Goal: Register for event/course

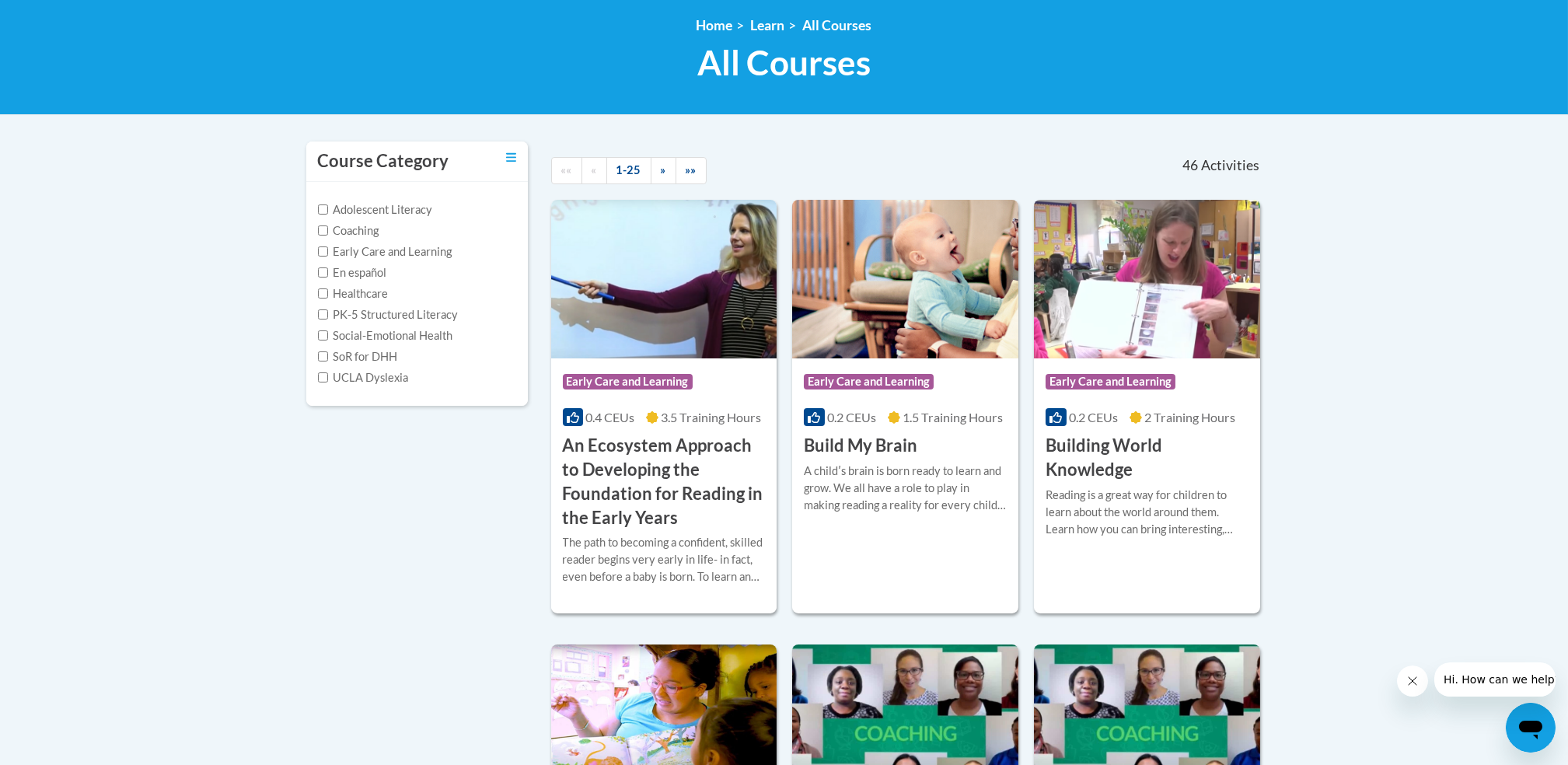
scroll to position [216, 0]
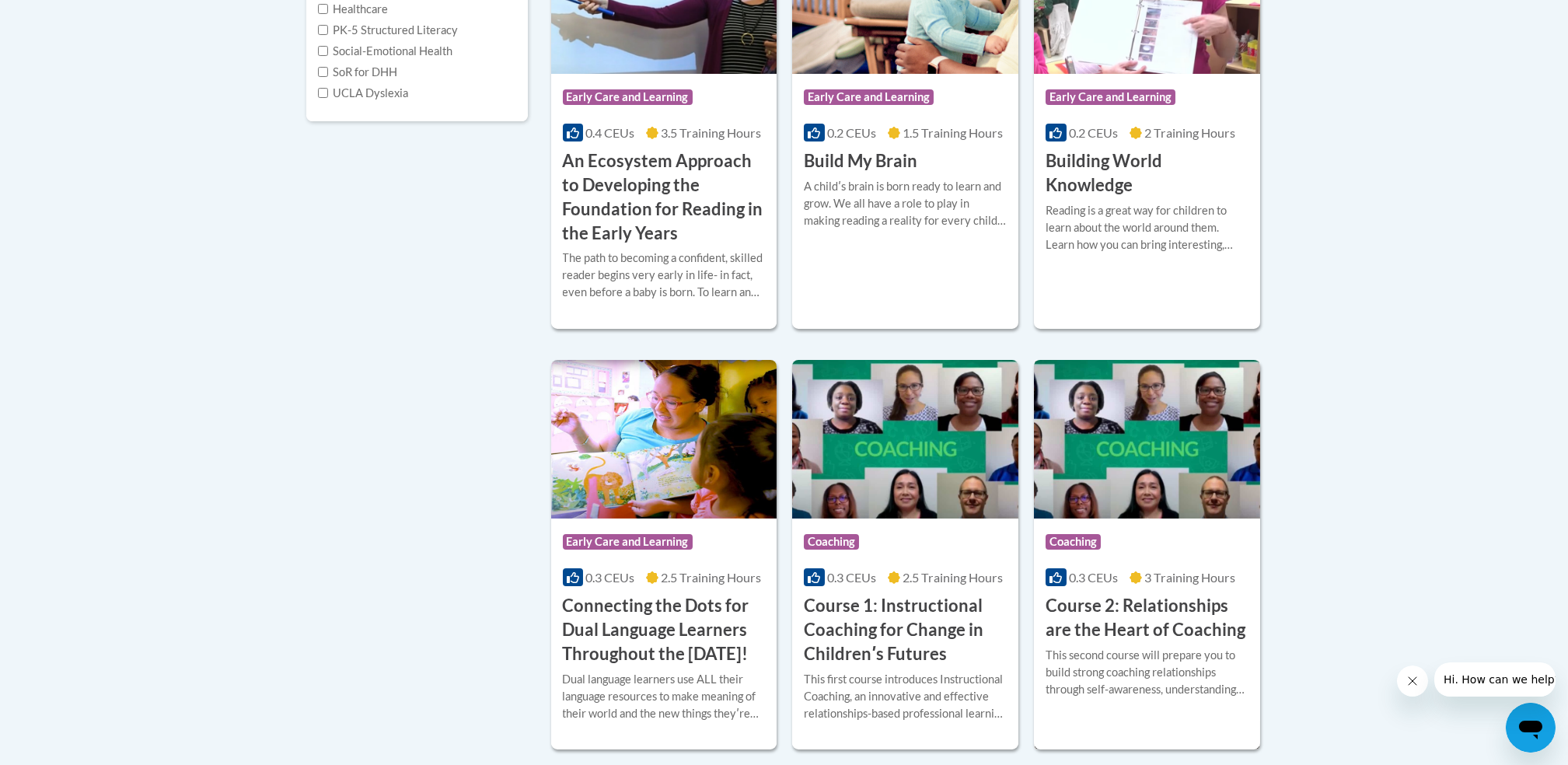
click at [1247, 367] on img at bounding box center [1147, 439] width 227 height 159
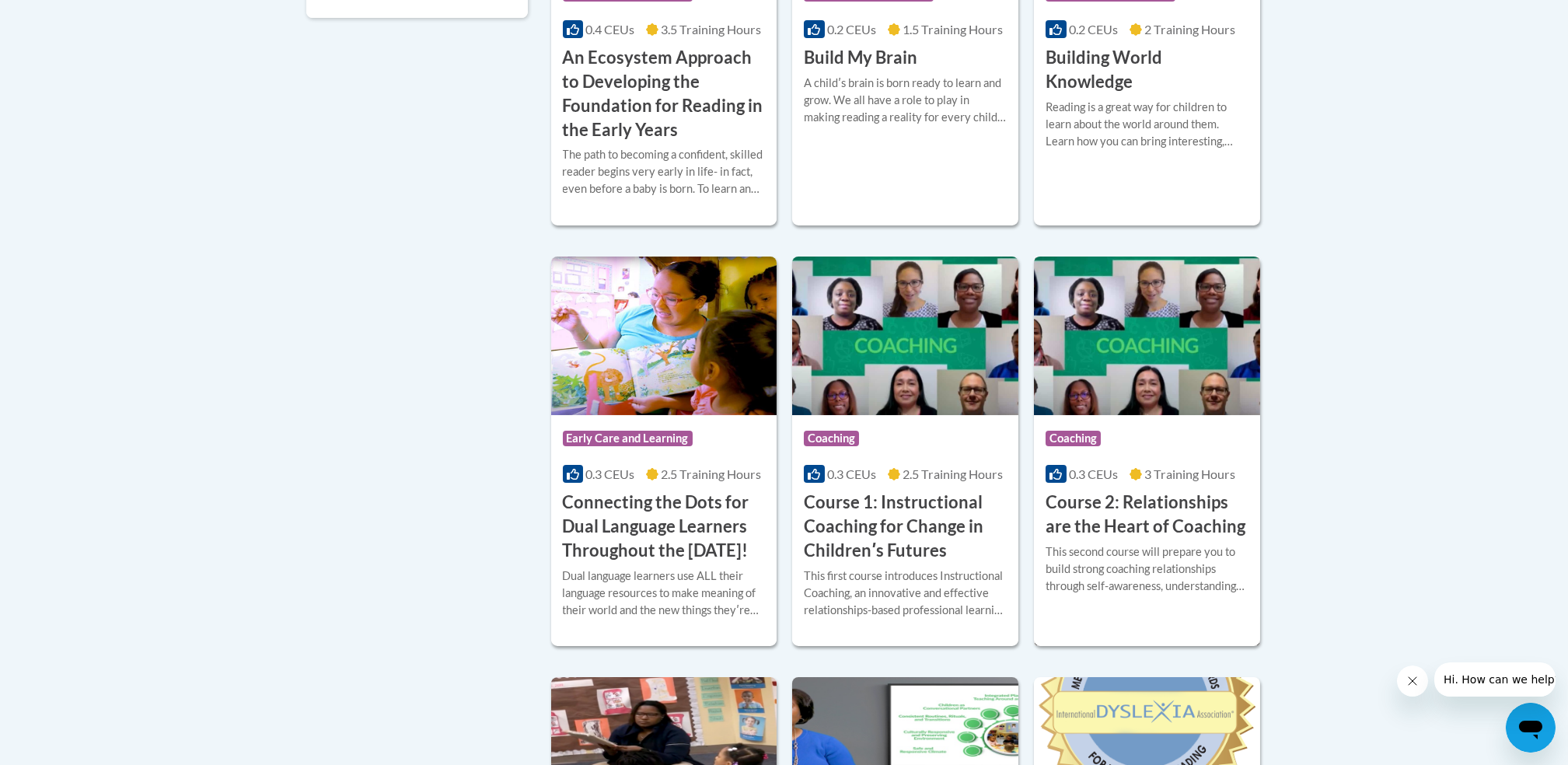
scroll to position [604, 0]
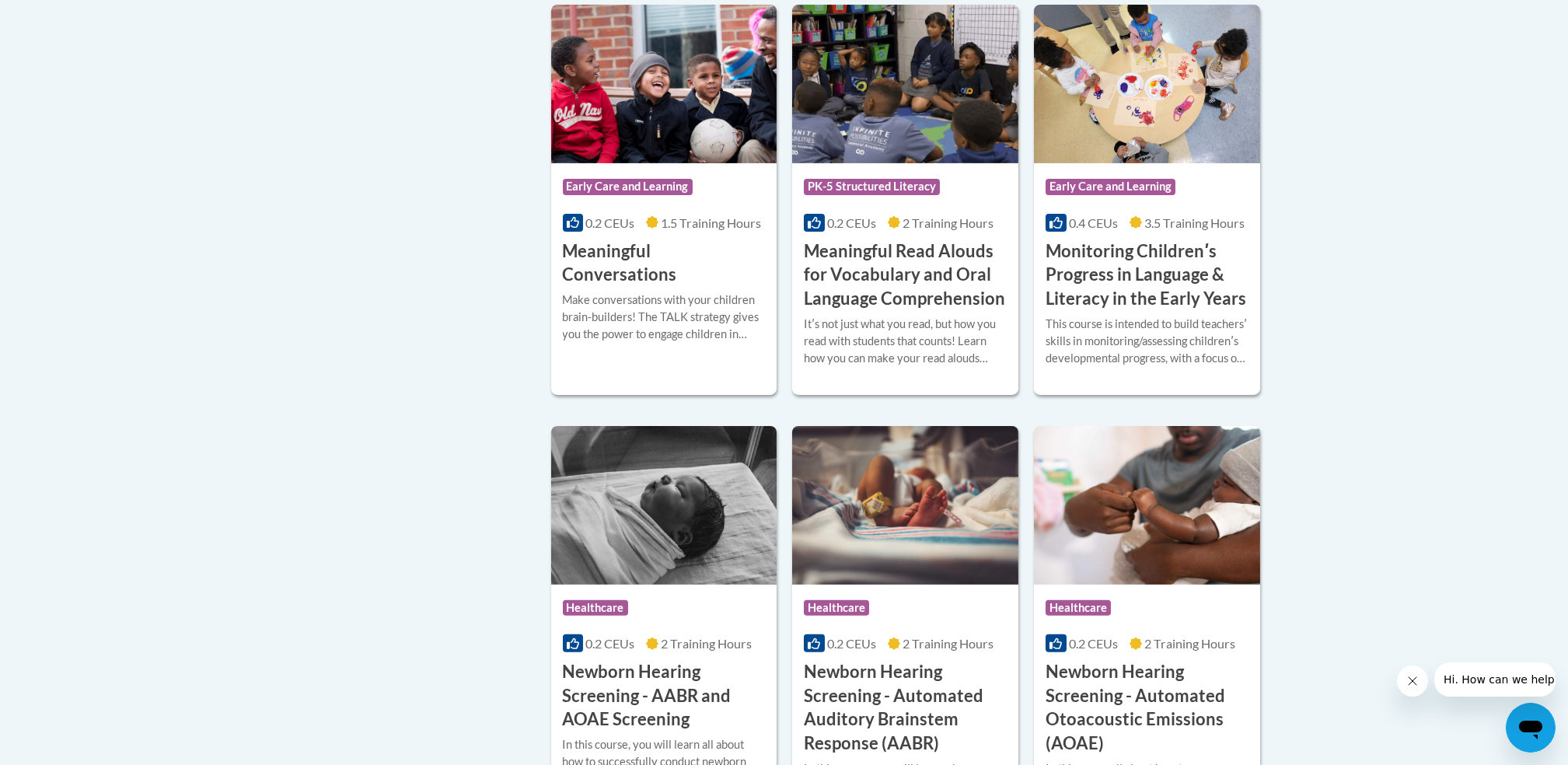
scroll to position [2471, 0]
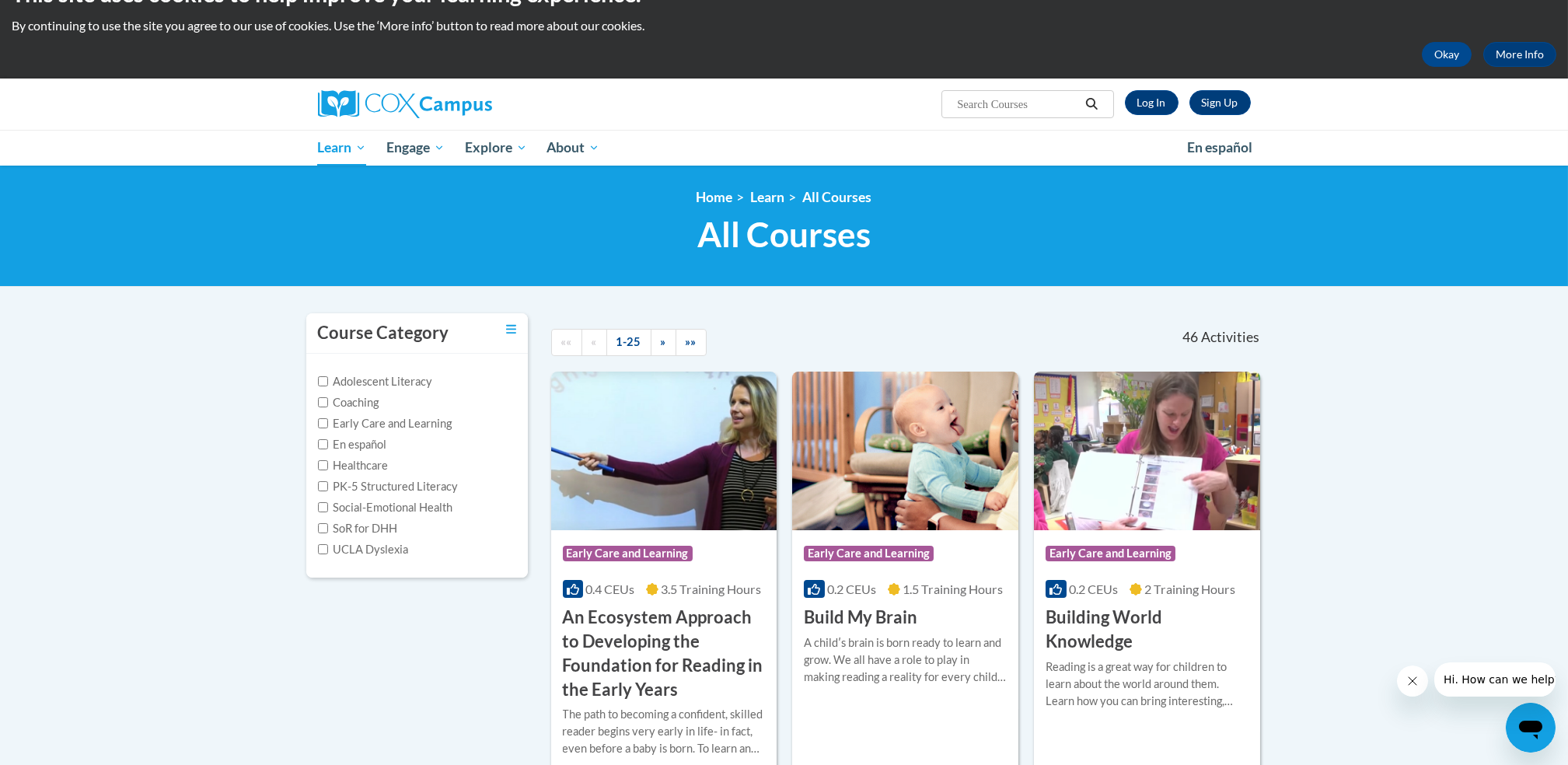
scroll to position [0, 0]
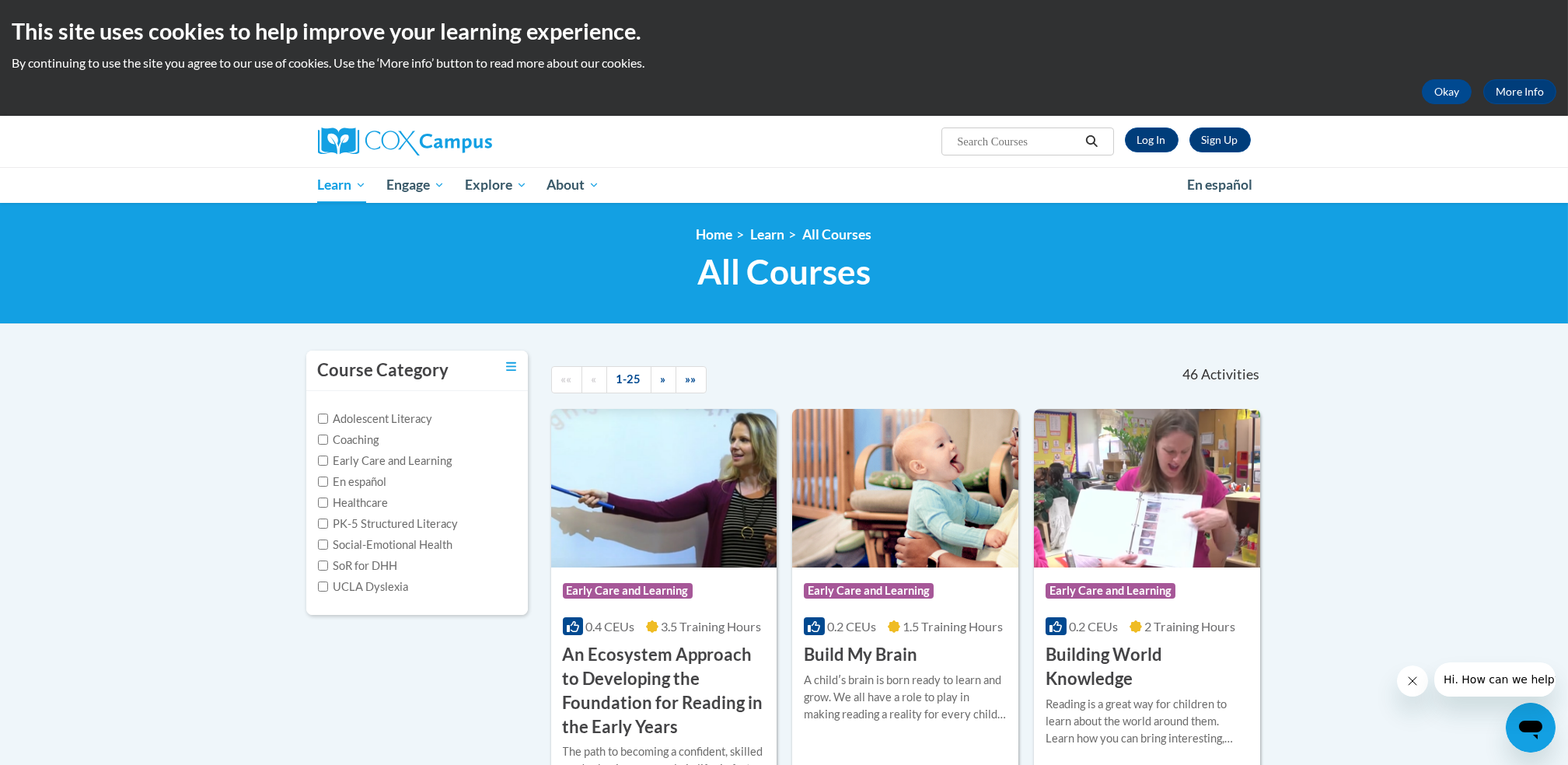
click at [971, 129] on span "Search Search..." at bounding box center [1028, 142] width 172 height 28
click at [967, 141] on input "Search..." at bounding box center [1018, 142] width 125 height 19
type input "talk with me"
click at [1158, 137] on link "Log In" at bounding box center [1152, 140] width 53 height 25
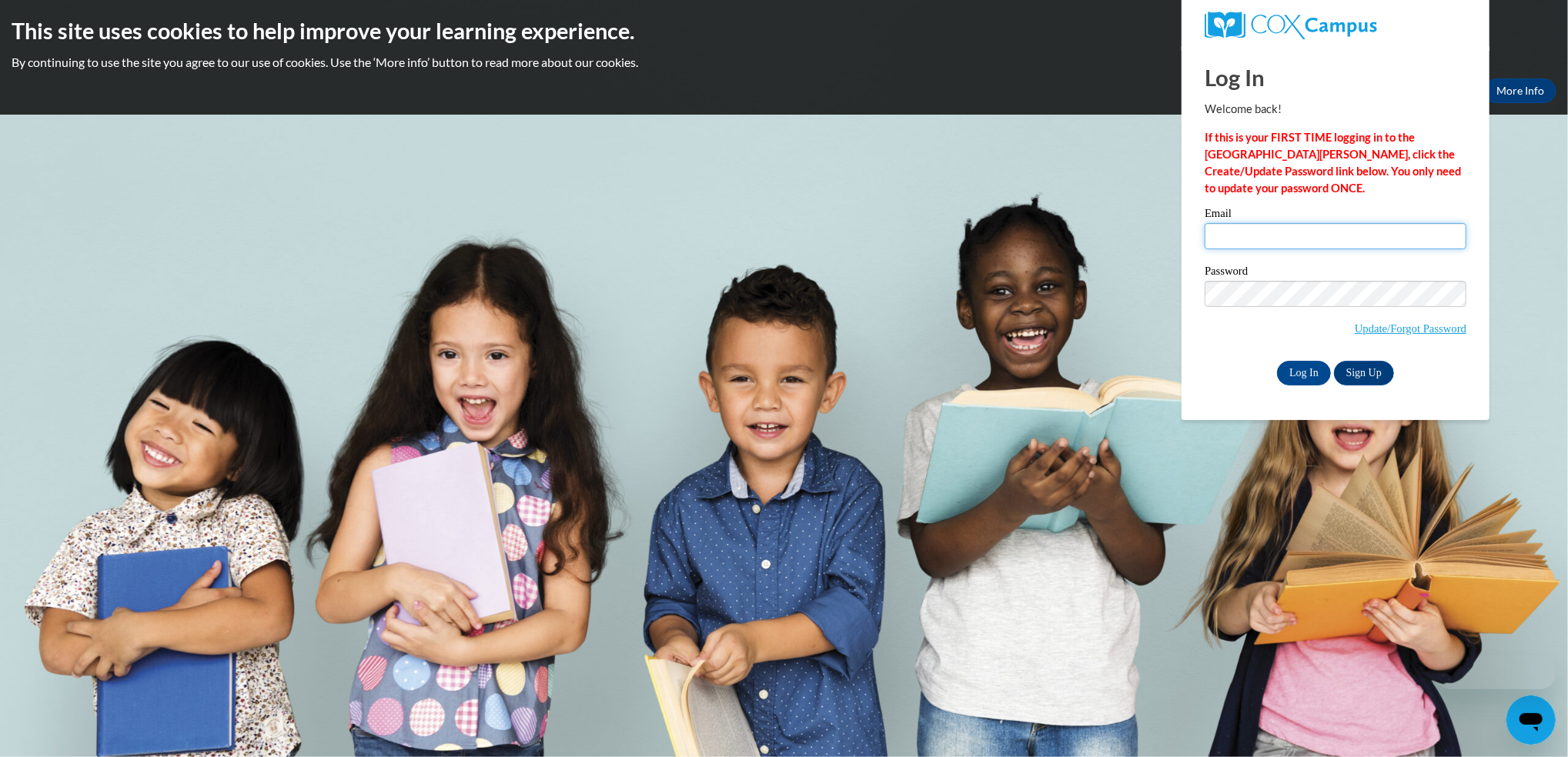
click at [1254, 231] on input "Email" at bounding box center [1335, 236] width 262 height 26
type input "geraldinefelicino@gmail.com"
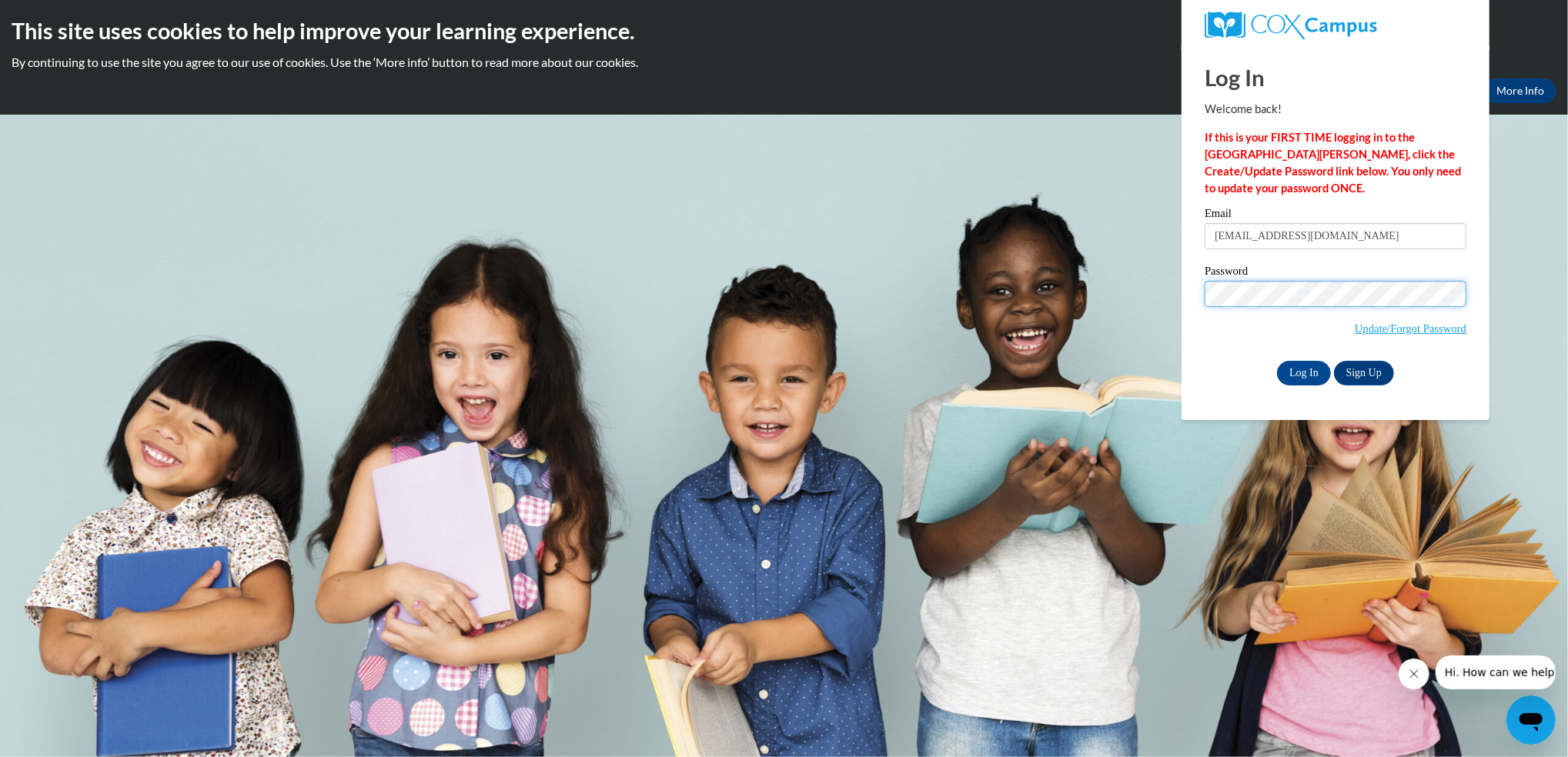
click at [1276, 361] on input "Log In" at bounding box center [1303, 373] width 54 height 25
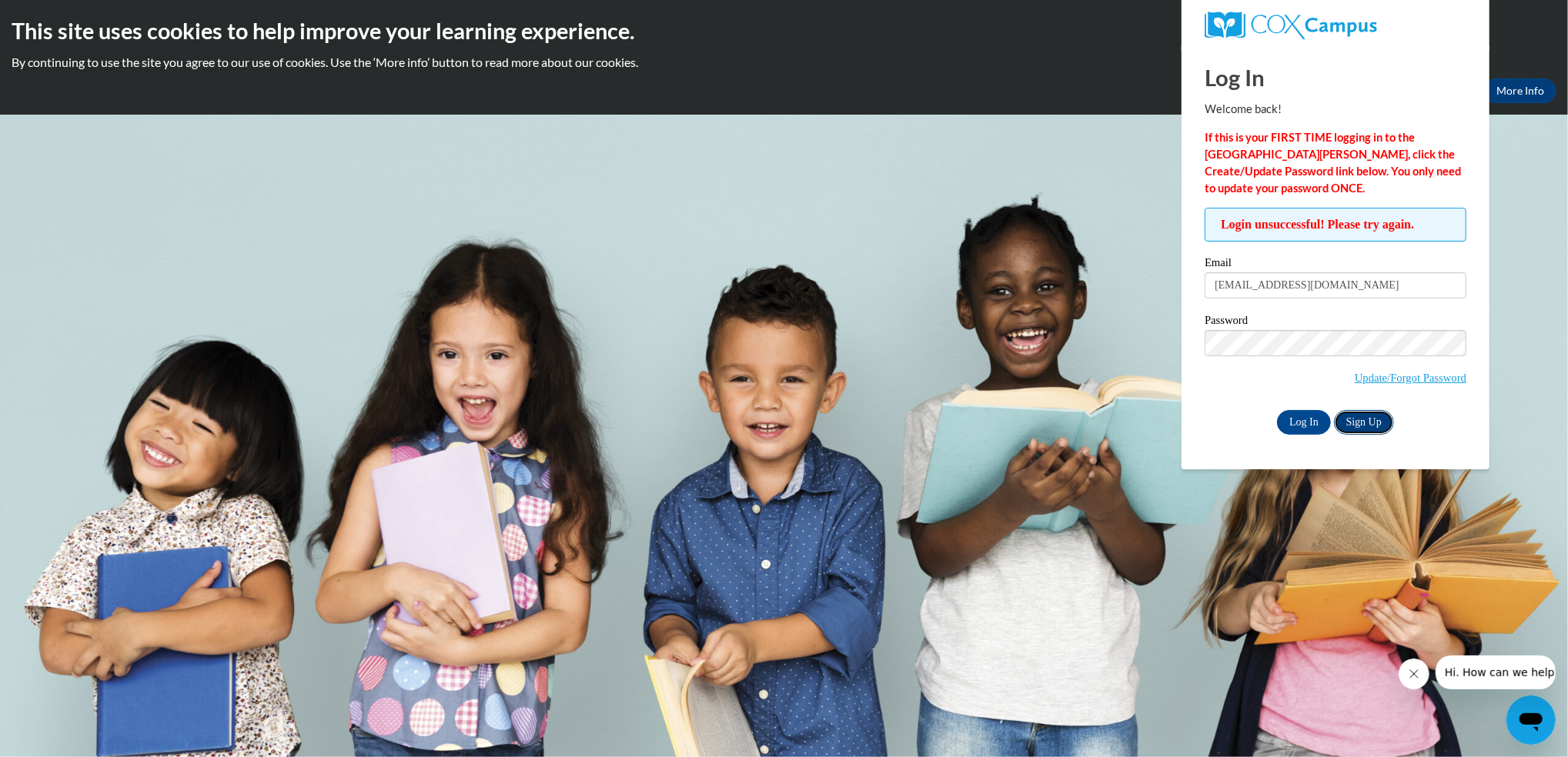
click at [1359, 420] on link "Sign Up" at bounding box center [1363, 422] width 60 height 25
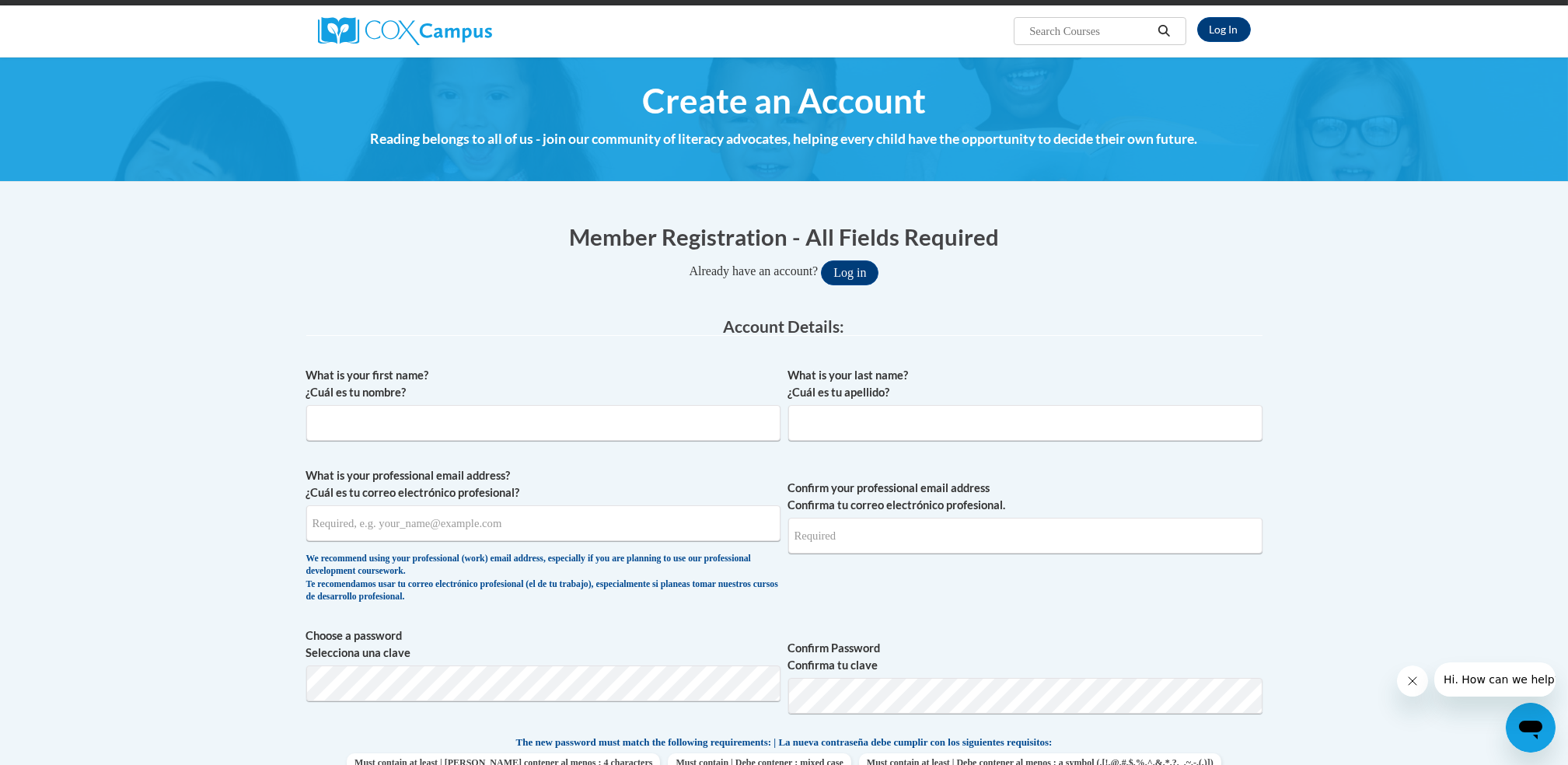
scroll to position [117, 0]
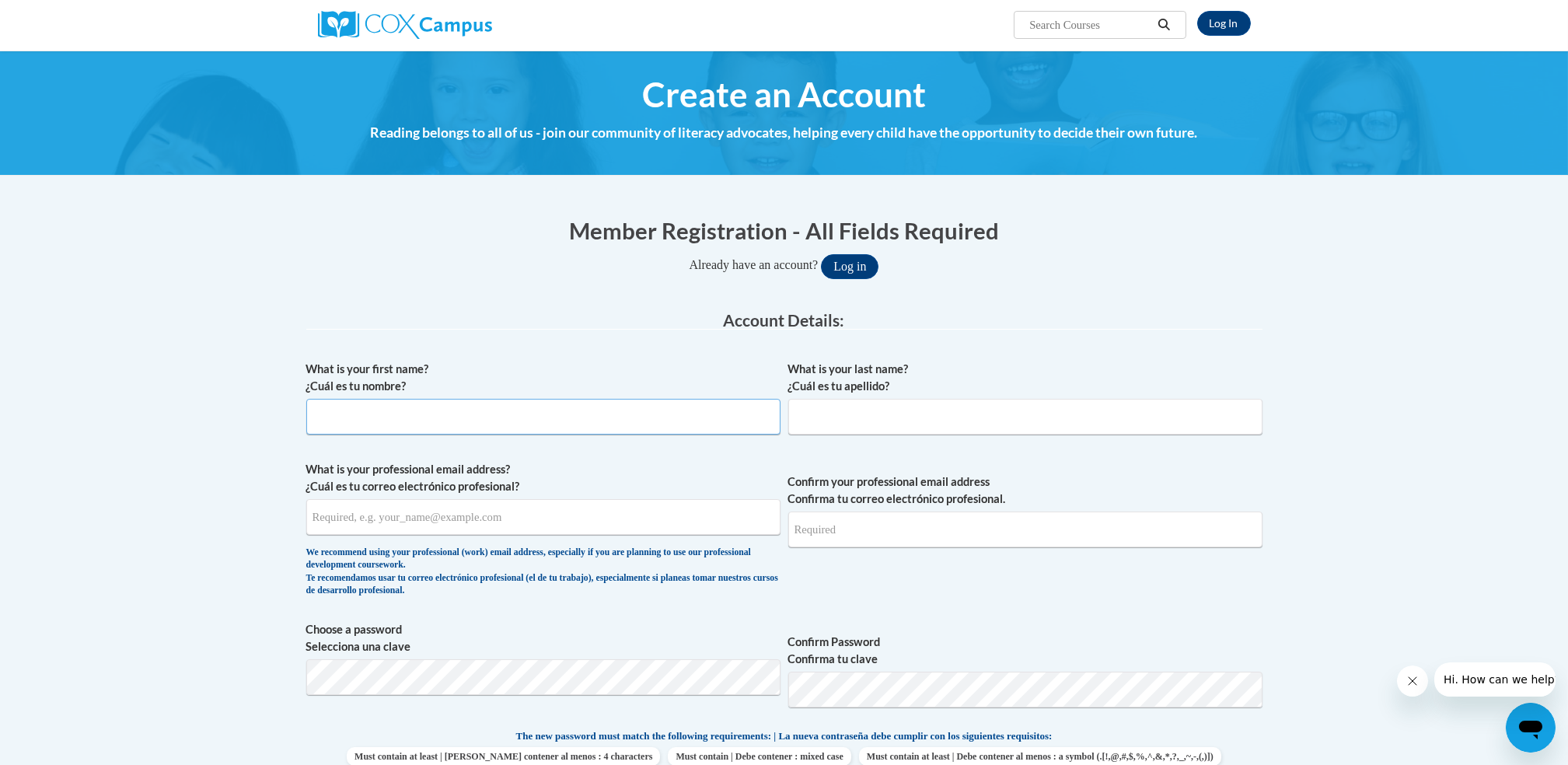
click at [359, 416] on input "What is your first name? ¿Cuál es tu nombre?" at bounding box center [544, 417] width 474 height 36
type input "Geraldine M"
click at [923, 415] on input "What is your last name? ¿Cuál es tu apellido?" at bounding box center [1025, 417] width 474 height 36
type input "Olan Santiago"
click at [417, 524] on input "What is your professional email address? ¿Cuál es tu correo electrónico profesi…" at bounding box center [544, 517] width 474 height 36
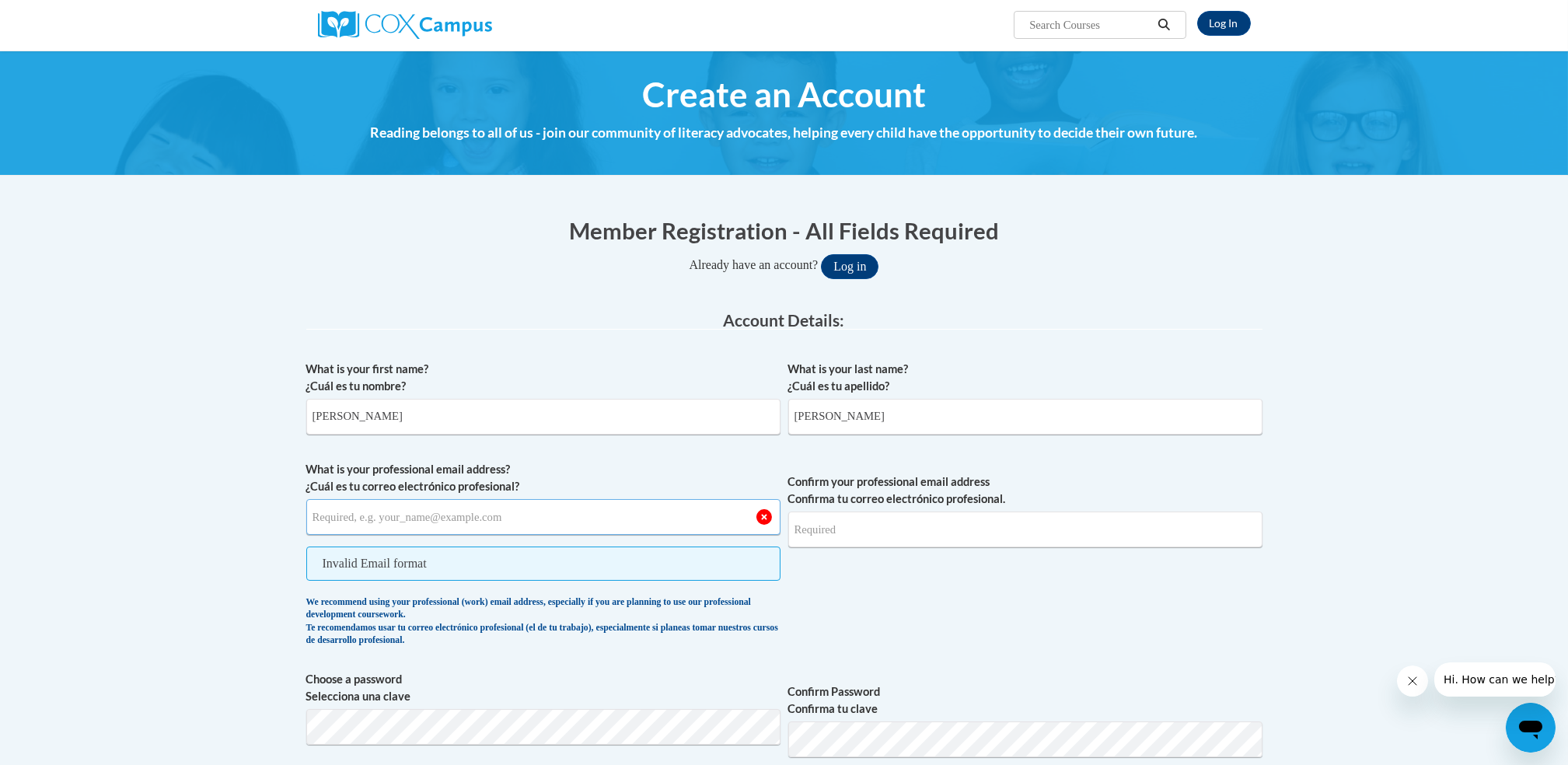
click at [539, 522] on input "What is your professional email address? ¿Cuál es tu correo electrónico profesi…" at bounding box center [544, 517] width 474 height 36
type input "geraldinefelicino@gmail.com"
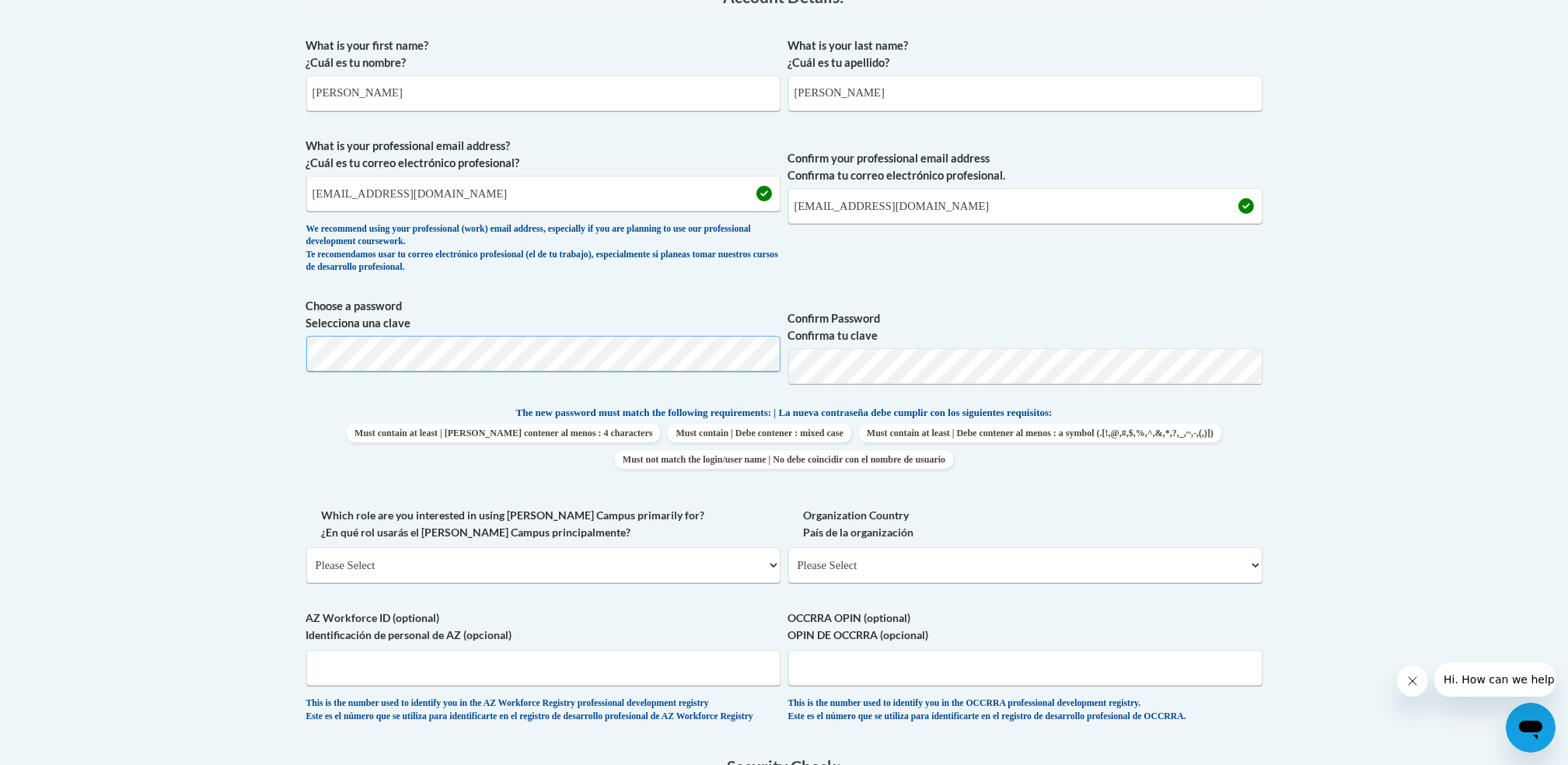
scroll to position [441, 0]
click at [775, 563] on select "Please Select College/University | Colegio/Universidad Community/Nonprofit Part…" at bounding box center [544, 564] width 474 height 36
select select "fbf2d438-af2f-41f8-98f1-81c410e29de3"
click at [307, 546] on select "Please Select College/University | Colegio/Universidad Community/Nonprofit Part…" at bounding box center [544, 564] width 474 height 36
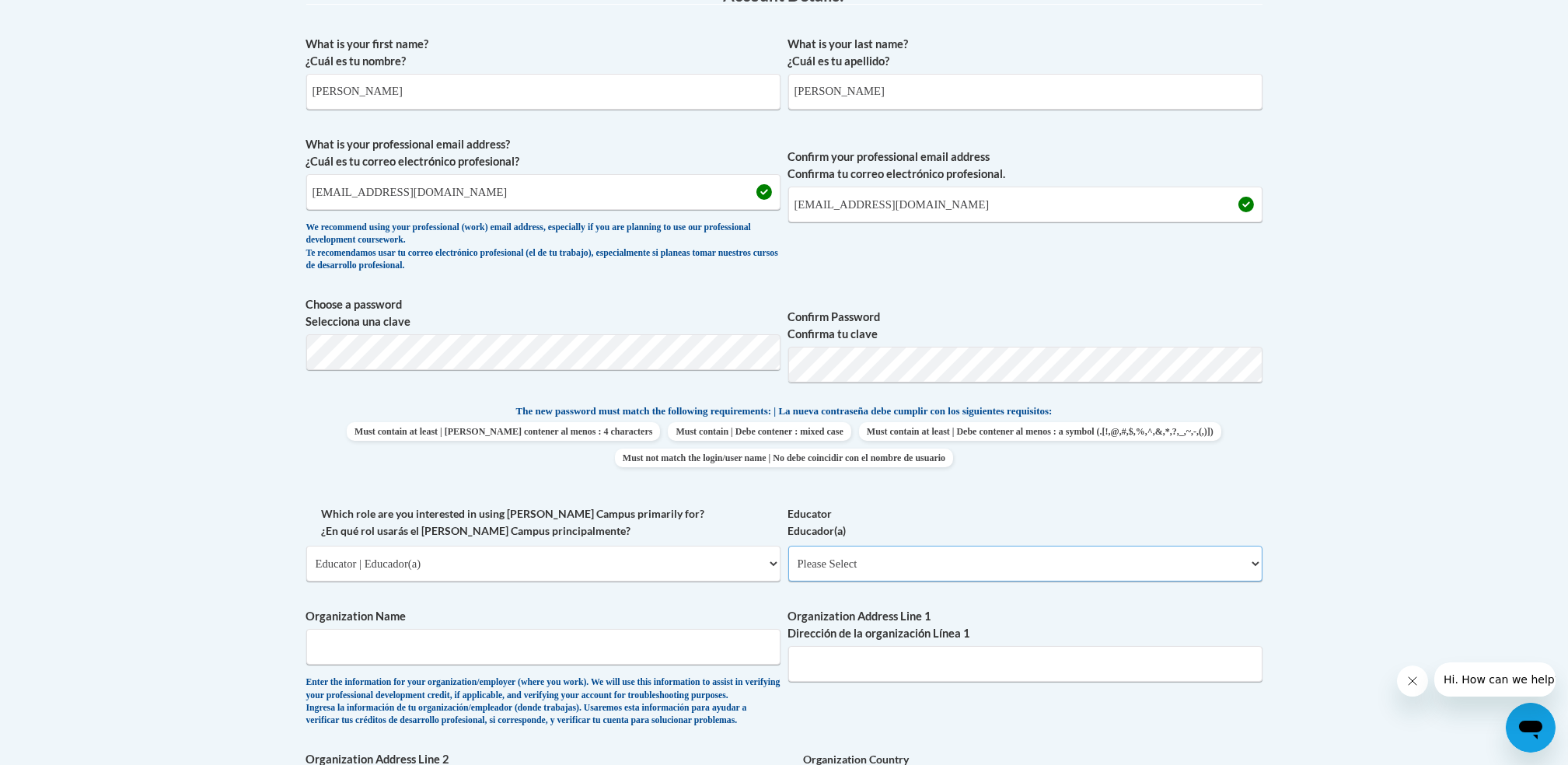
click at [960, 564] on select "Please Select Early Learning/Daycare Teacher/Family Home Care Provider | Maestr…" at bounding box center [1025, 564] width 474 height 36
select select "5e2af403-4f2c-4e49-a02f-103e55d7b75b"
click at [788, 546] on select "Please Select Early Learning/Daycare Teacher/Family Home Care Provider | Maestr…" at bounding box center [1025, 564] width 474 height 36
click at [629, 646] on input "Organization Name" at bounding box center [544, 647] width 474 height 36
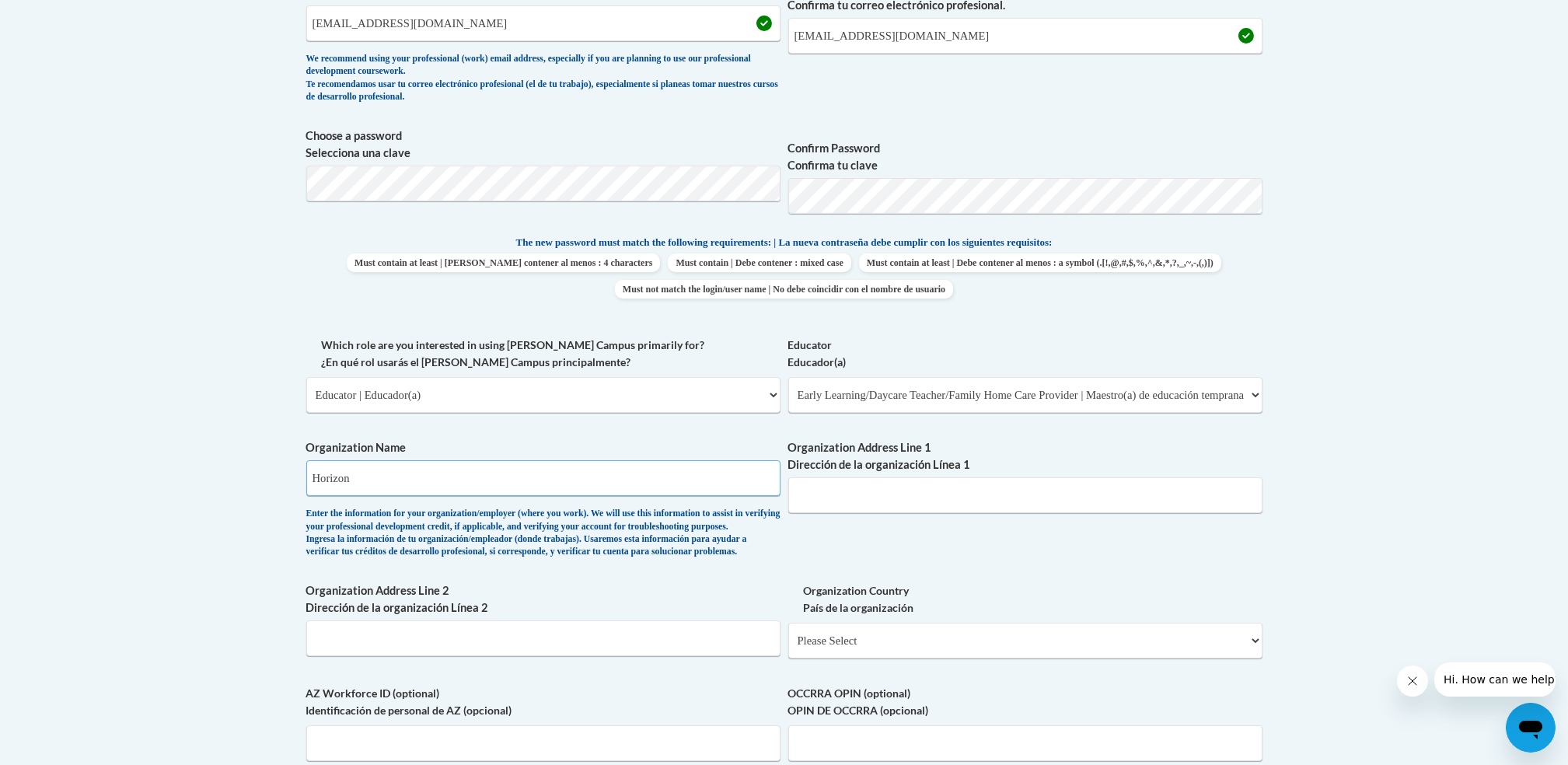
scroll to position [612, 0]
type input "Horizon"
drag, startPoint x: 954, startPoint y: 665, endPoint x: 835, endPoint y: 474, distance: 225.0
click at [835, 474] on span "Organization Address Line 1 Dirección de la organización Línea 1" at bounding box center [1025, 475] width 474 height 74
click at [520, 654] on input "Organization Address Line 2 Dirección de la organización Línea 2" at bounding box center [544, 637] width 474 height 36
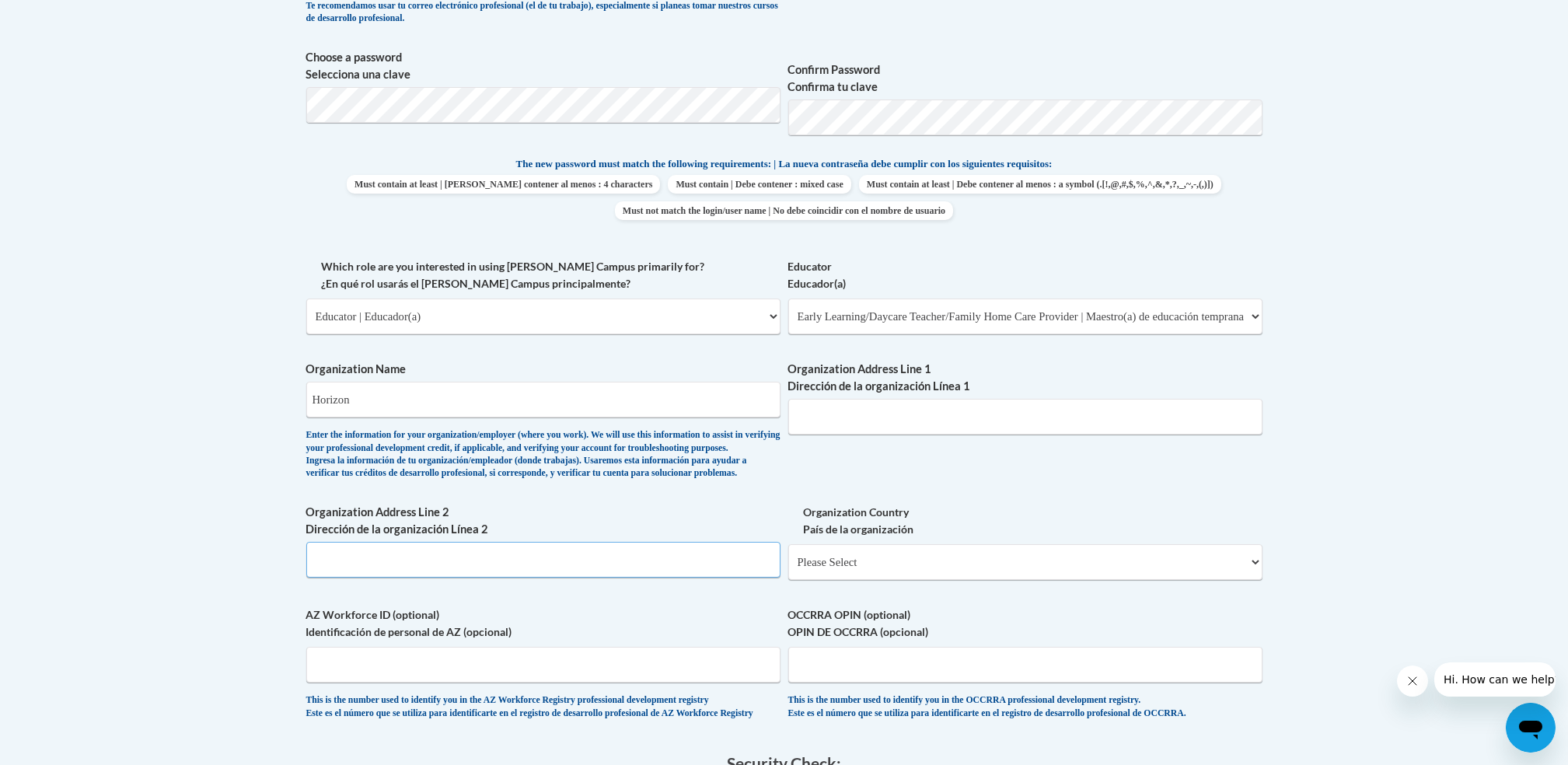
scroll to position [690, 0]
click at [811, 579] on select "Please Select United States | Estados Unidos Outside of the United States | Fue…" at bounding box center [1025, 561] width 474 height 36
select select "ad49bcad-a171-4b2e-b99c-48b446064914"
click at [788, 567] on select "Please Select United States | Estados Unidos Outside of the United States | Fue…" at bounding box center [1025, 561] width 474 height 36
select select
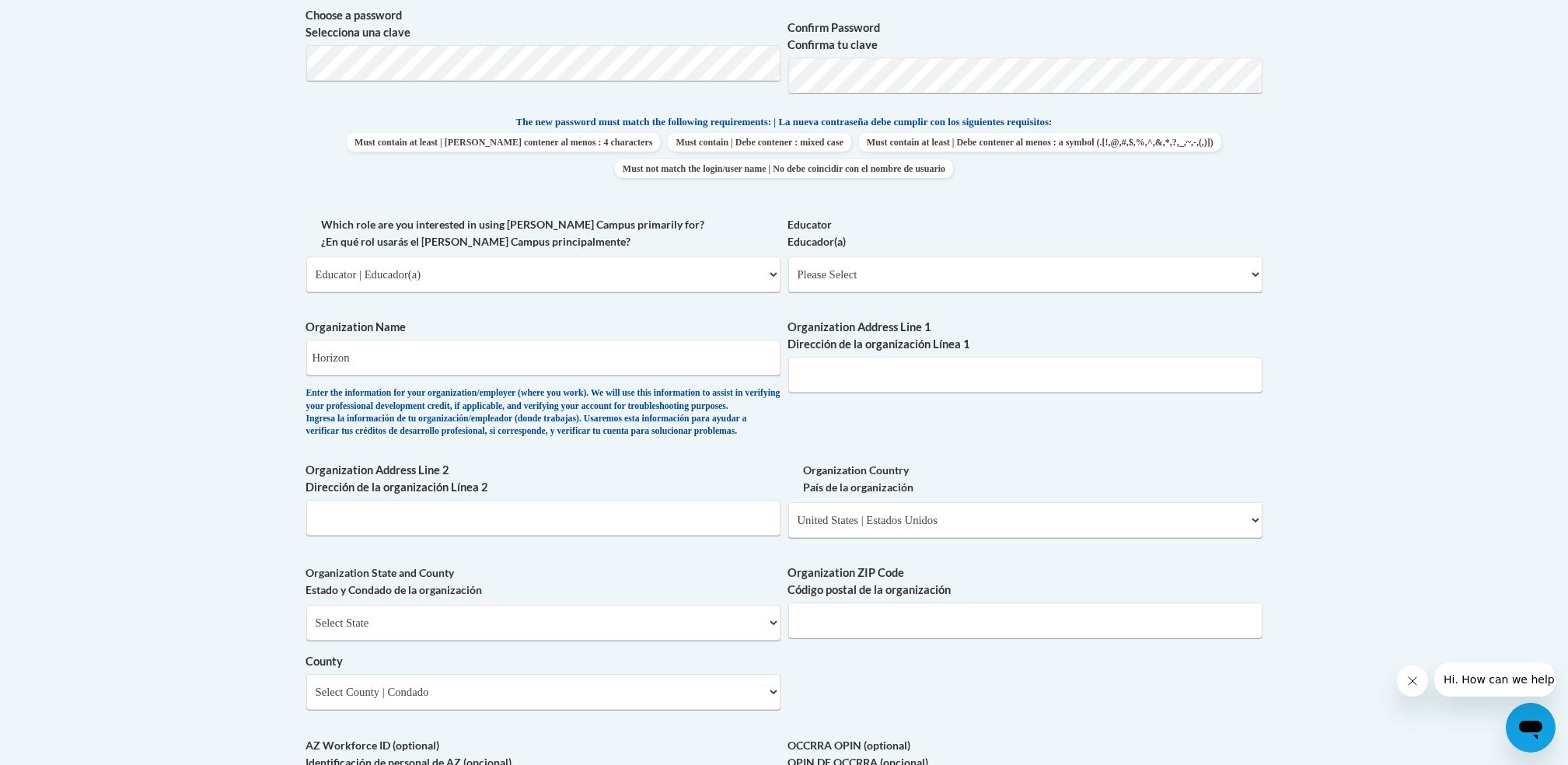
scroll to position [754, 0]
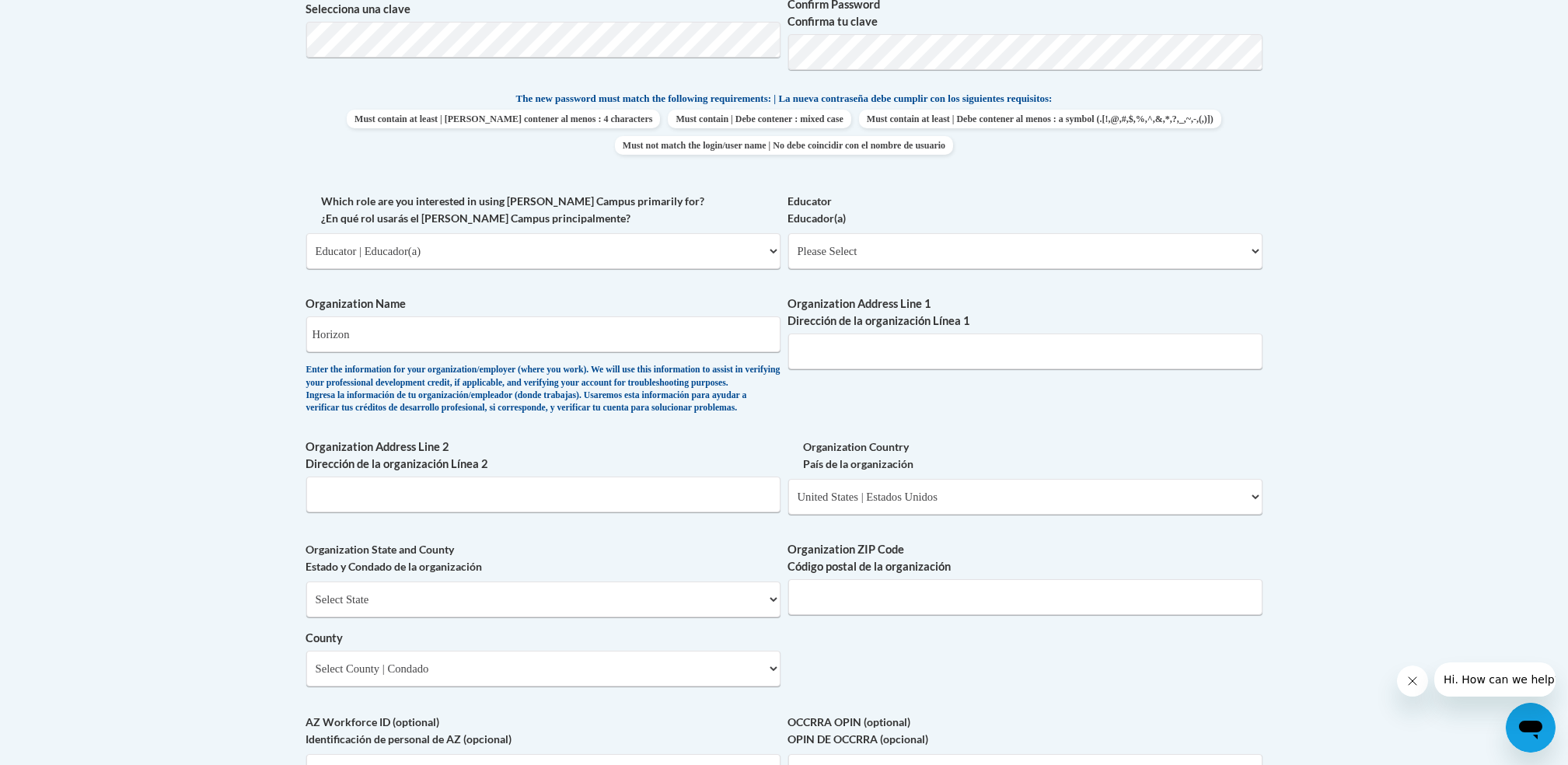
drag, startPoint x: 834, startPoint y: 647, endPoint x: 878, endPoint y: 676, distance: 52.7
click at [878, 676] on div "What is your first name? ¿Cuál es tu nombre? Geraldine M What is your last name…" at bounding box center [785, 279] width 957 height 1127
click at [769, 617] on select "Select State Alabama Alaska Arizona Arkansas California Colorado Connecticut De…" at bounding box center [544, 599] width 474 height 36
click at [307, 605] on select "Select State Alabama Alaska Arizona Arkansas California Colorado Connecticut De…" at bounding box center [544, 599] width 474 height 36
click at [763, 617] on select "Select State Alabama Alaska Arizona Arkansas California Colorado Connecticut De…" at bounding box center [544, 599] width 474 height 36
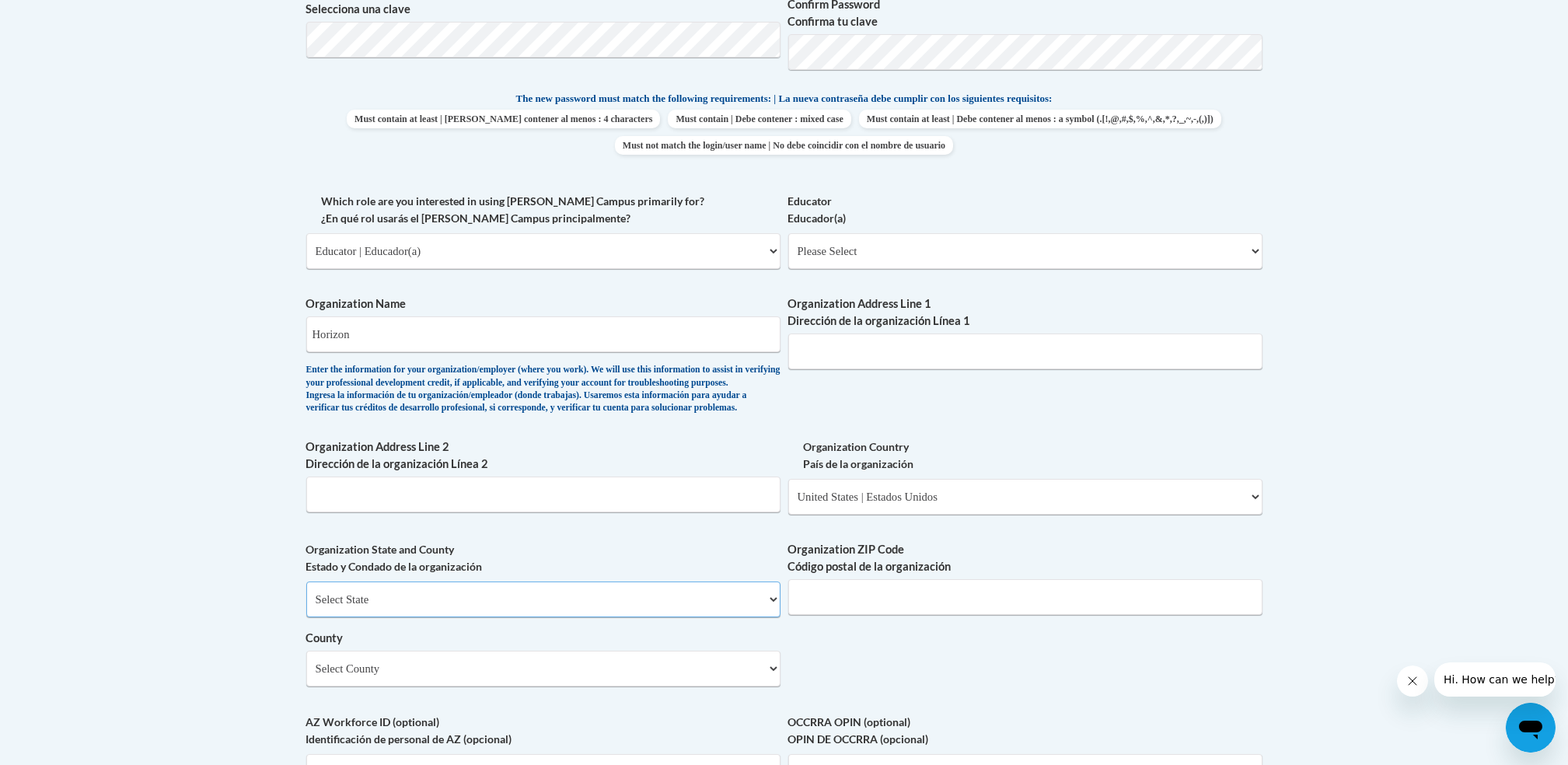
click at [307, 605] on select "Select State Alabama Alaska Arizona Arkansas California Colorado Connecticut De…" at bounding box center [544, 599] width 474 height 36
drag, startPoint x: 649, startPoint y: 456, endPoint x: 666, endPoint y: 622, distance: 166.9
click at [666, 617] on select "Select State Alabama Alaska Arizona Arkansas California Colorado Connecticut De…" at bounding box center [544, 599] width 474 height 36
select select "Ohio"
click at [307, 605] on select "Select State Alabama Alaska Arizona Arkansas California Colorado Connecticut De…" at bounding box center [544, 599] width 474 height 36
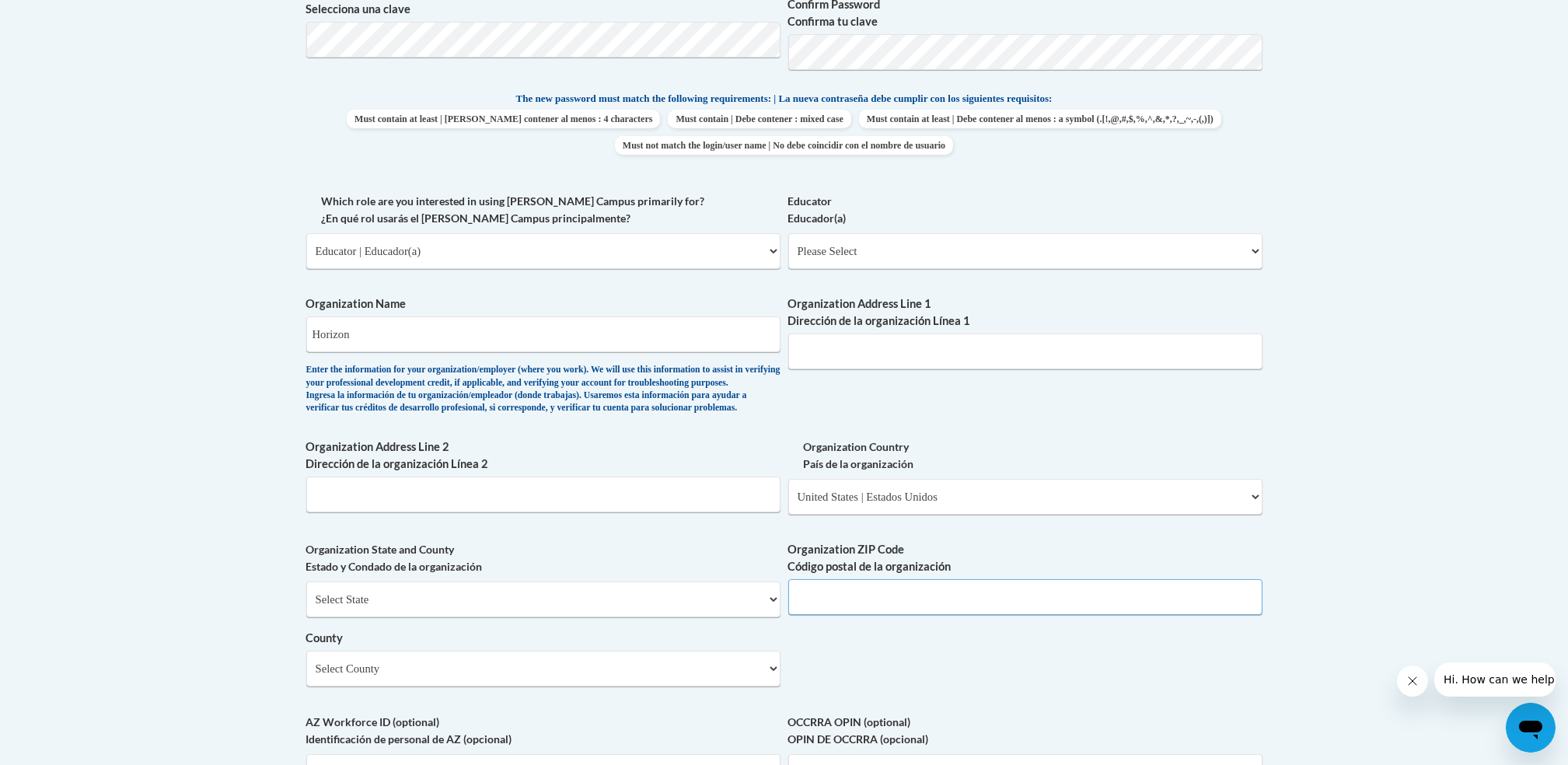
click at [868, 615] on input "Organization ZIP Code Código postal de la organización" at bounding box center [1025, 598] width 474 height 36
click at [743, 249] on select "Please Select College/University | Colegio/Universidad Community/Nonprofit Part…" at bounding box center [544, 252] width 474 height 36
click at [307, 234] on select "Please Select College/University | Colegio/Universidad Community/Nonprofit Part…" at bounding box center [544, 252] width 474 height 36
click at [921, 246] on select "Please Select Early Learning/Daycare Teacher/Family Home Care Provider | Maestr…" at bounding box center [1025, 252] width 474 height 36
select select "5e2af403-4f2c-4e49-a02f-103e55d7b75b"
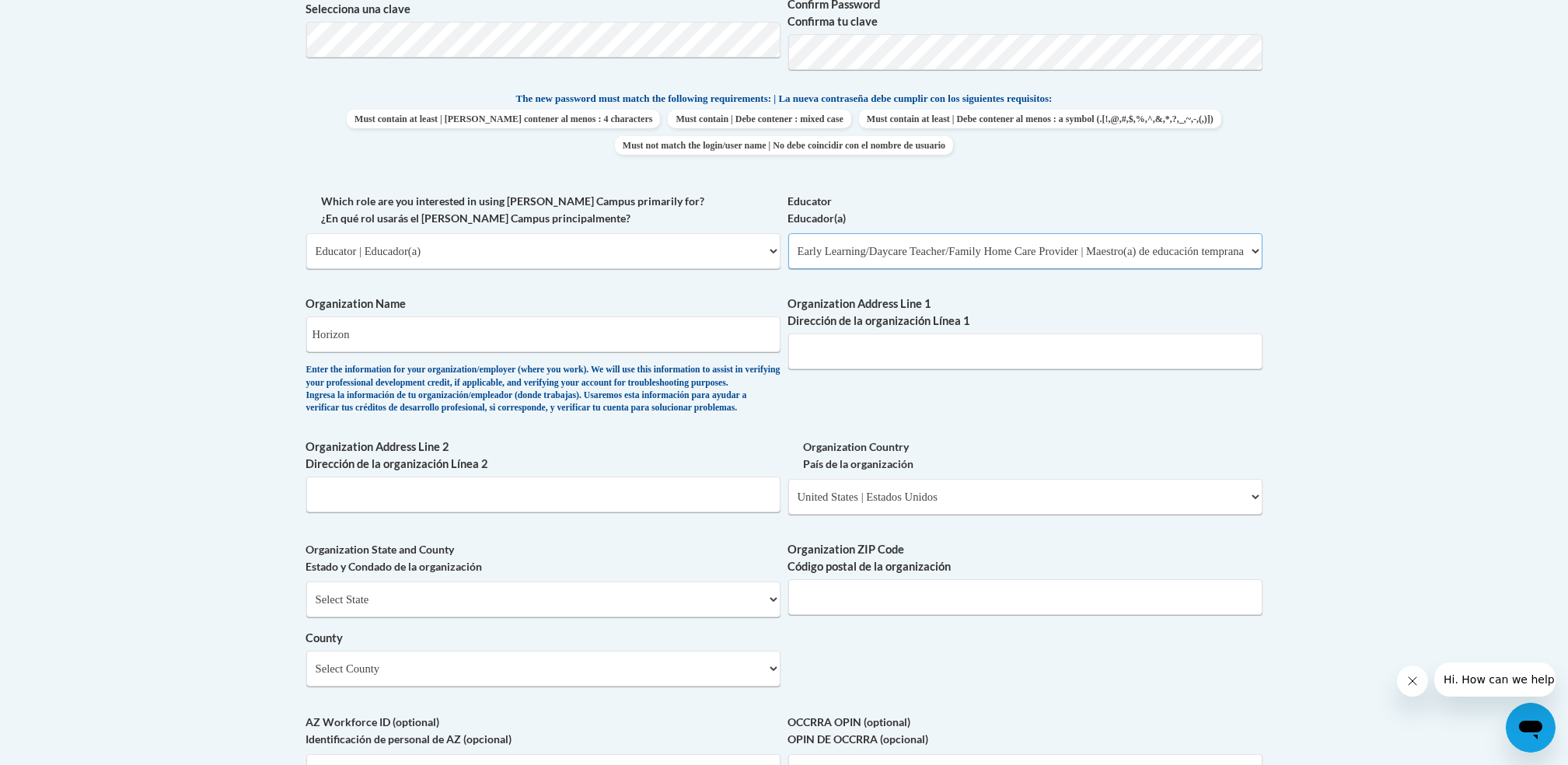
click at [788, 234] on select "Please Select Early Learning/Daycare Teacher/Family Home Care Provider | Maestr…" at bounding box center [1025, 252] width 474 height 36
select select "null"
click at [879, 349] on input "Organization Address Line 1 Dirección de la organización Línea 1" at bounding box center [1025, 351] width 474 height 36
type input "2500 colorado ave"
click at [904, 614] on input "Organization ZIP Code Código postal de la organización" at bounding box center [1025, 598] width 474 height 36
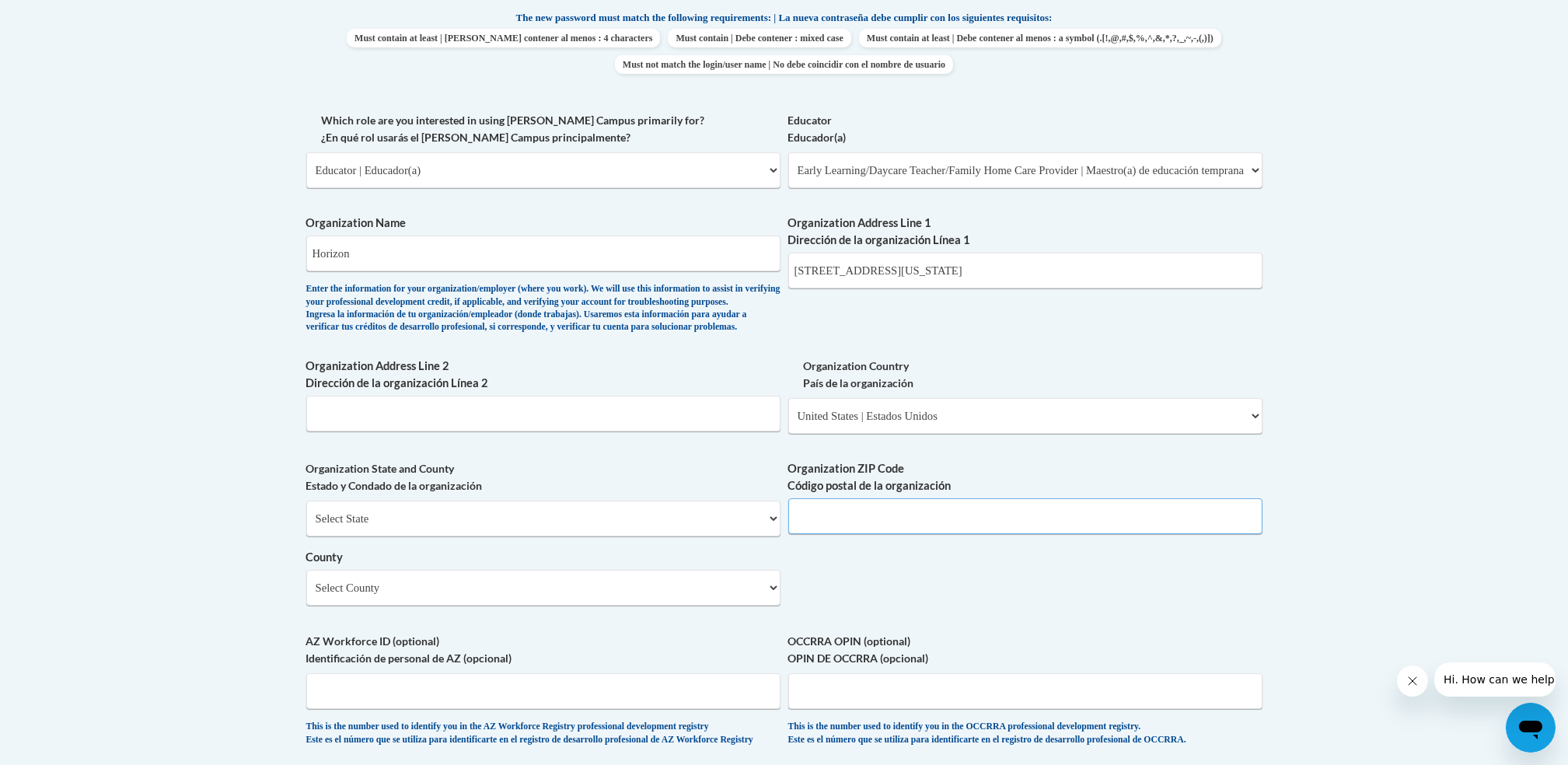
scroll to position [837, 0]
type input "44052"
click at [563, 604] on select "Select County Adams Allen Ashland Ashtabula Athens Auglaize Belmont Brown Butle…" at bounding box center [544, 586] width 474 height 36
select select "Brown"
click at [307, 592] on select "Select County Adams Allen Ashland Ashtabula Athens Auglaize Belmont Brown Butle…" at bounding box center [544, 586] width 474 height 36
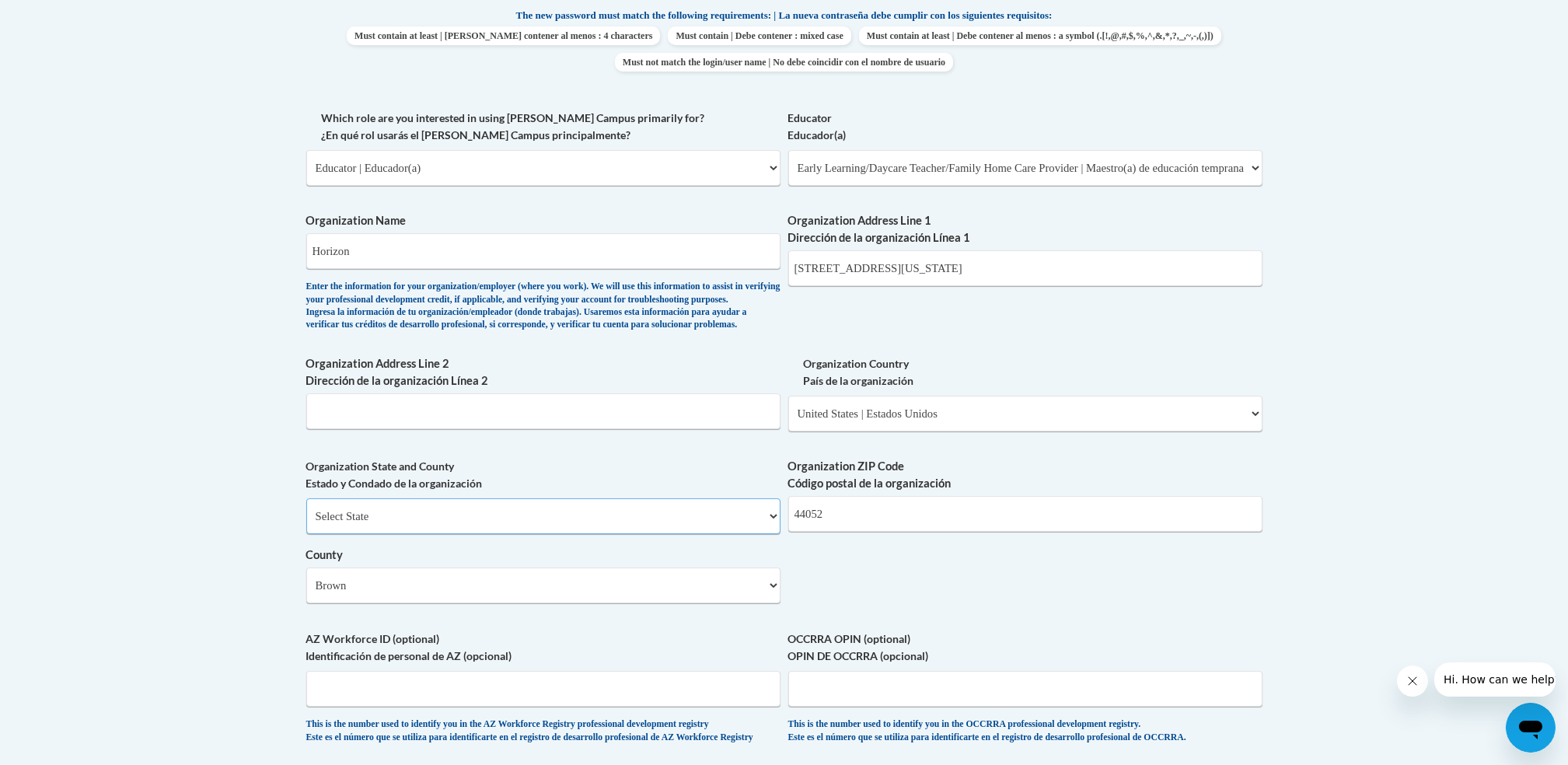
drag, startPoint x: 492, startPoint y: 398, endPoint x: 448, endPoint y: 530, distance: 139.1
click at [448, 530] on select "Select State Alabama Alaska Arizona Arkansas California Colorado Connecticut De…" at bounding box center [544, 516] width 474 height 36
select select "Ohio"
click at [307, 523] on select "Select State Alabama Alaska Arizona Arkansas California Colorado Connecticut De…" at bounding box center [544, 516] width 474 height 36
click at [457, 604] on select "Select County Adams Allen Ashland Ashtabula Athens Auglaize Belmont Brown Butle…" at bounding box center [544, 586] width 474 height 36
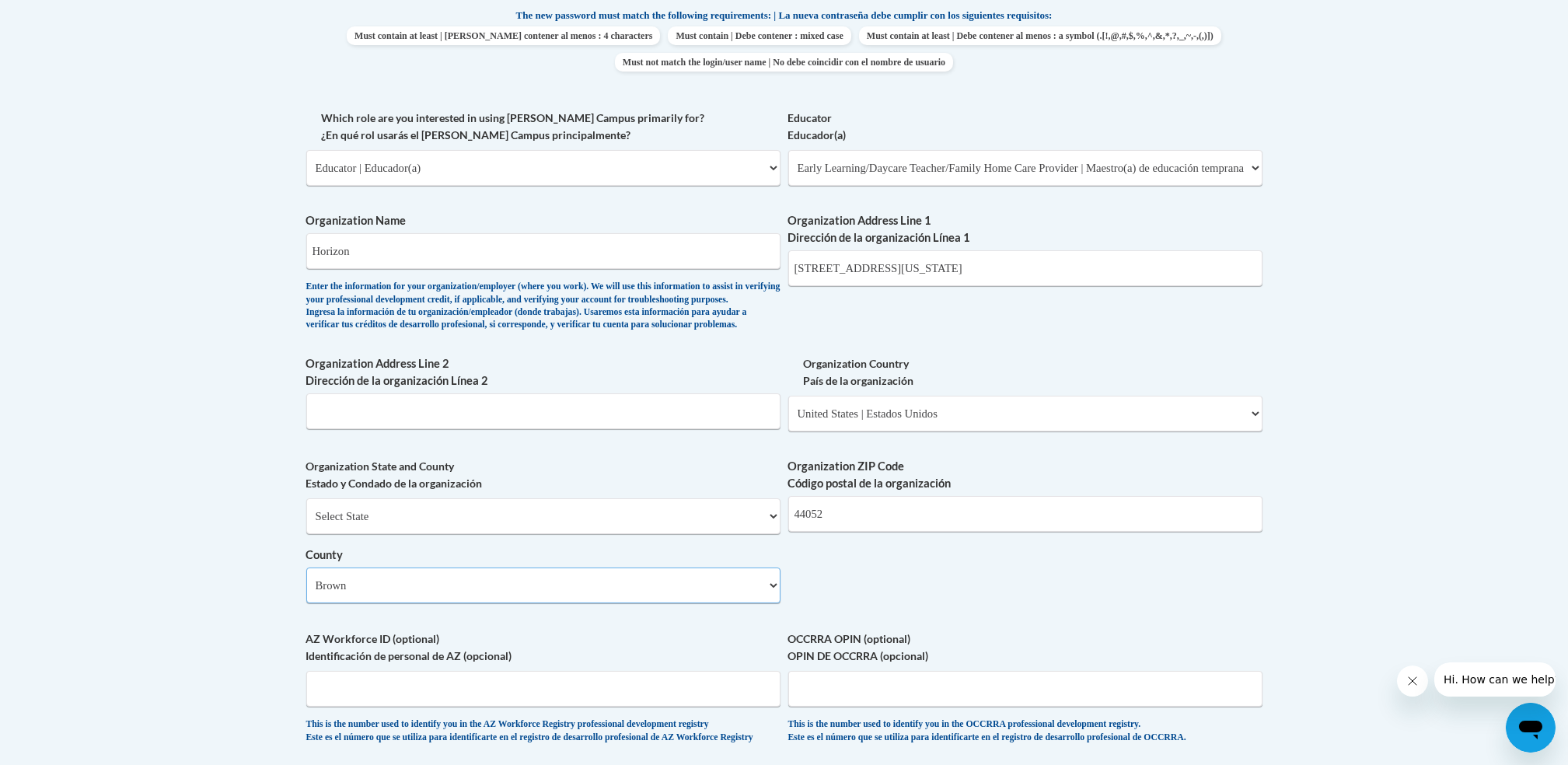
select select "Lorain"
click at [307, 592] on select "Select County Adams Allen Ashland Ashtabula Athens Auglaize Belmont Brown Butle…" at bounding box center [544, 586] width 474 height 36
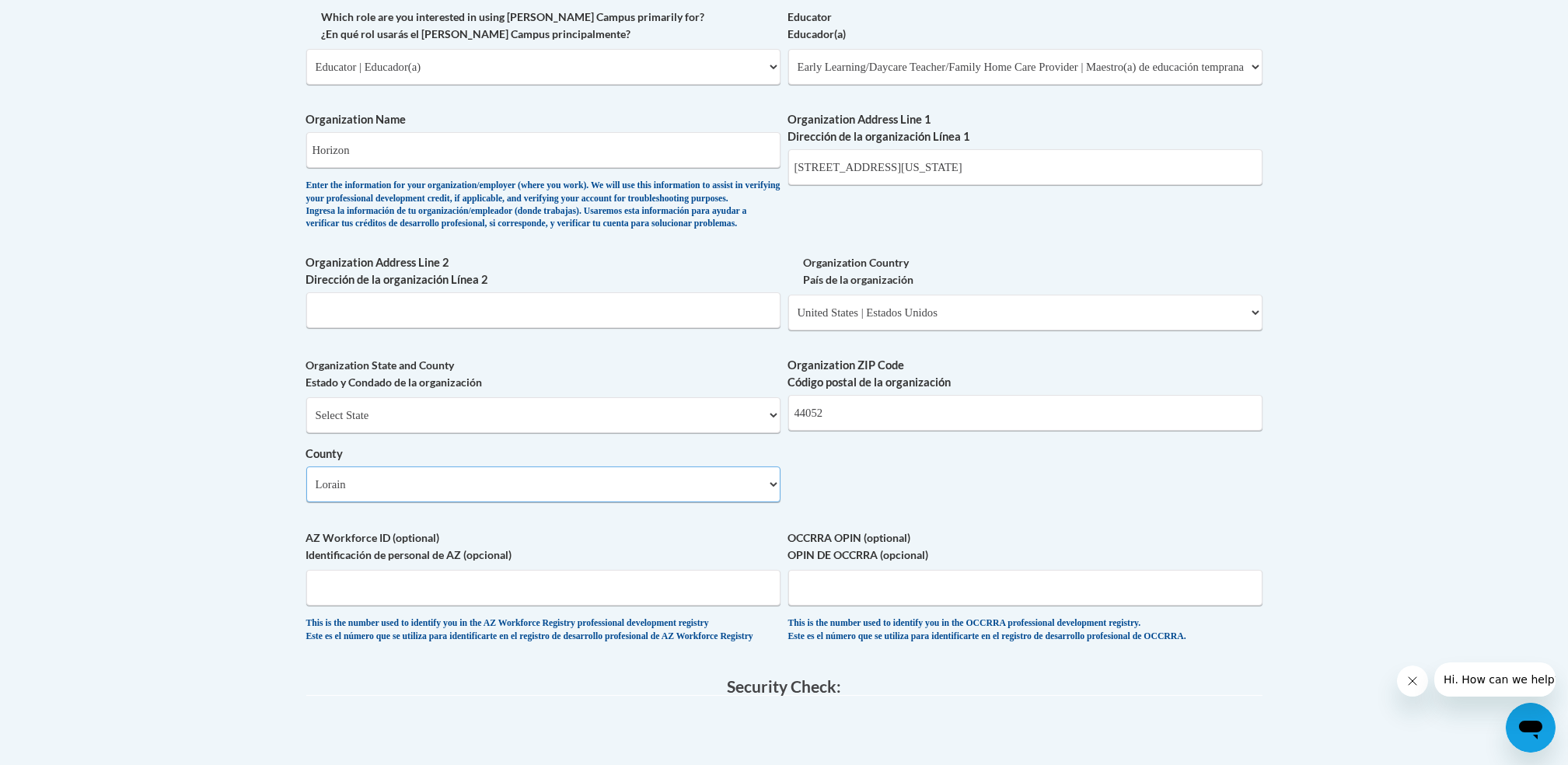
scroll to position [941, 0]
click at [847, 604] on input "OCCRRA OPIN (optional) OPIN DE OCCRRA (opcional)" at bounding box center [1025, 586] width 474 height 36
type input "11486109"
drag, startPoint x: 1053, startPoint y: 3, endPoint x: 1307, endPoint y: 597, distance: 646.0
click at [1307, 597] on body "This site uses cookies to help improve your learning experience. By continuing …" at bounding box center [784, 209] width 1568 height 2300
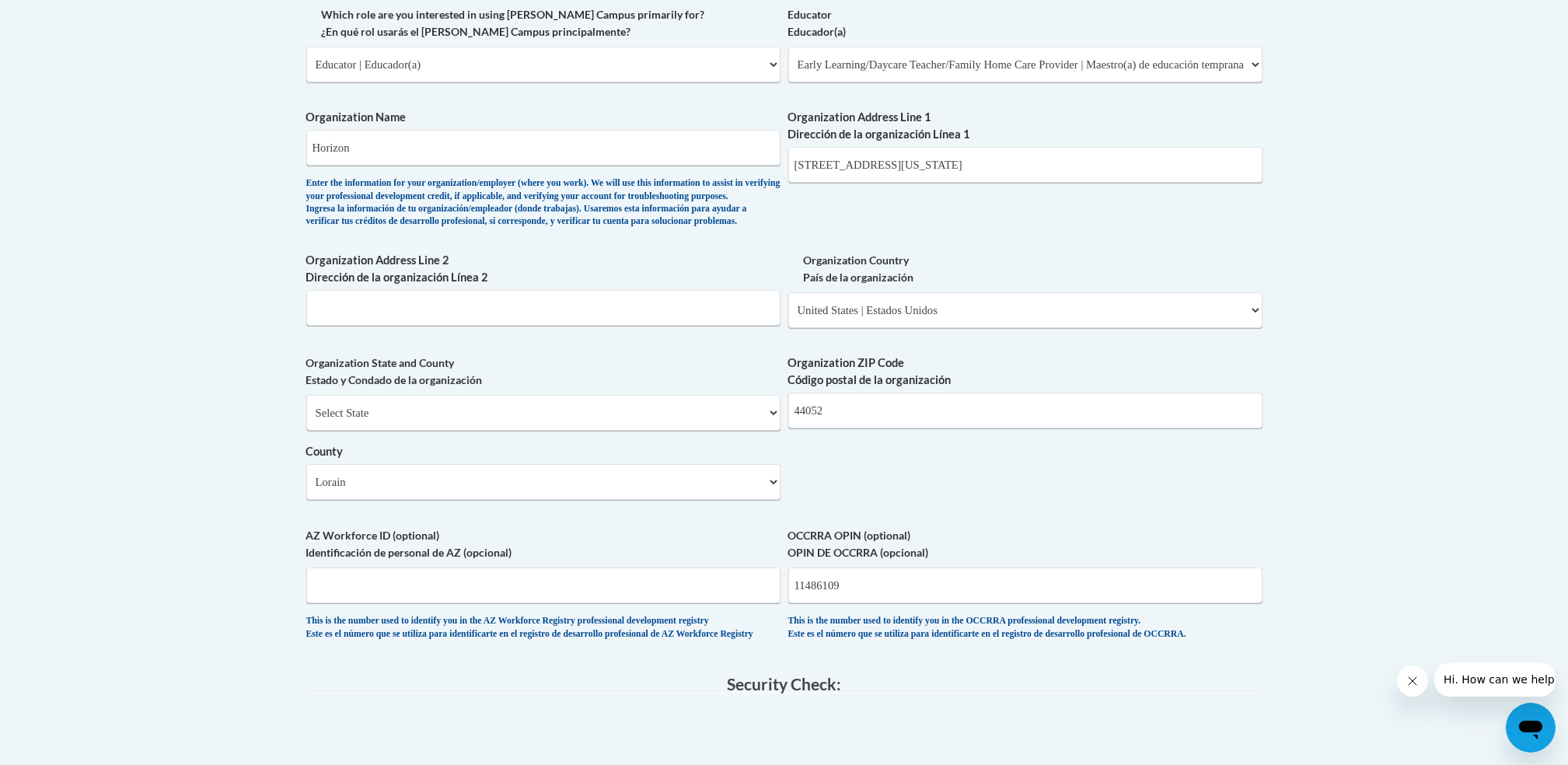
click at [1307, 597] on body "This site uses cookies to help improve your learning experience. By continuing …" at bounding box center [784, 209] width 1568 height 2300
click at [1196, 656] on div "What is your first name? ¿Cuál es tu nombre? Geraldine M What is your last name…" at bounding box center [785, 92] width 957 height 1127
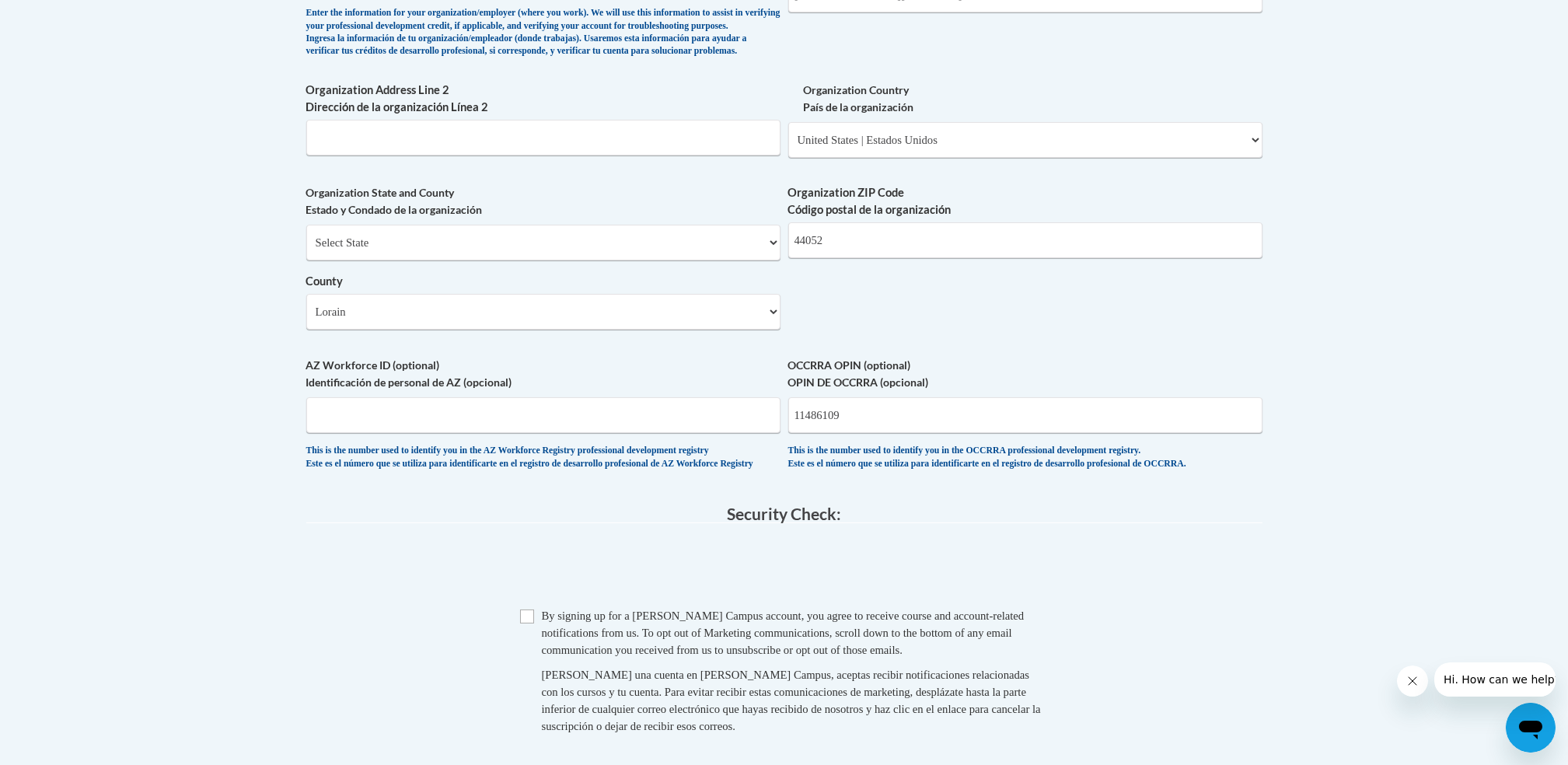
scroll to position [1221, 0]
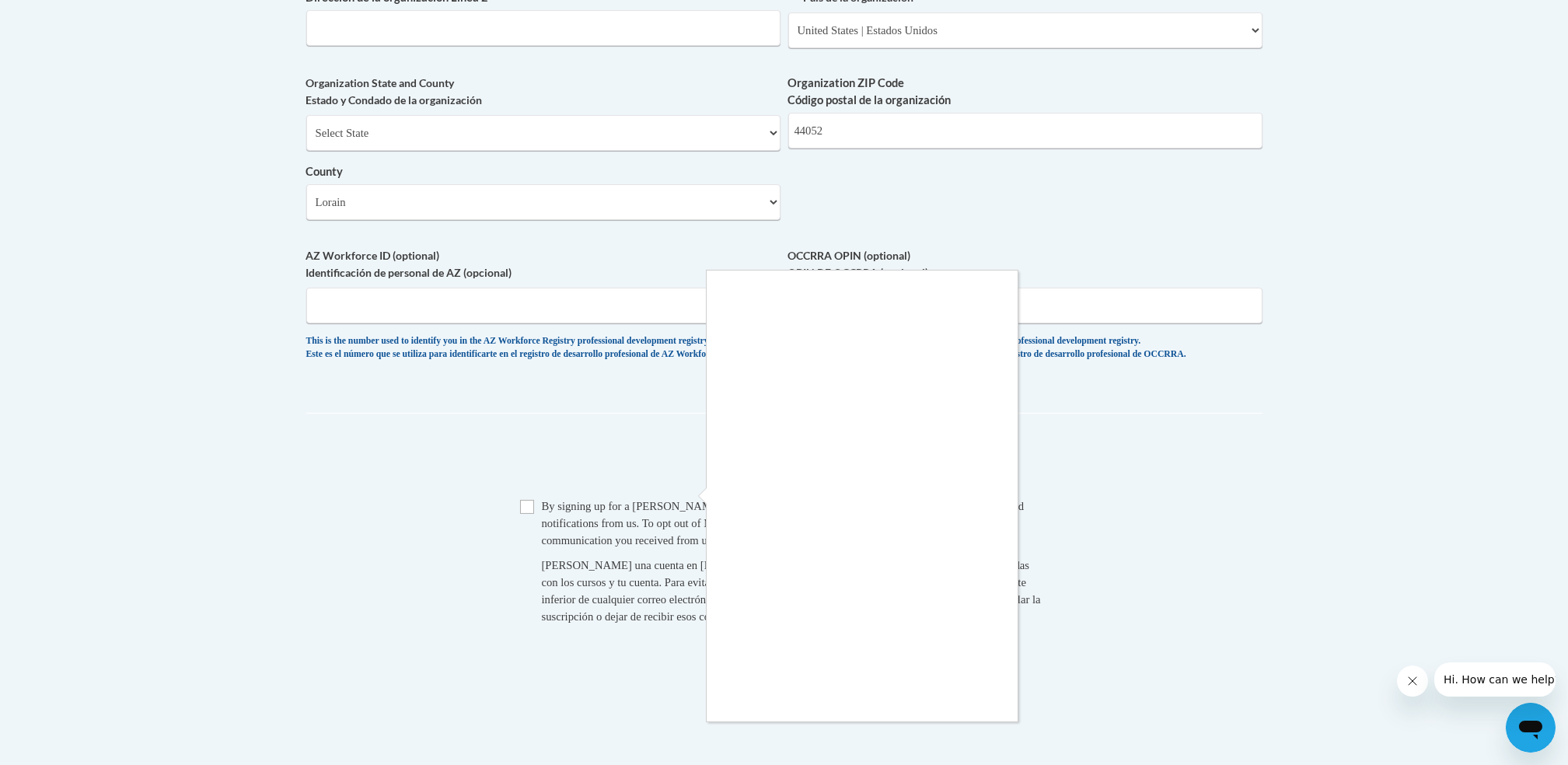
click at [530, 544] on div at bounding box center [784, 382] width 1568 height 765
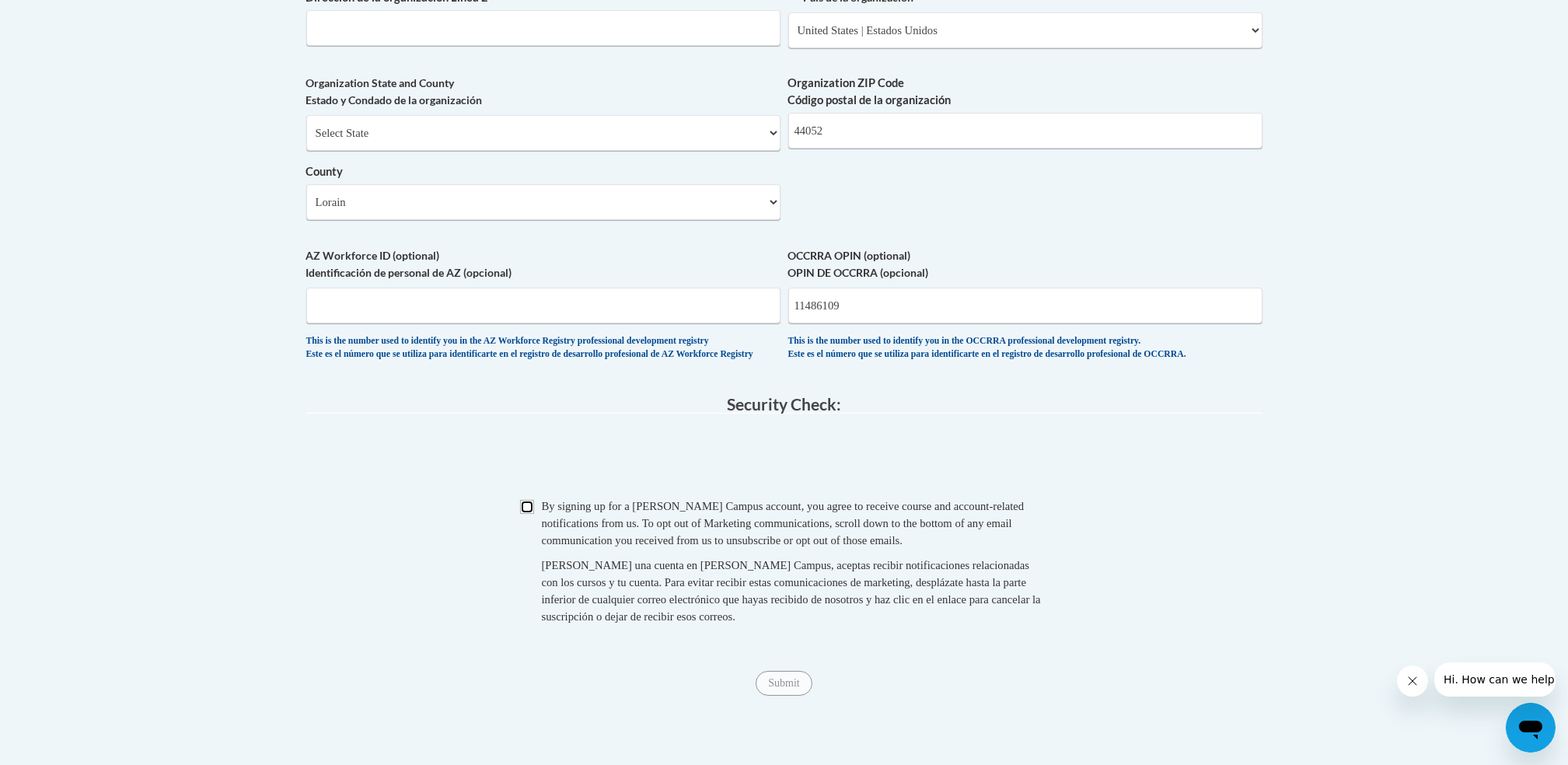
click at [531, 514] on input "Checkbox" at bounding box center [527, 507] width 14 height 14
checkbox input "true"
click at [786, 695] on input "Submit" at bounding box center [783, 683] width 56 height 25
click at [1085, 641] on div "Checkbox By signing up for a Cox Campus account, you agree to receive course an…" at bounding box center [785, 569] width 957 height 143
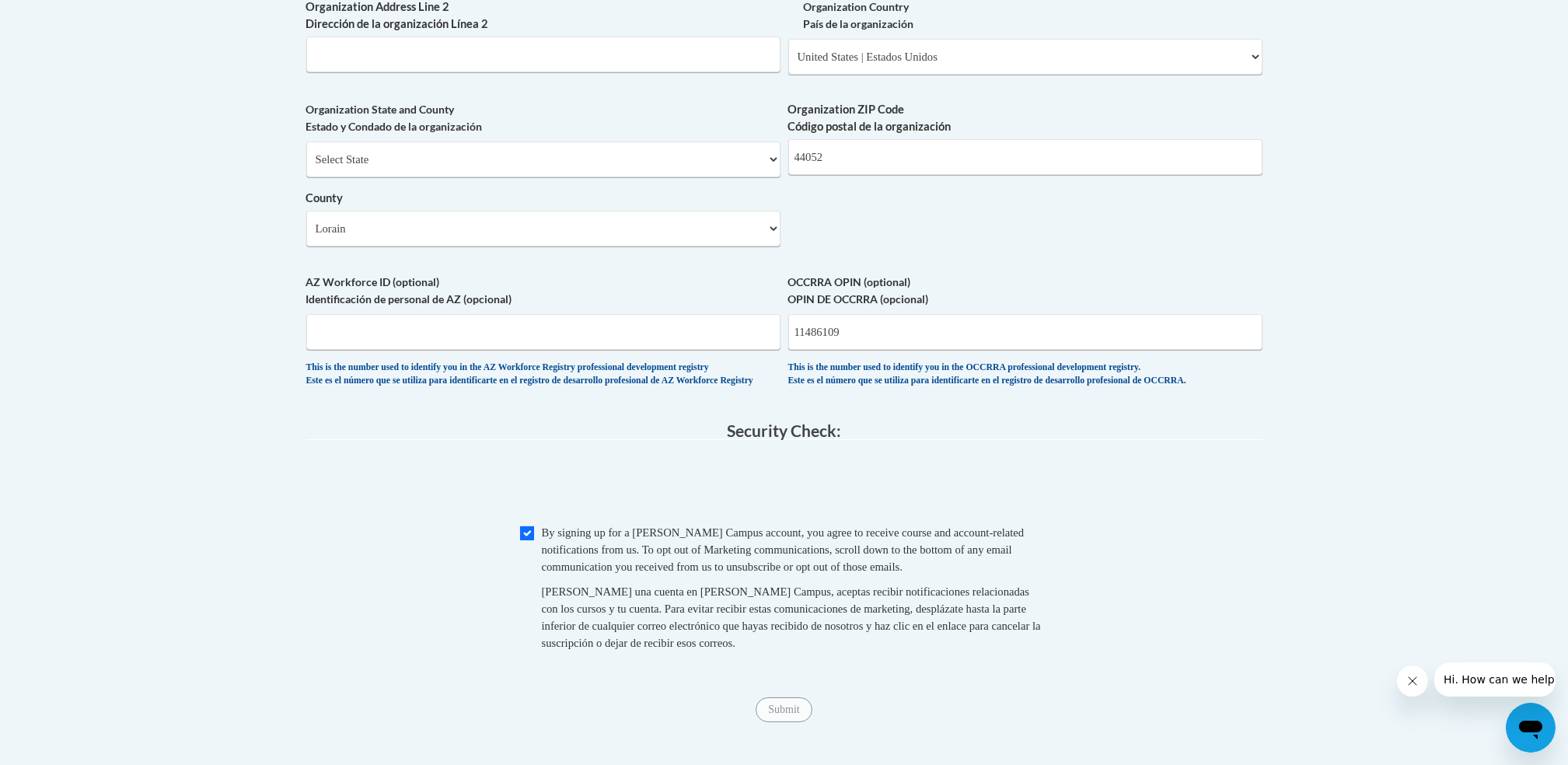
scroll to position [1569, 0]
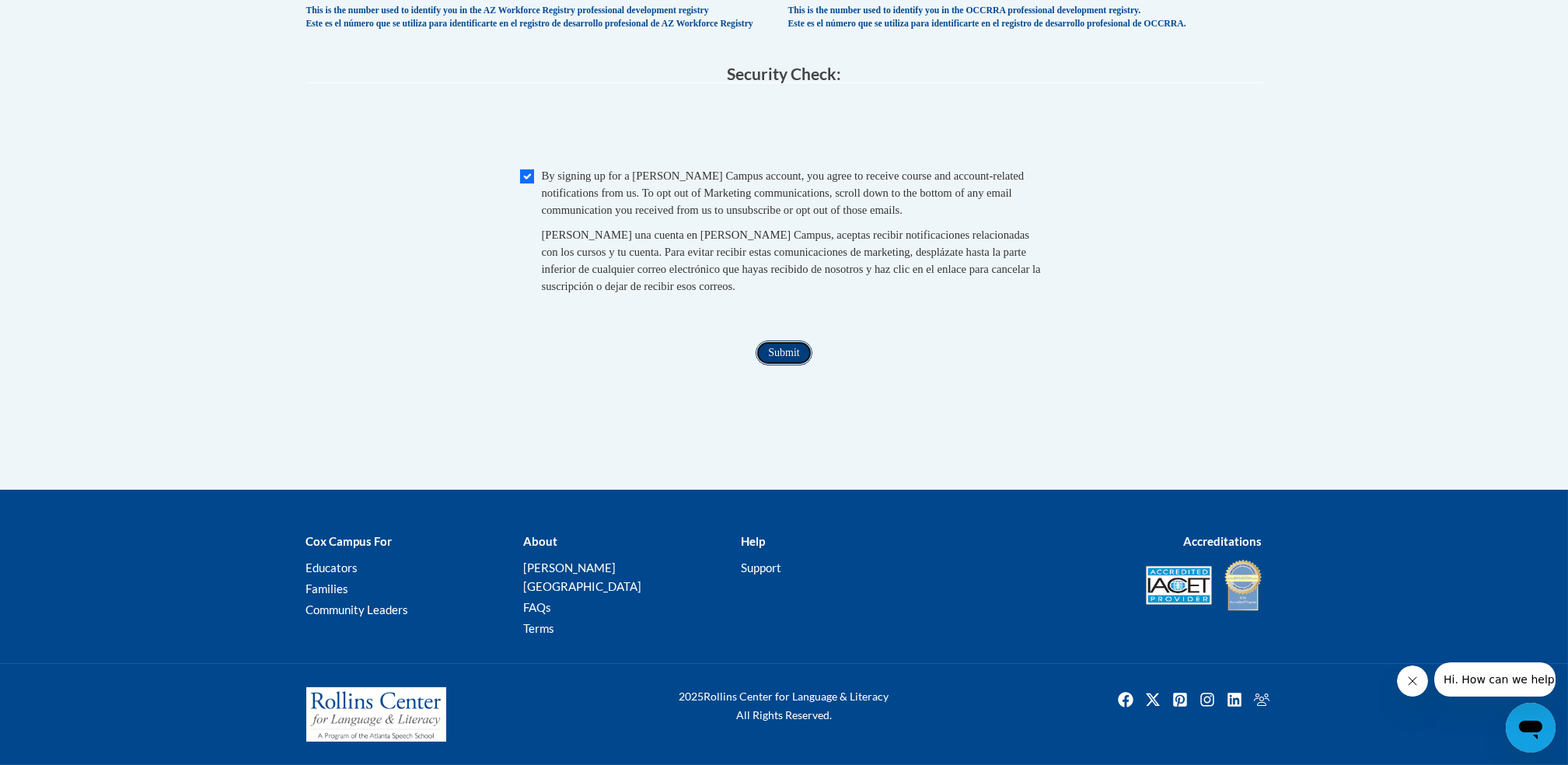
click at [791, 366] on input "Submit" at bounding box center [783, 353] width 56 height 25
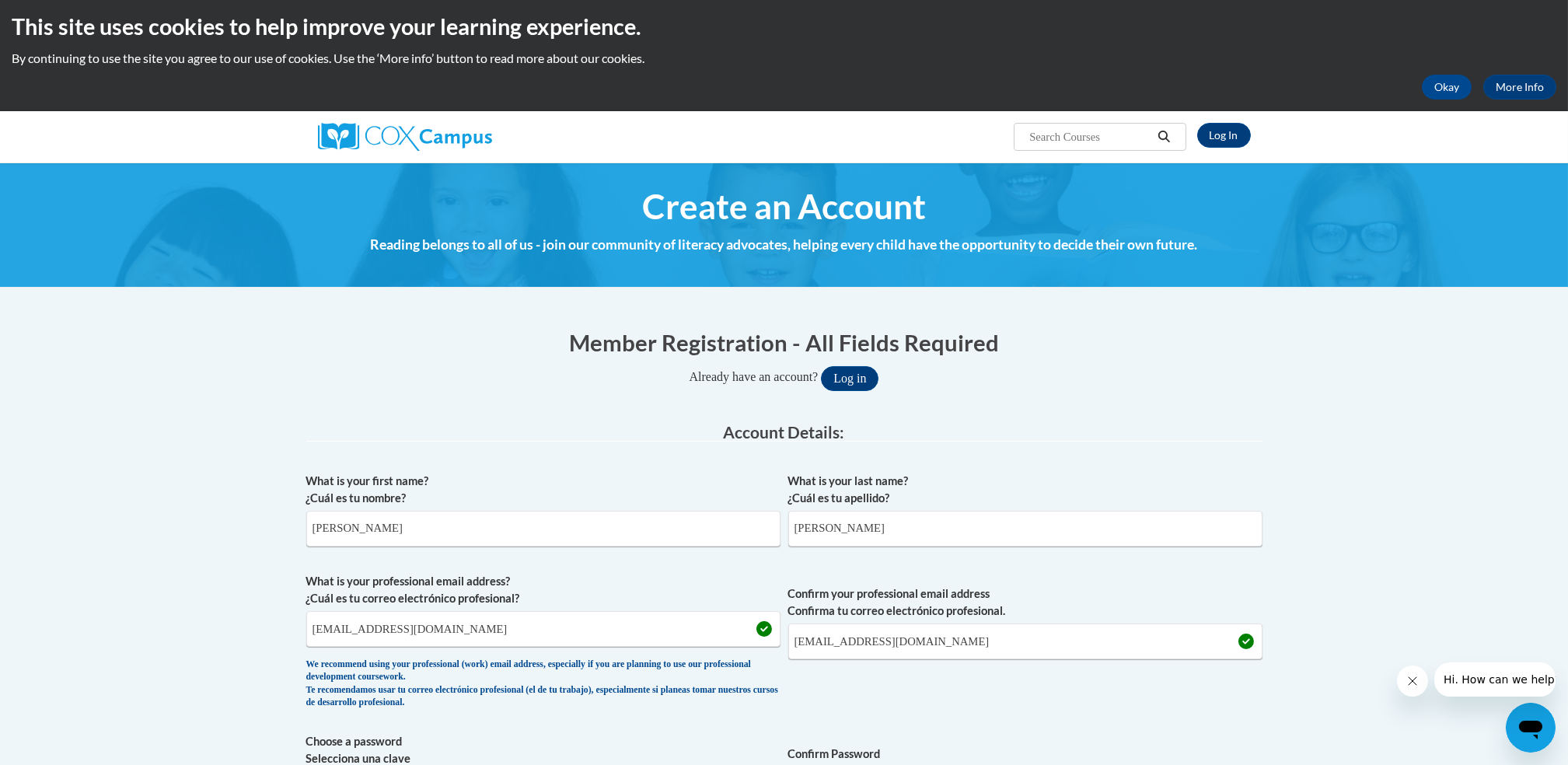
scroll to position [0, 0]
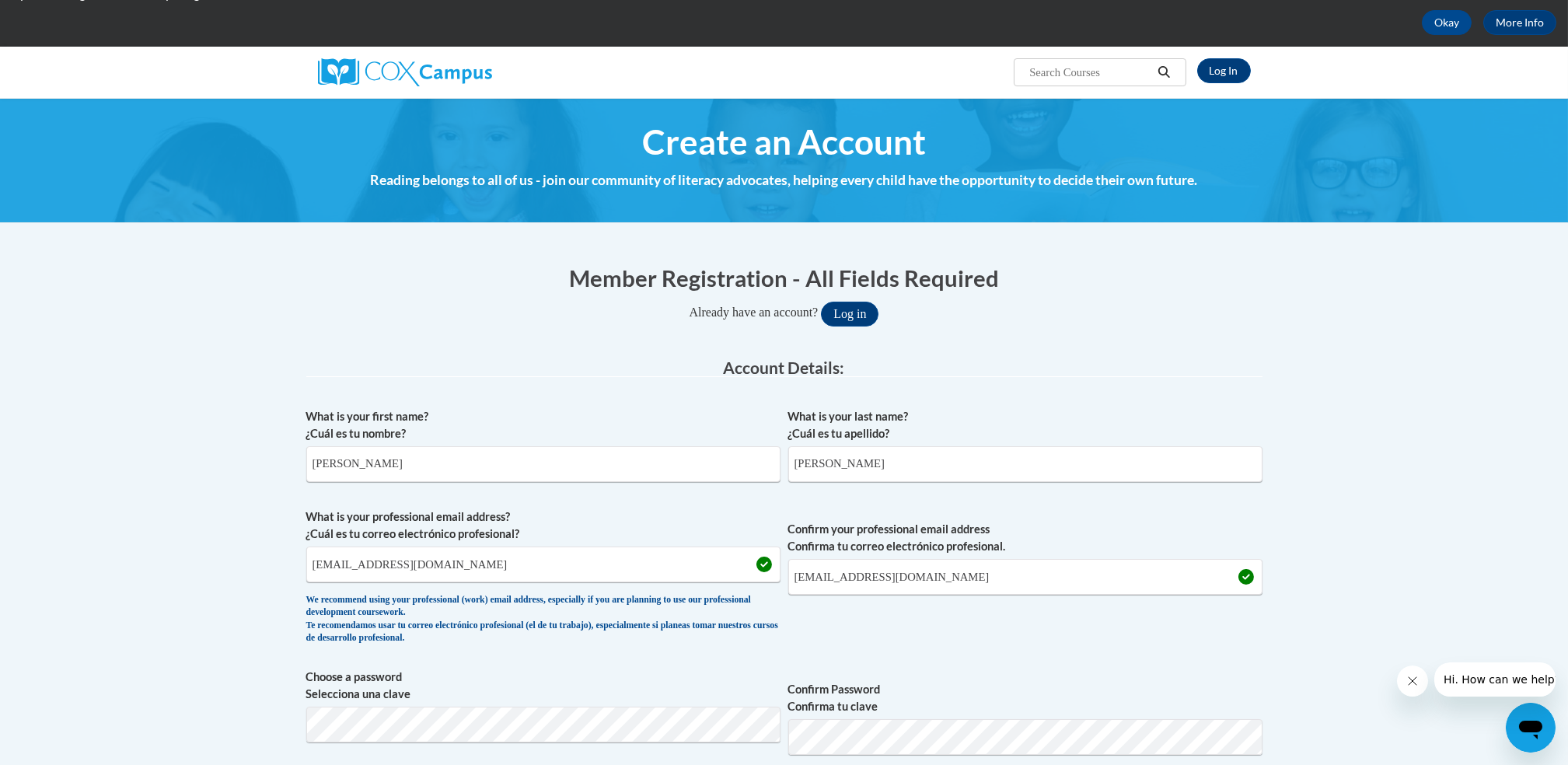
click at [985, 424] on label "What is your last name? ¿Cuál es tu apellido?" at bounding box center [1025, 425] width 474 height 34
click at [985, 446] on input "Olan Santiago" at bounding box center [1025, 464] width 474 height 36
click at [985, 424] on label "What is your last name? ¿Cuál es tu apellido?" at bounding box center [1025, 425] width 474 height 34
click at [985, 446] on input "Olan Santiago" at bounding box center [1025, 464] width 474 height 36
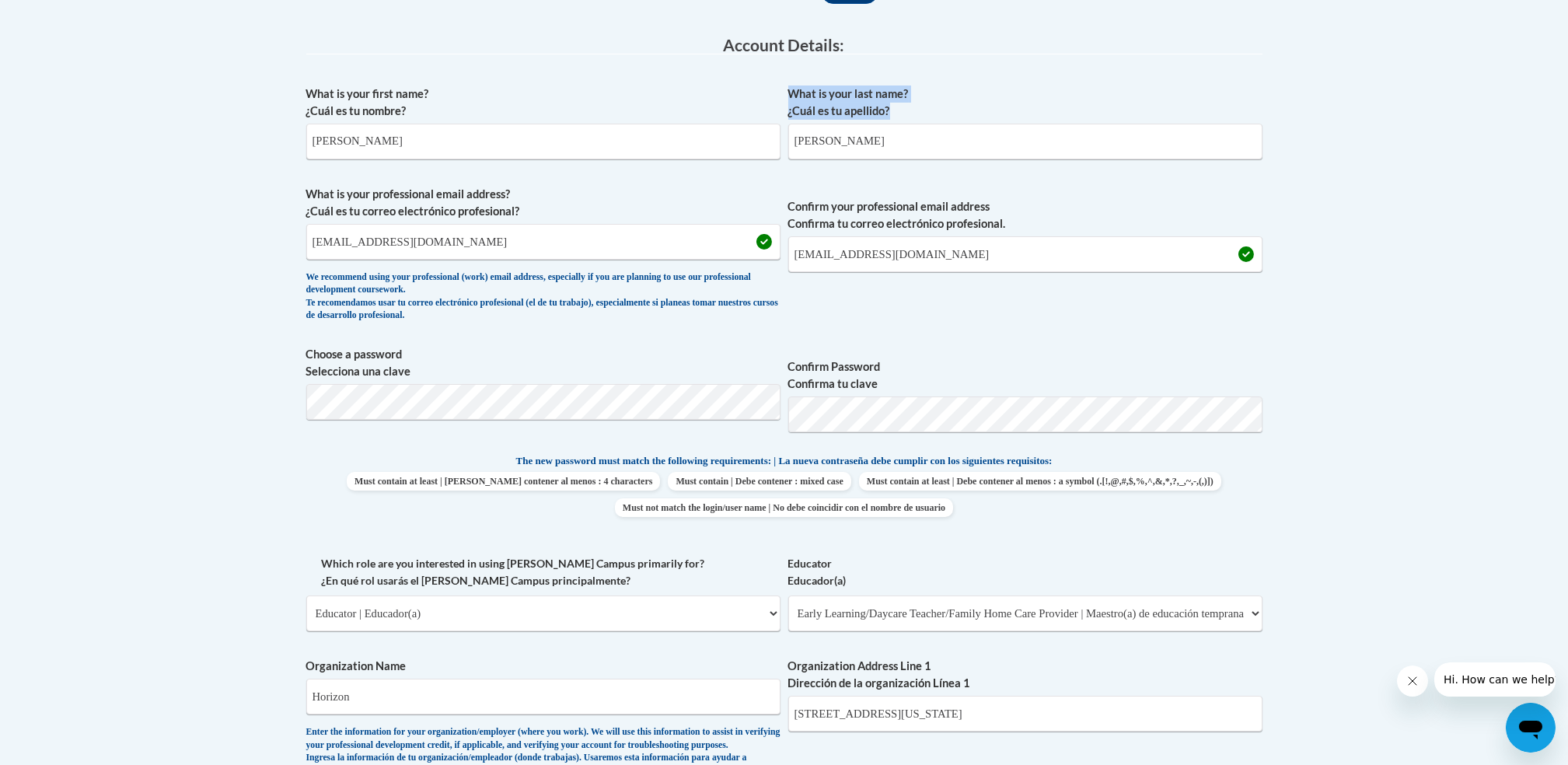
scroll to position [403, 0]
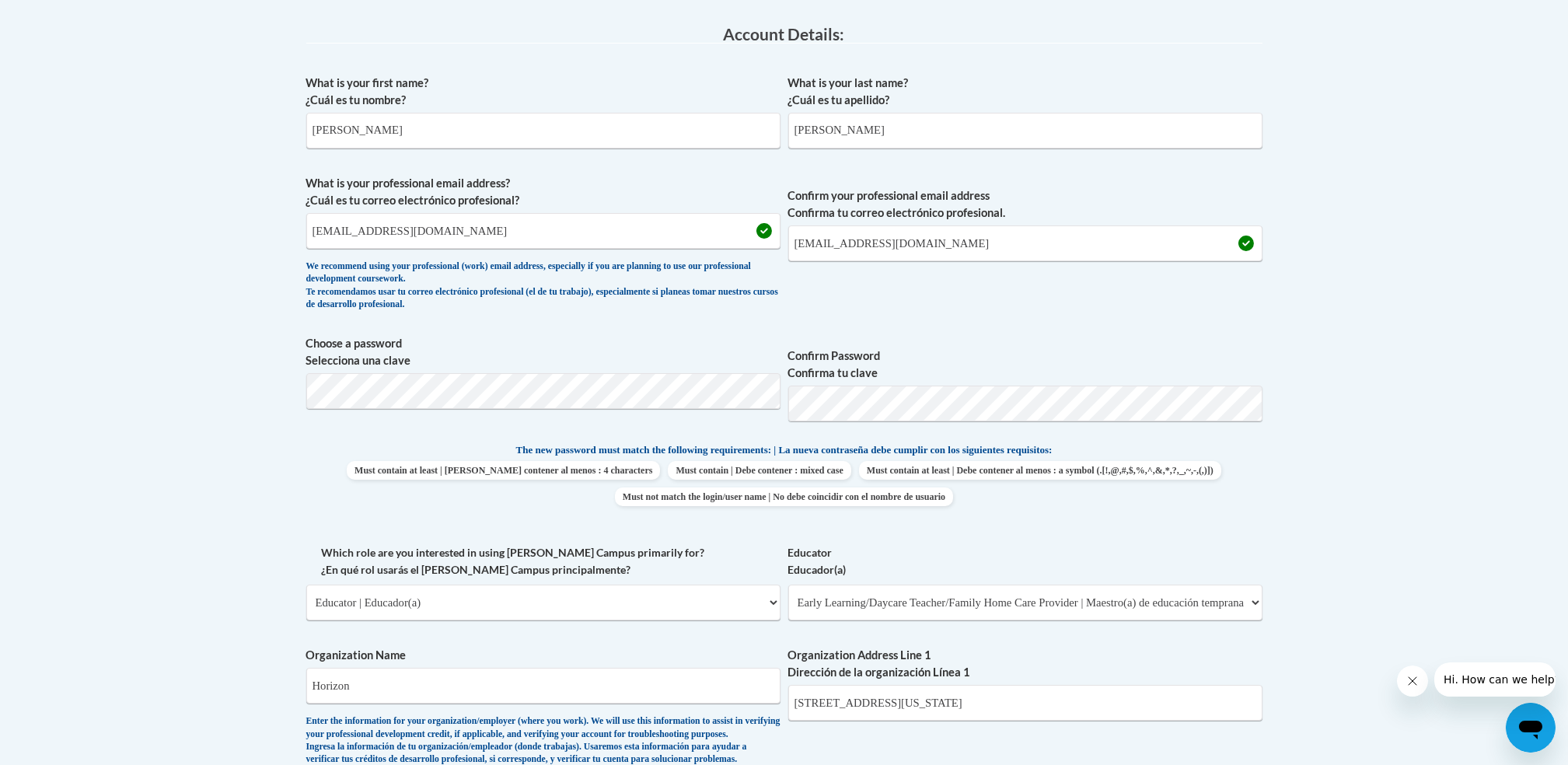
drag, startPoint x: 991, startPoint y: 402, endPoint x: 1172, endPoint y: 563, distance: 242.2
click at [1172, 563] on label "Educator Educador(a)" at bounding box center [1025, 562] width 474 height 34
click at [1172, 585] on select "Please Select Early Learning/Daycare Teacher/Family Home Care Provider | Maestr…" at bounding box center [1025, 603] width 474 height 36
click at [1172, 563] on label "Educator Educador(a)" at bounding box center [1025, 562] width 474 height 34
click at [1172, 585] on select "Please Select Early Learning/Daycare Teacher/Family Home Care Provider | Maestr…" at bounding box center [1025, 603] width 474 height 36
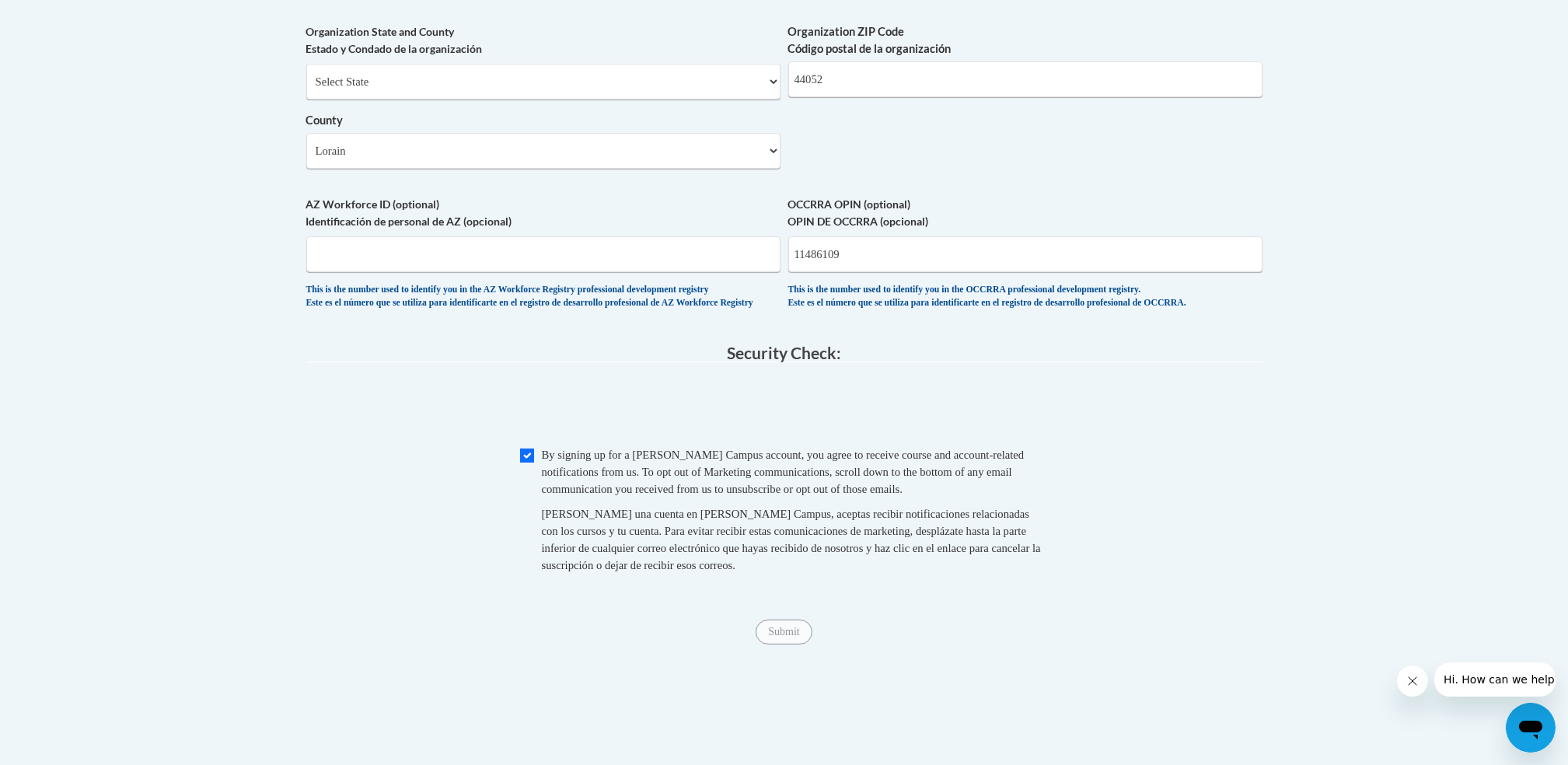
scroll to position [1345, 0]
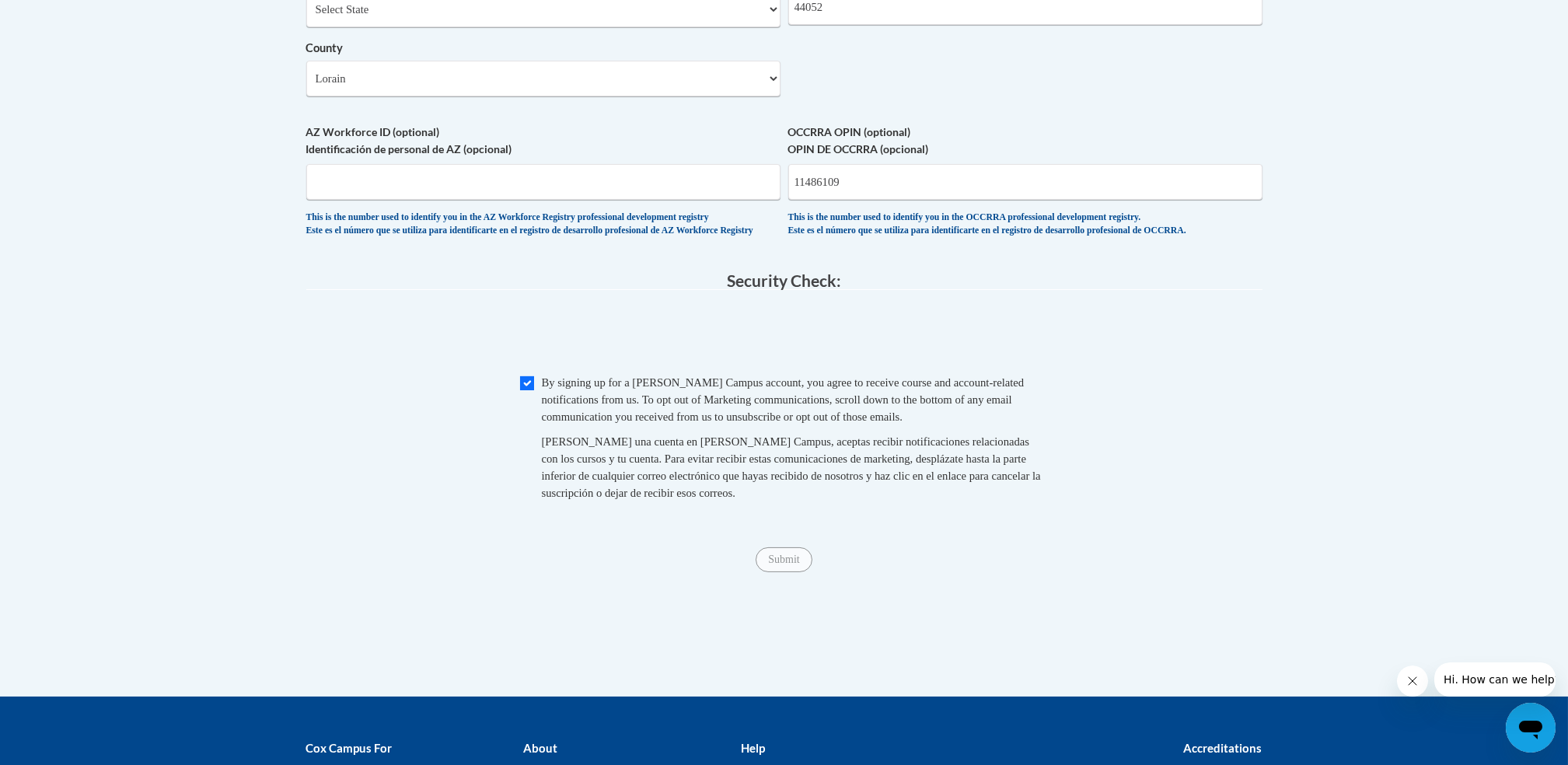
click at [1129, 572] on div "Submit Submit" at bounding box center [785, 559] width 957 height 25
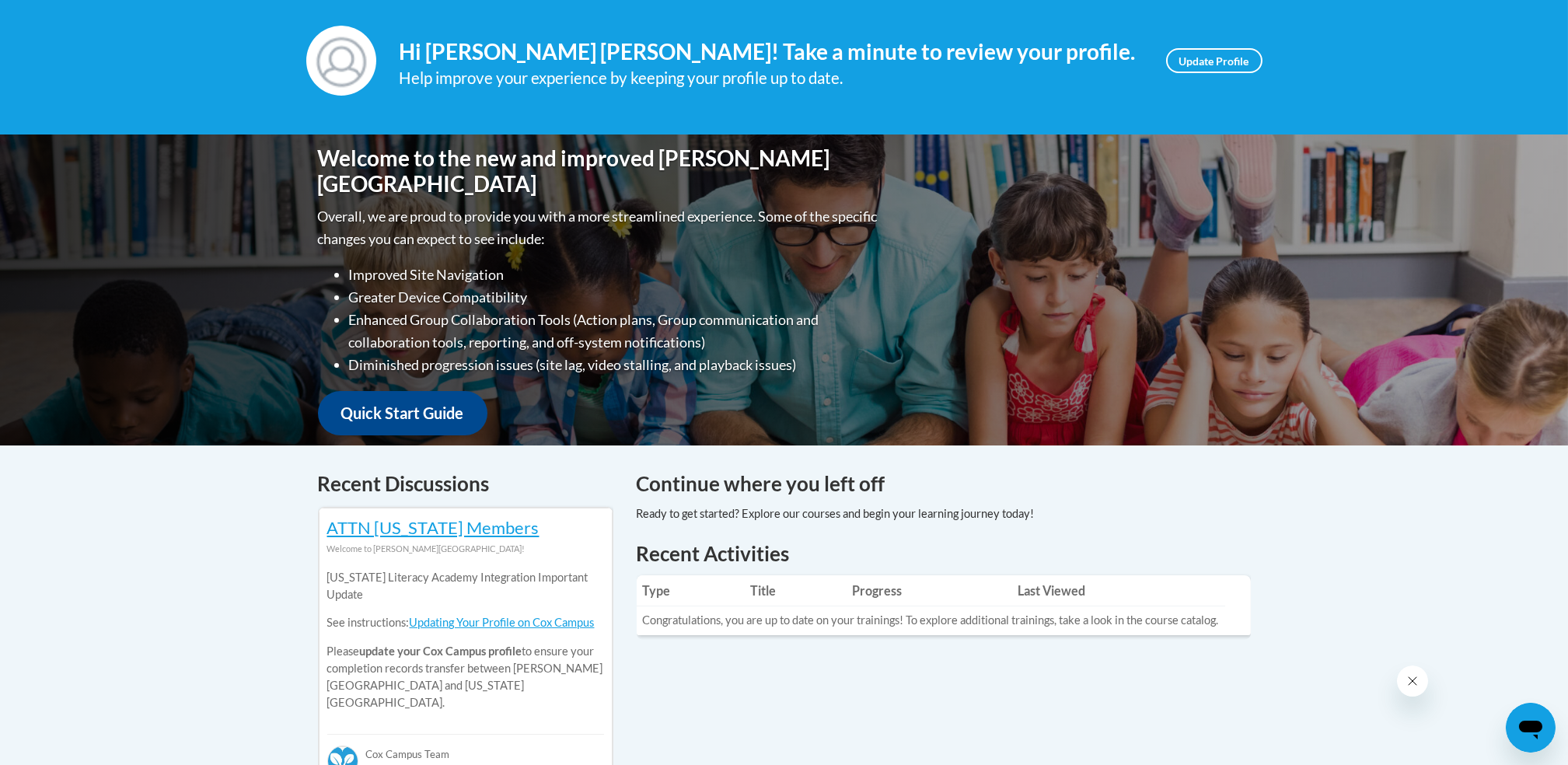
click at [1115, 366] on div "Welcome to the new and improved [PERSON_NAME] Campus Overall, we are proud to p…" at bounding box center [784, 290] width 980 height 311
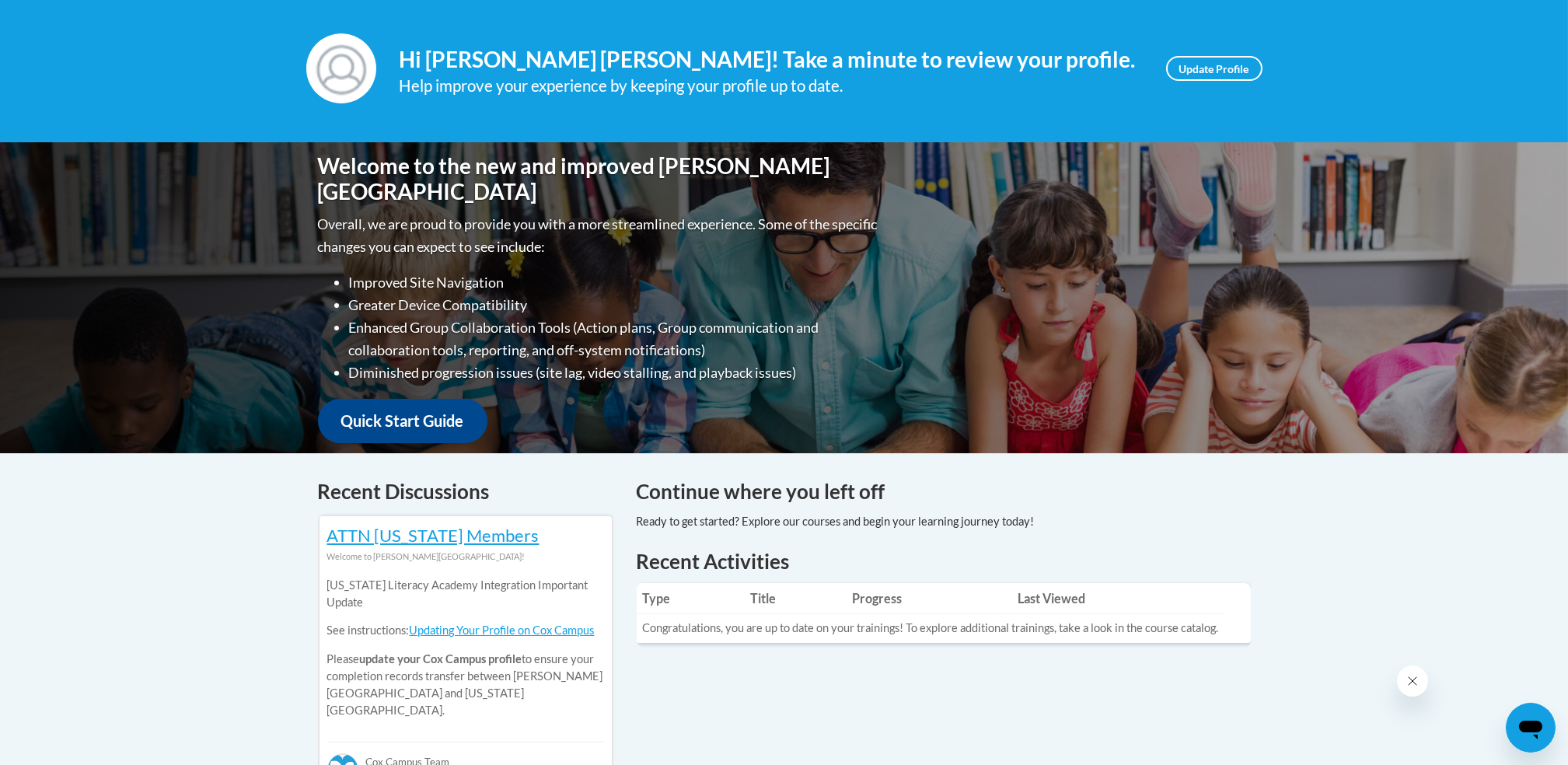
scroll to position [204, 0]
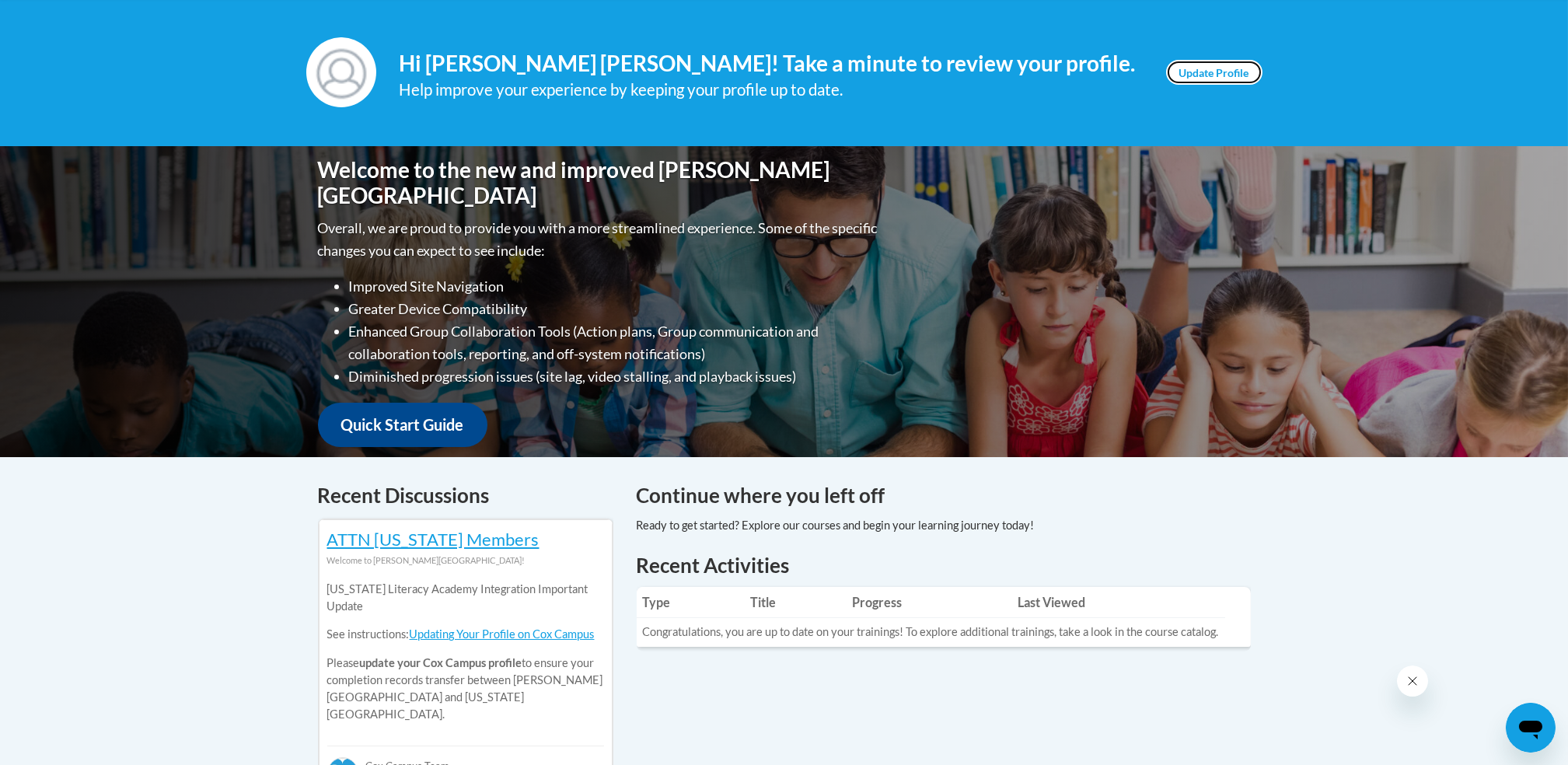
click at [1212, 67] on link "Update Profile" at bounding box center [1214, 72] width 96 height 25
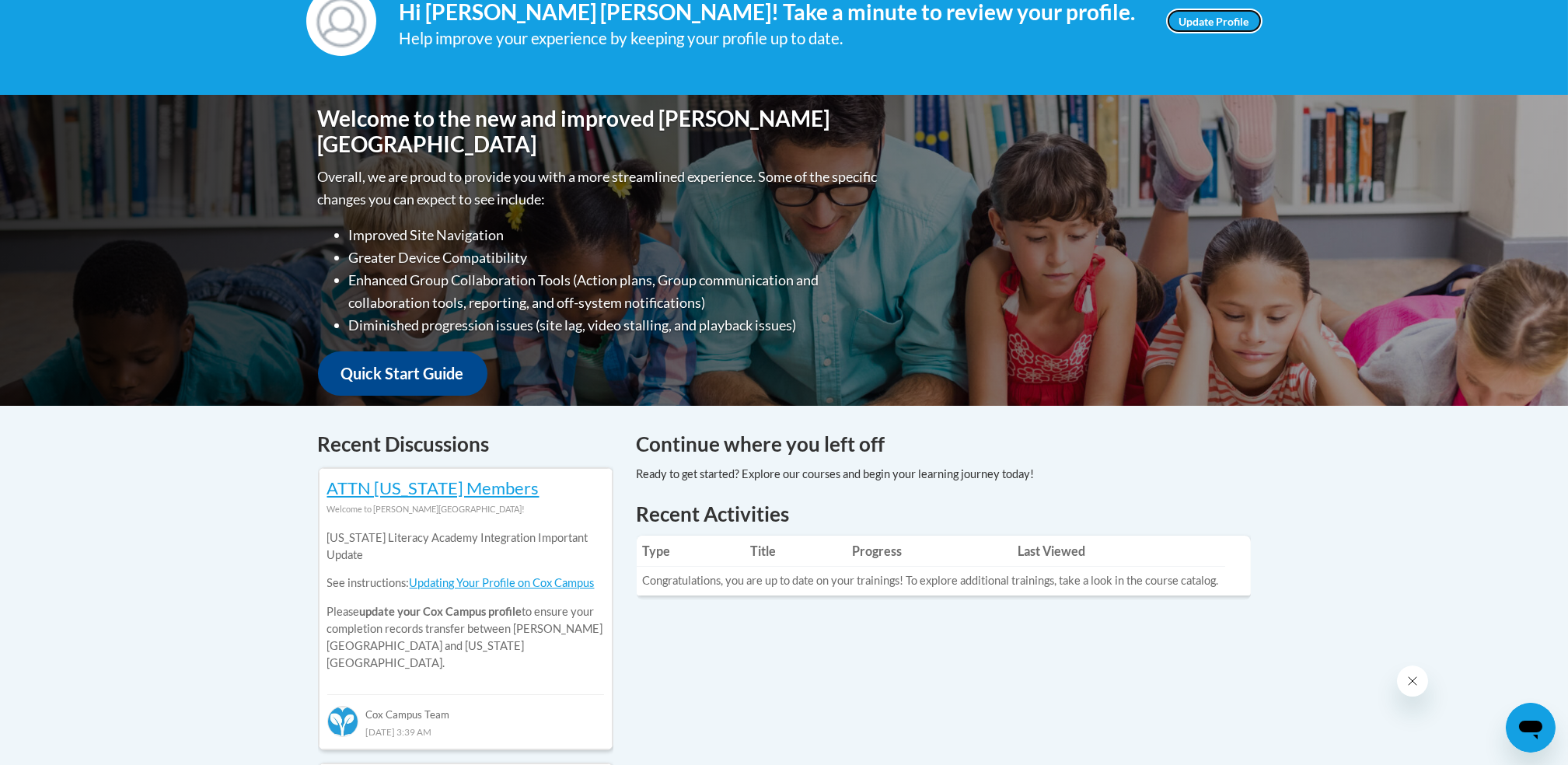
scroll to position [255, 0]
click at [943, 583] on td "Congratulations, you are up to date on your trainings! To explore additional tr…" at bounding box center [931, 582] width 588 height 29
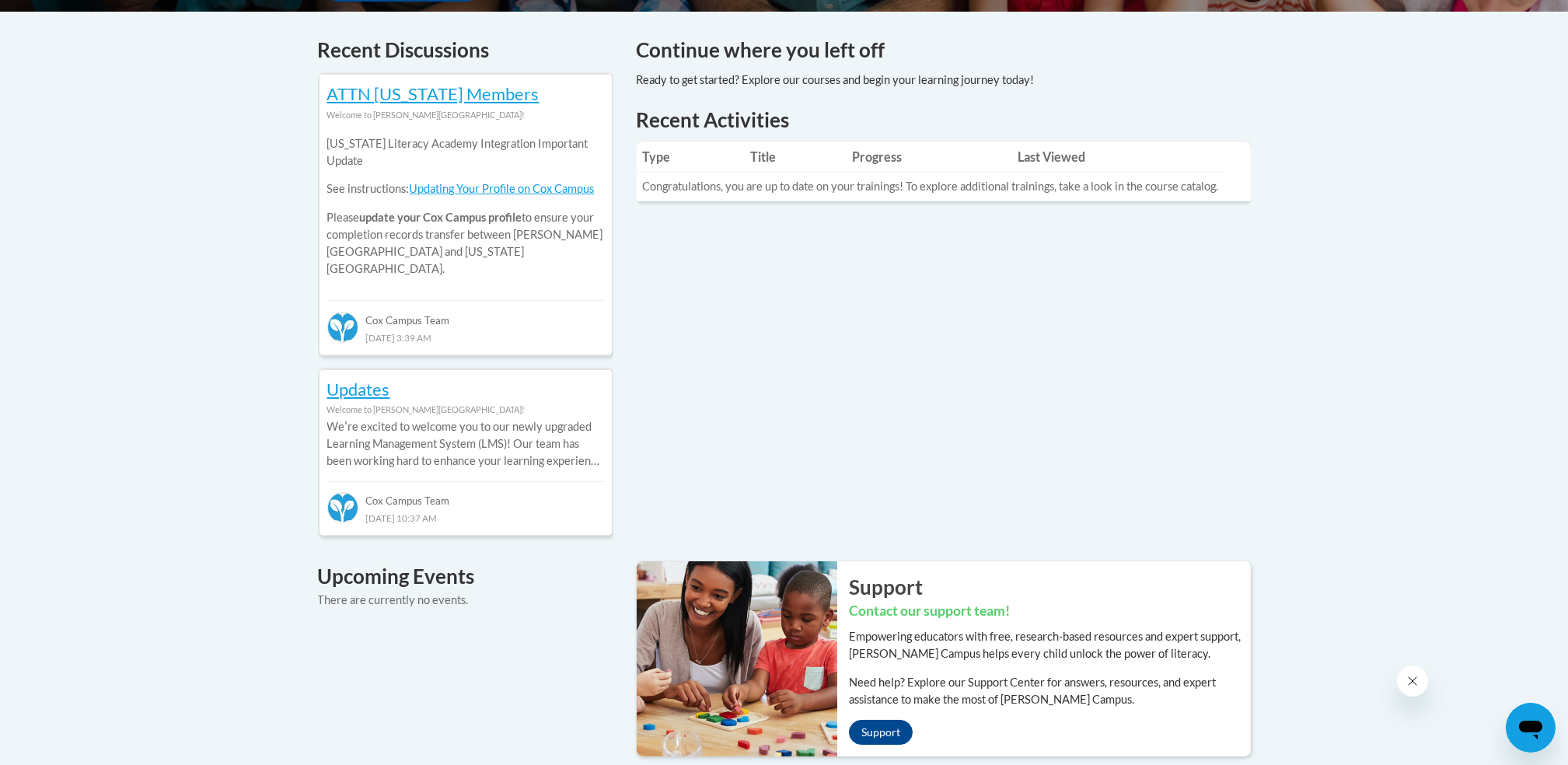
scroll to position [693, 0]
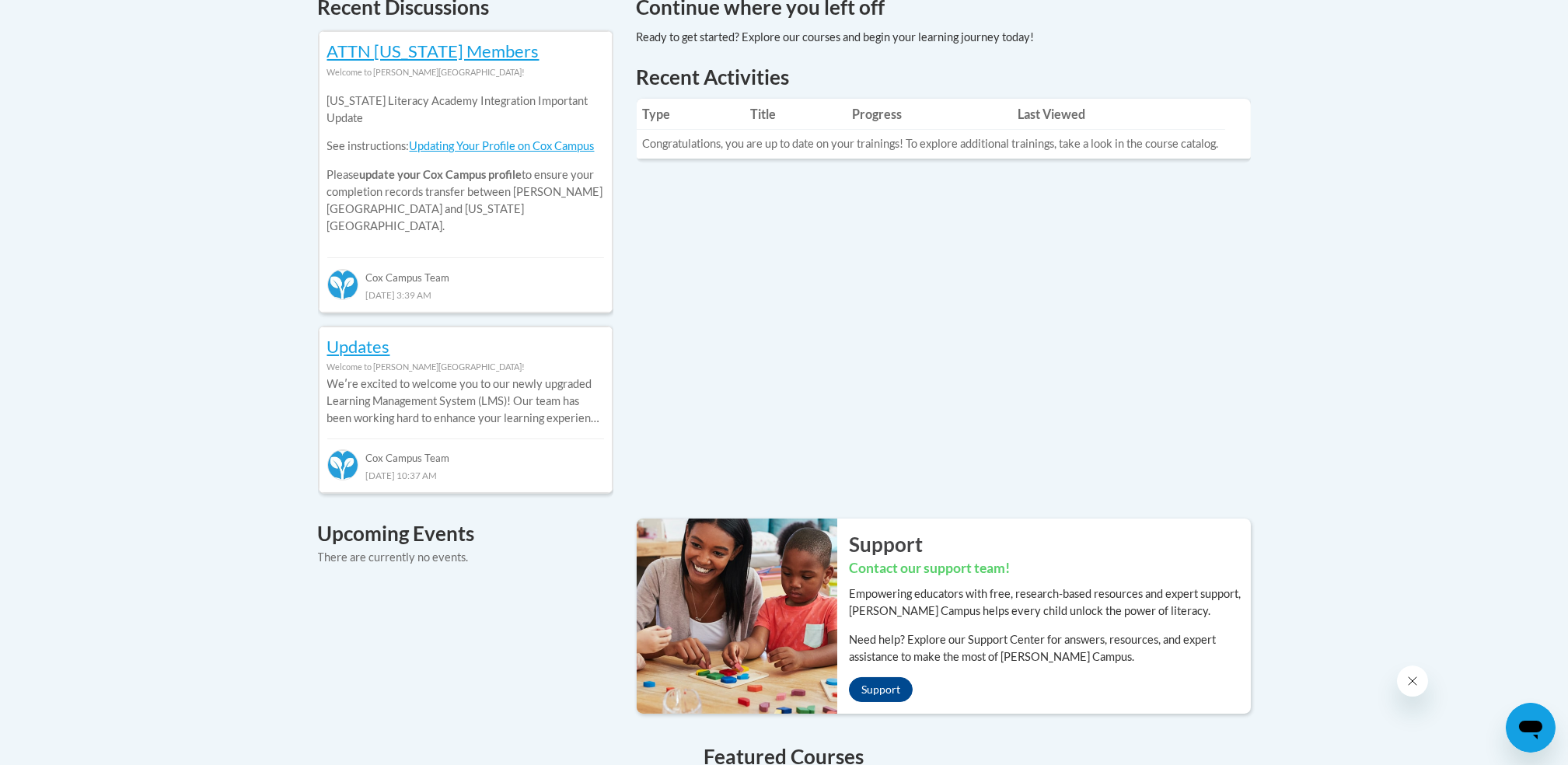
click at [1029, 291] on div "Recent Discussions ATTN Georgia Members Welcome to Cox Campus! Georgia Literacy…" at bounding box center [784, 560] width 980 height 1136
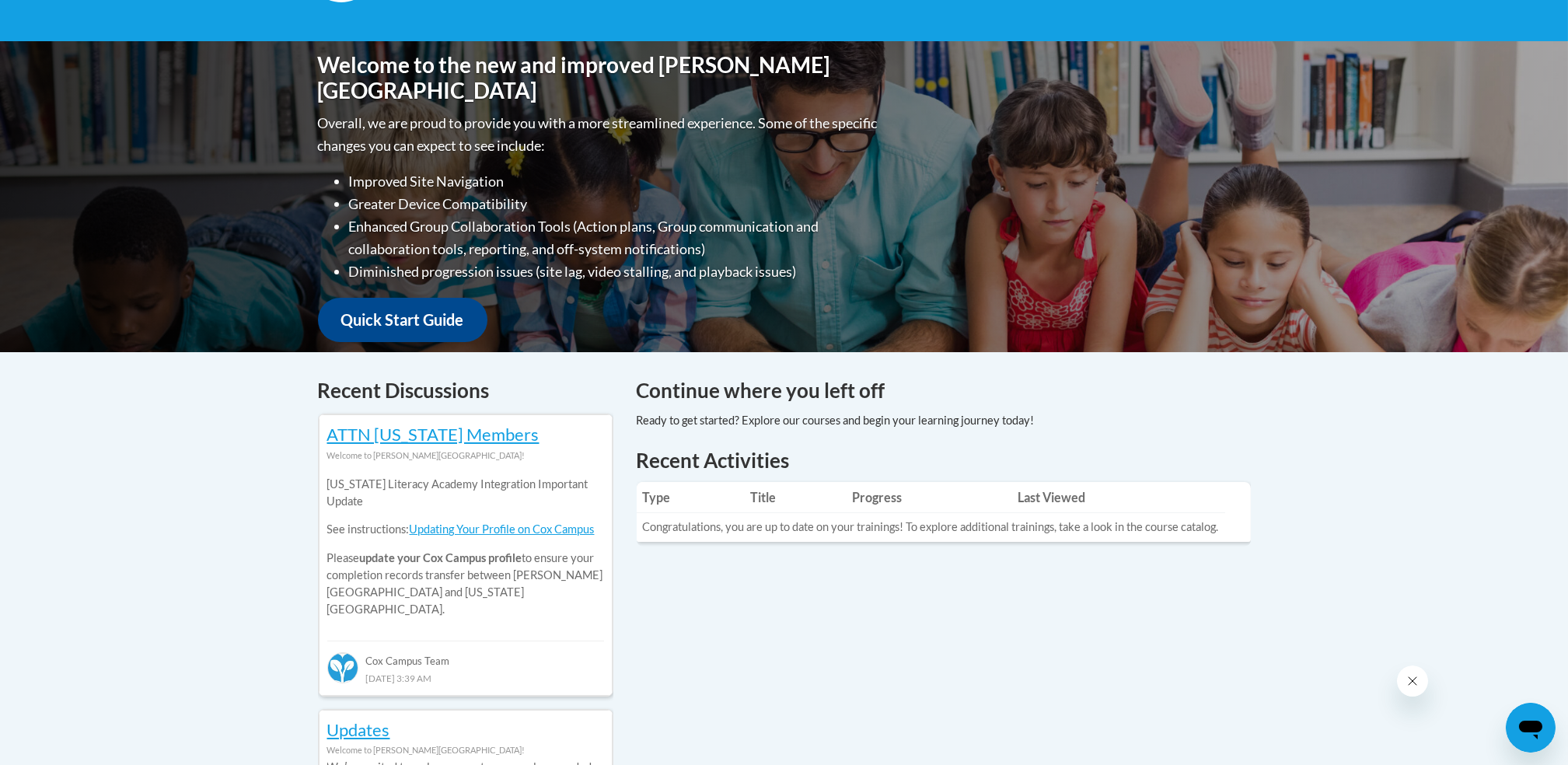
scroll to position [0, 0]
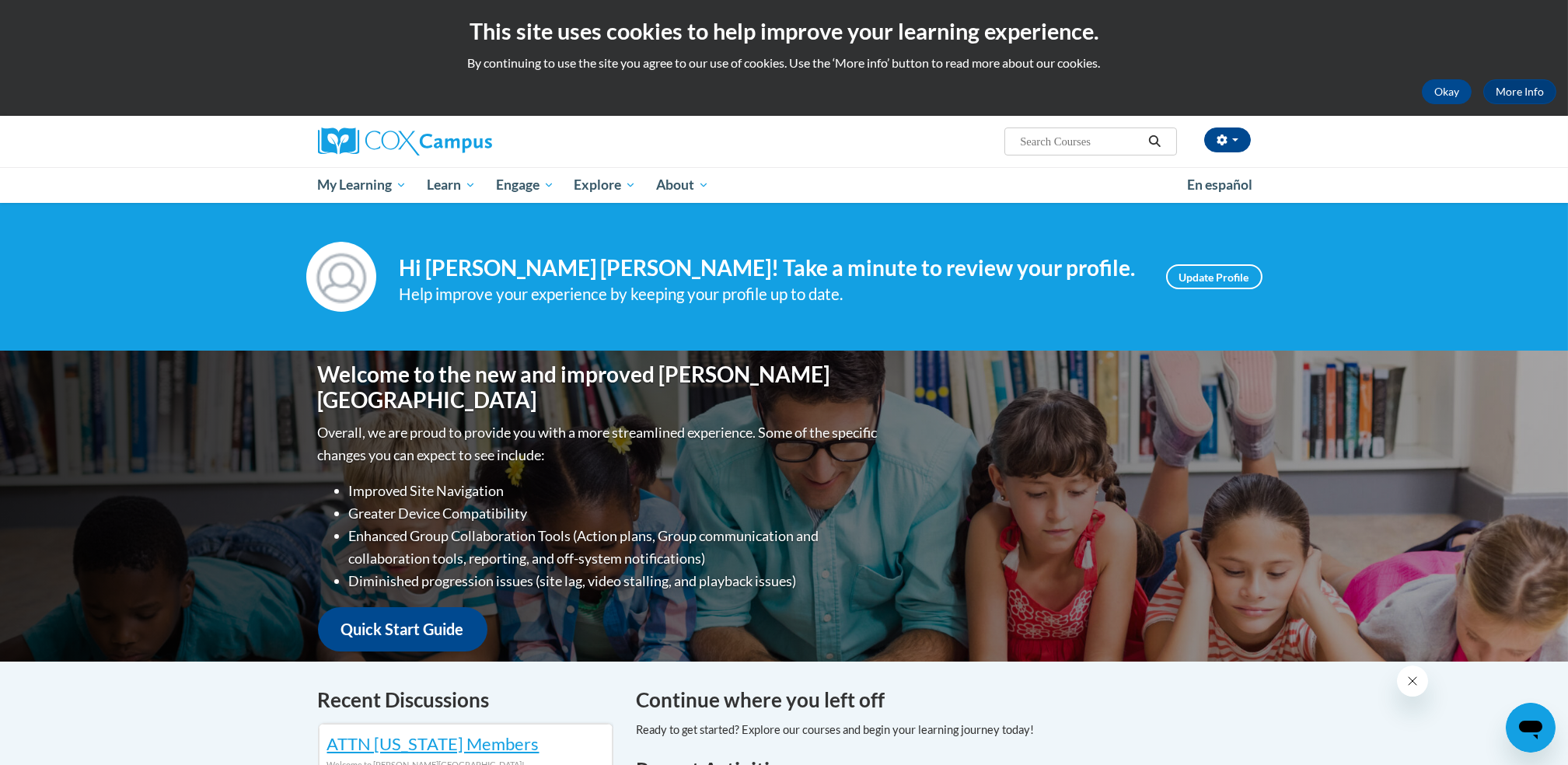
click at [1079, 129] on span "Search Search..." at bounding box center [1091, 142] width 172 height 28
click at [1077, 137] on input "Search..." at bounding box center [1080, 142] width 125 height 19
type input "talk to me"
click at [1159, 140] on icon "Search" at bounding box center [1155, 142] width 12 height 12
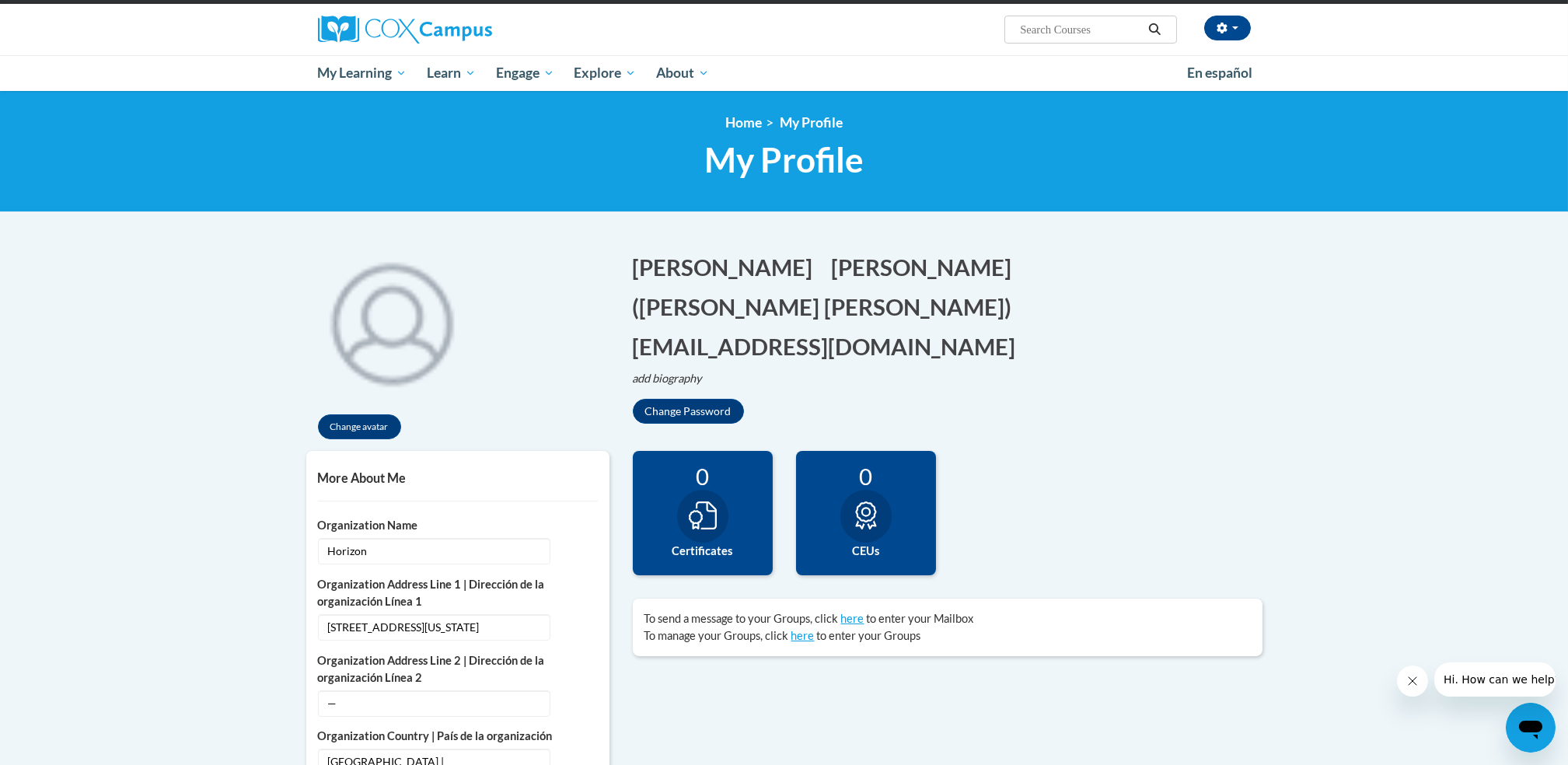
scroll to position [228, 0]
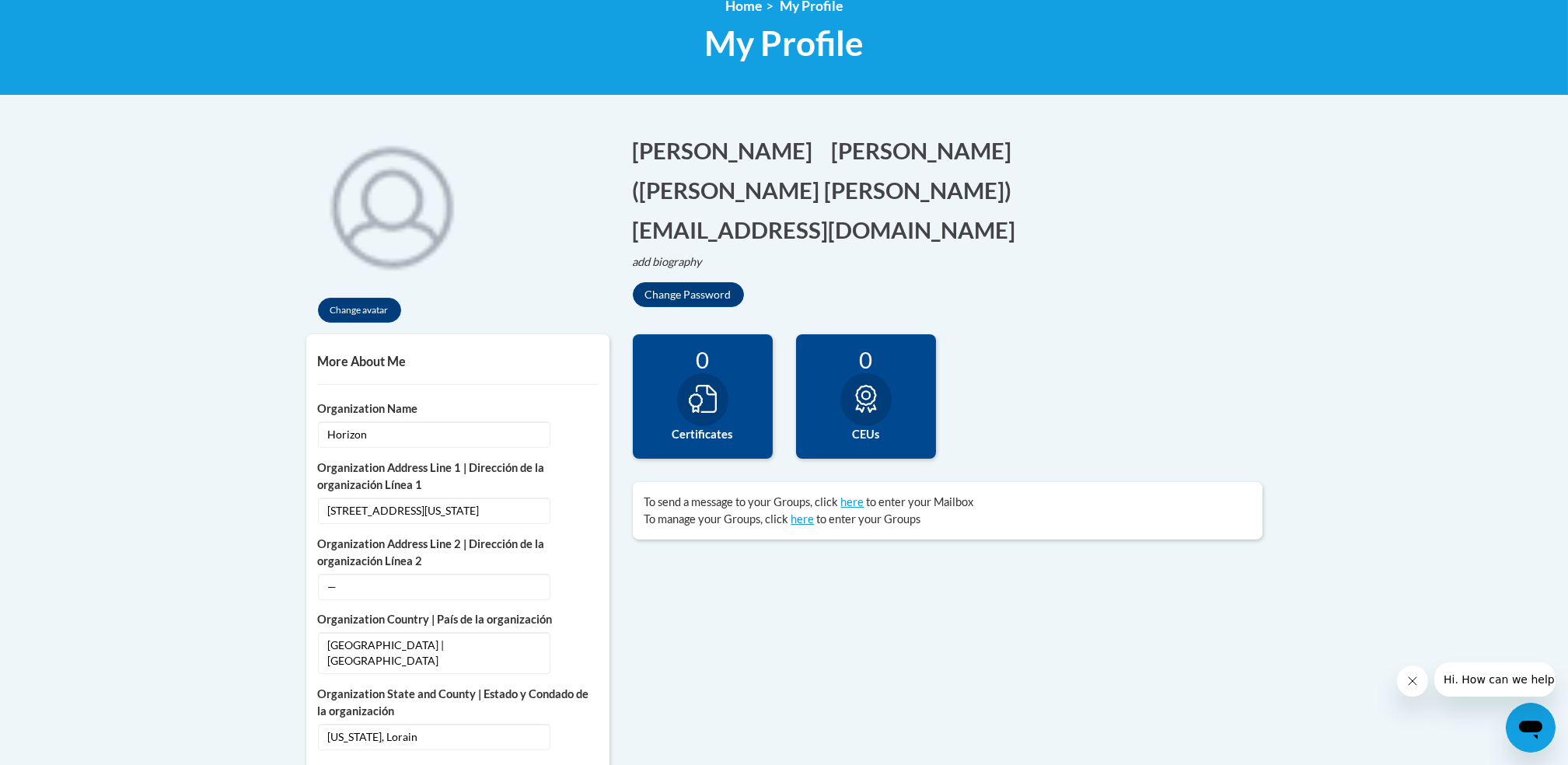
click at [1121, 389] on div "0 Completions 0 Certificates 0 CEUs 0 Badges" at bounding box center [948, 408] width 653 height 148
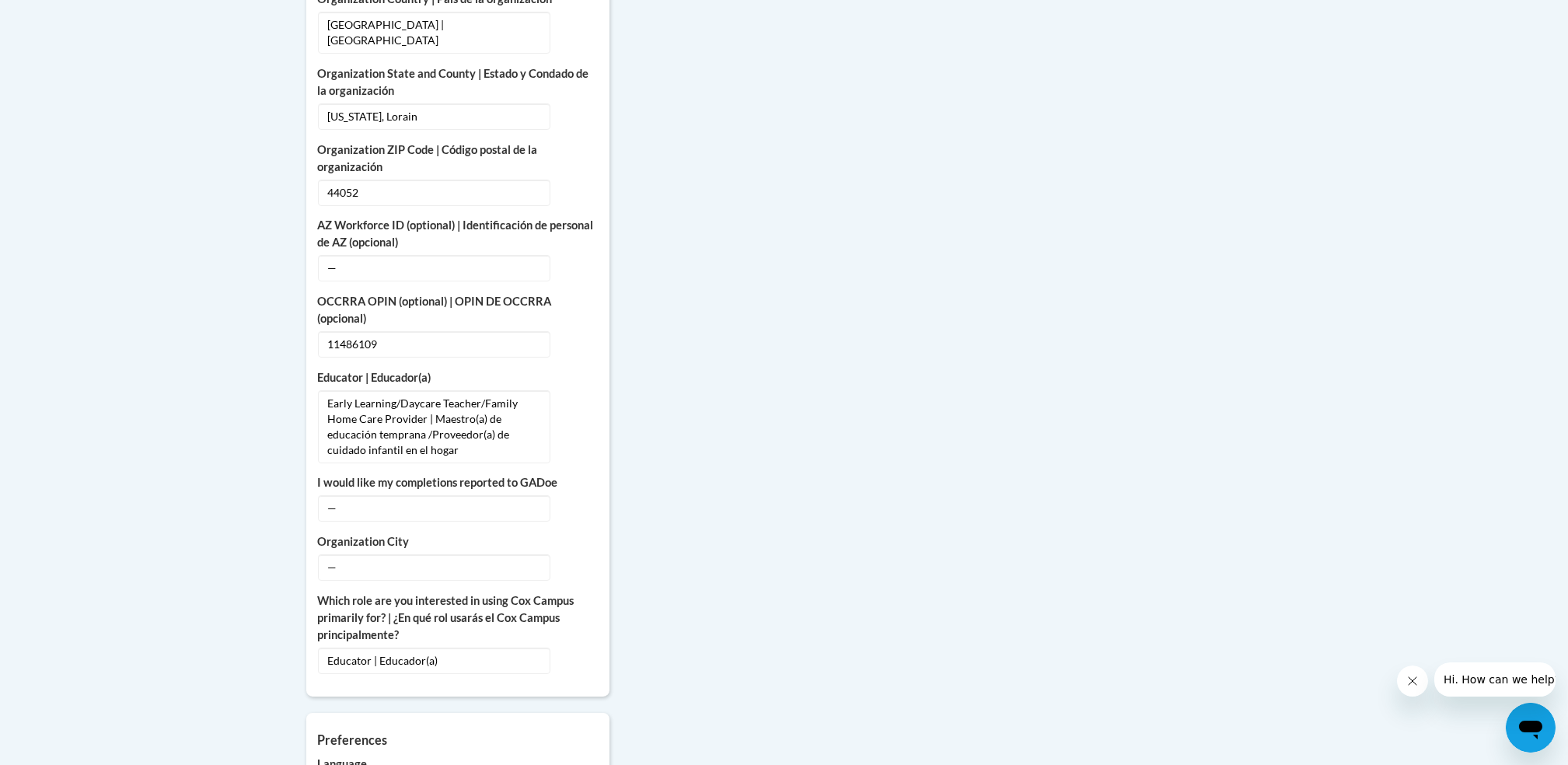
scroll to position [909, 0]
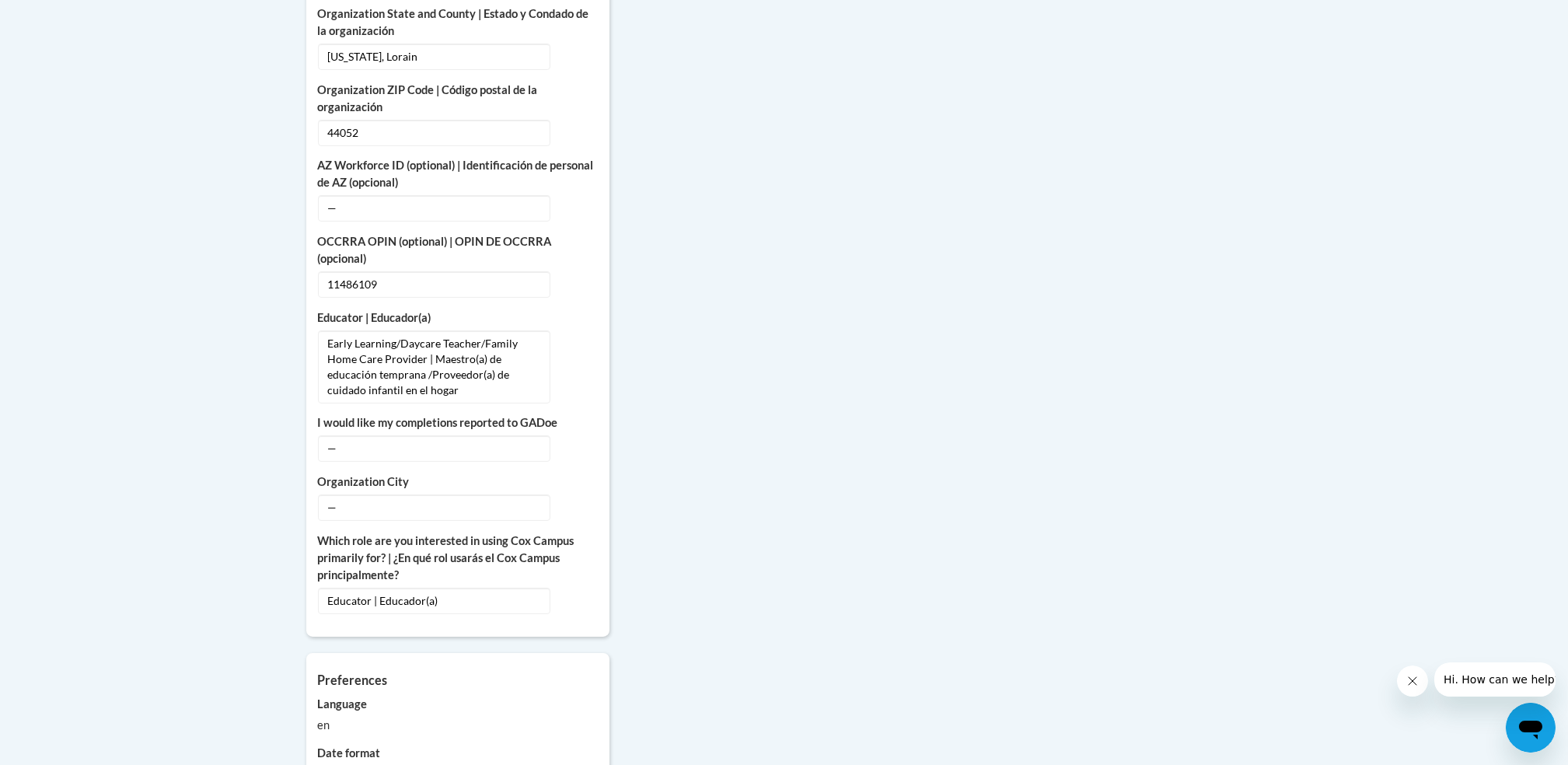
click at [1121, 389] on div "More About Me Click or press to edit any of the profile fields below. Select mu…" at bounding box center [784, 300] width 980 height 1292
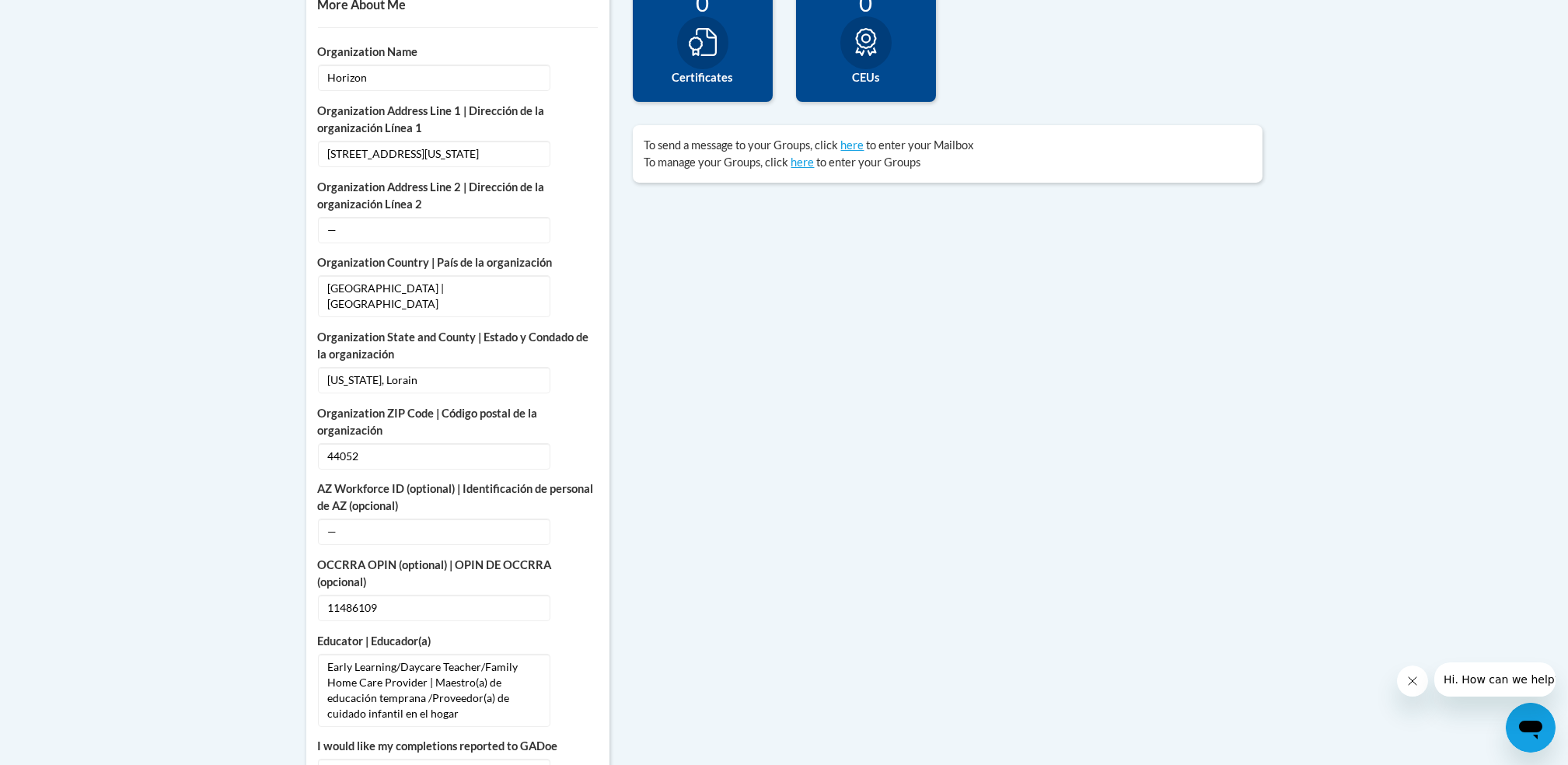
scroll to position [577, 0]
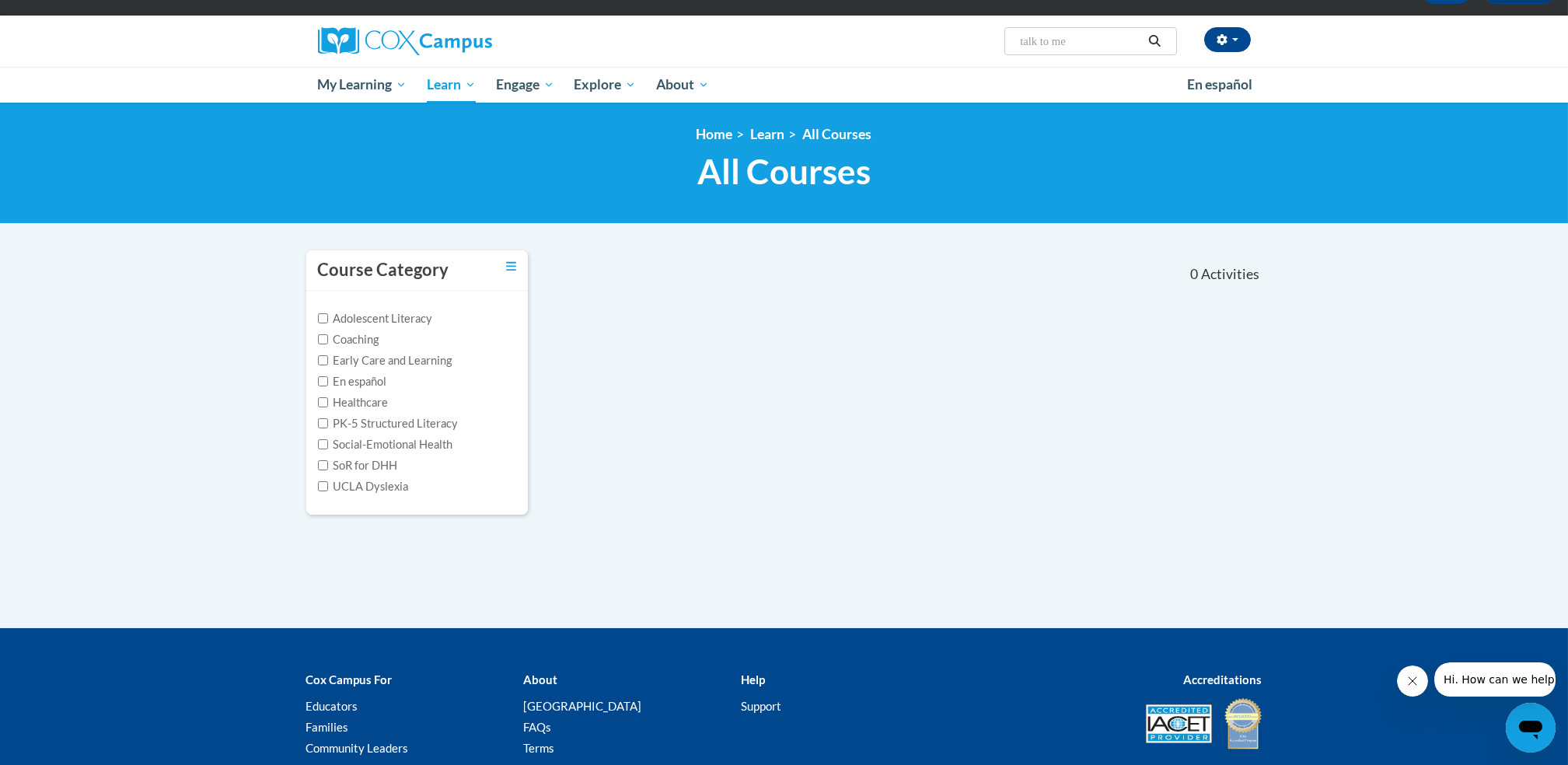
scroll to position [97, 0]
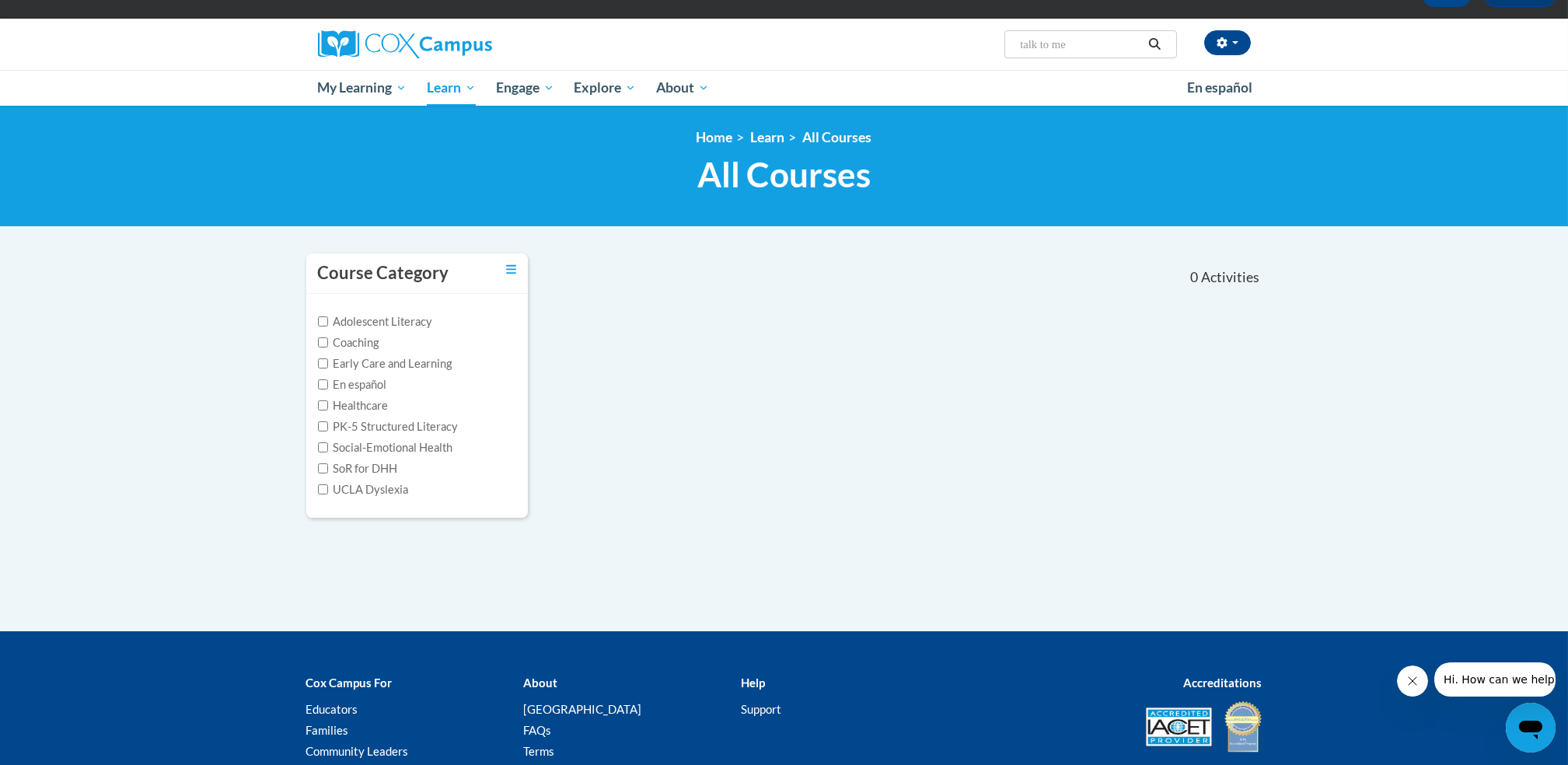
click at [1051, 47] on input "talk to me" at bounding box center [1080, 45] width 125 height 19
type input "talk with me"
click at [1148, 41] on icon "Search" at bounding box center [1155, 44] width 14 height 12
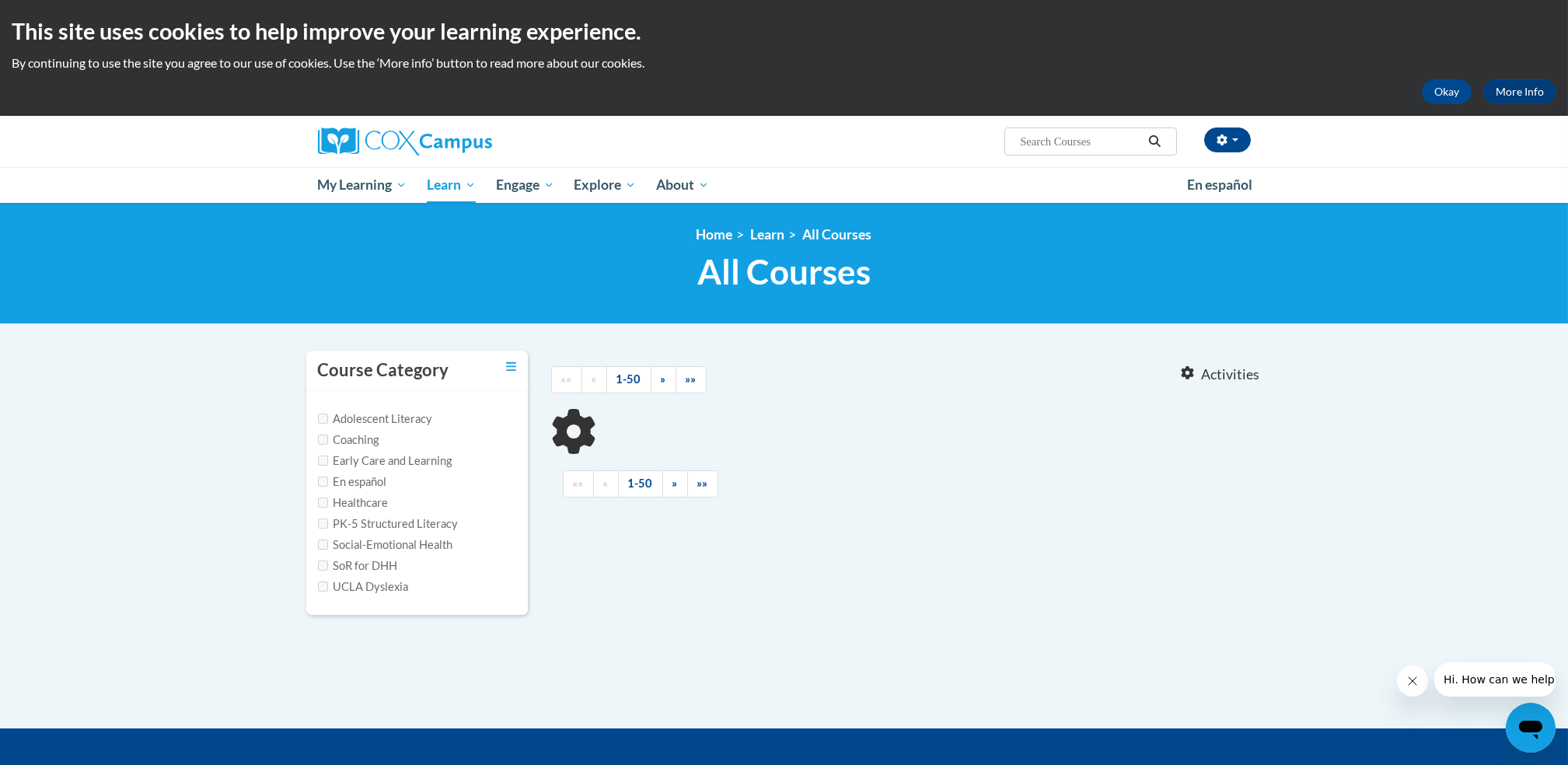
type input "talk with me"
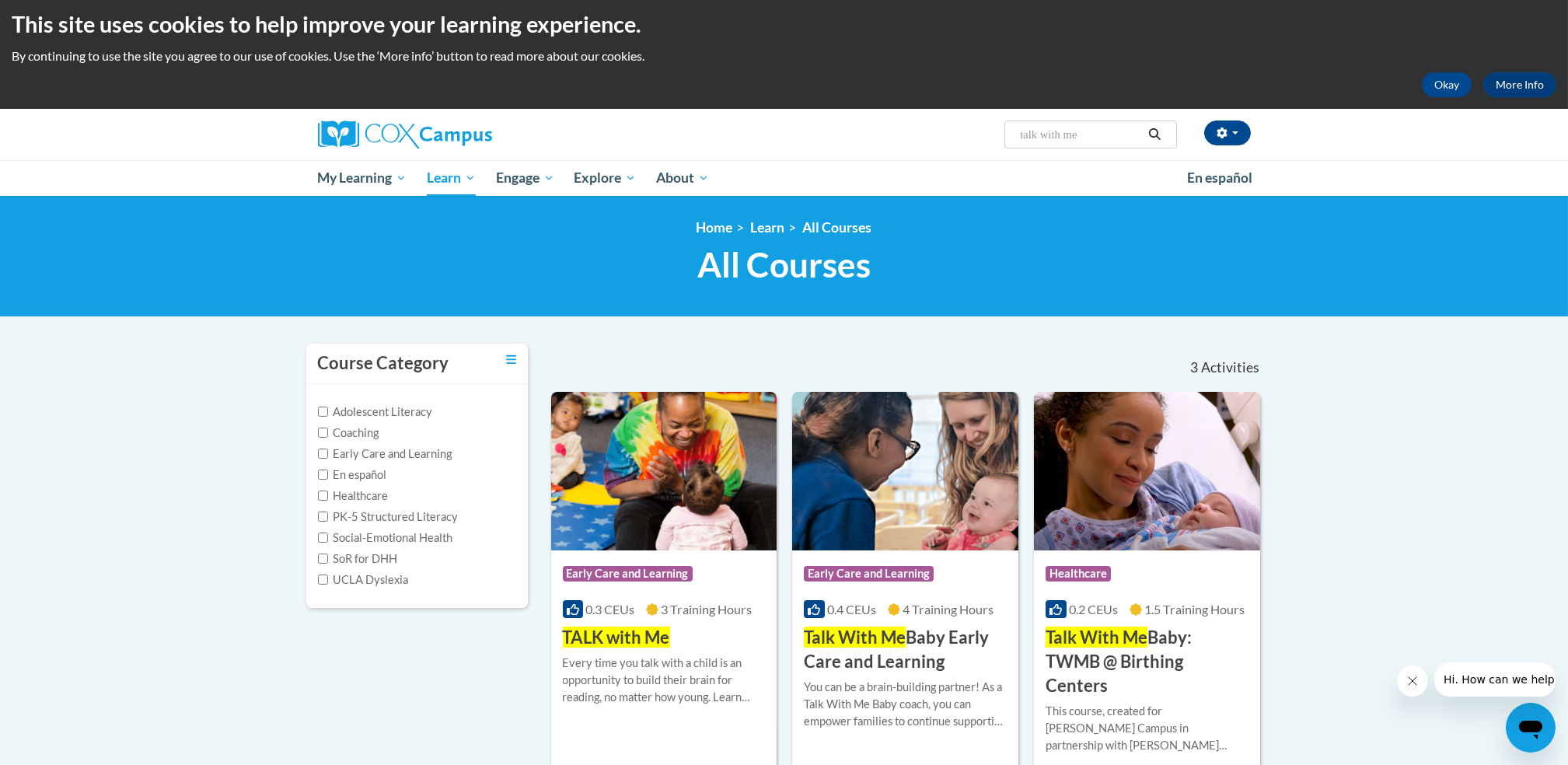
scroll to position [11, 0]
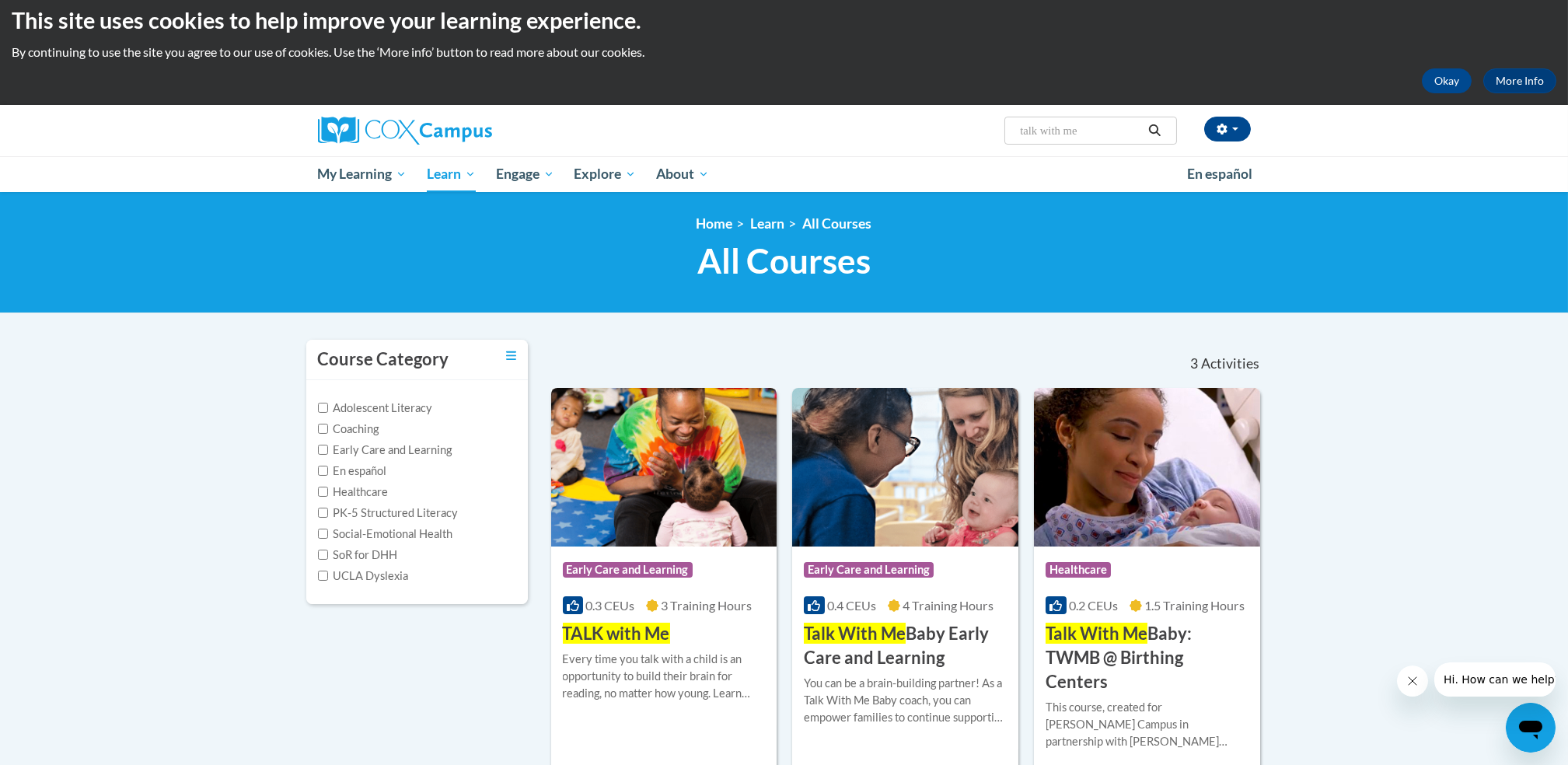
click at [643, 538] on img at bounding box center [665, 467] width 227 height 159
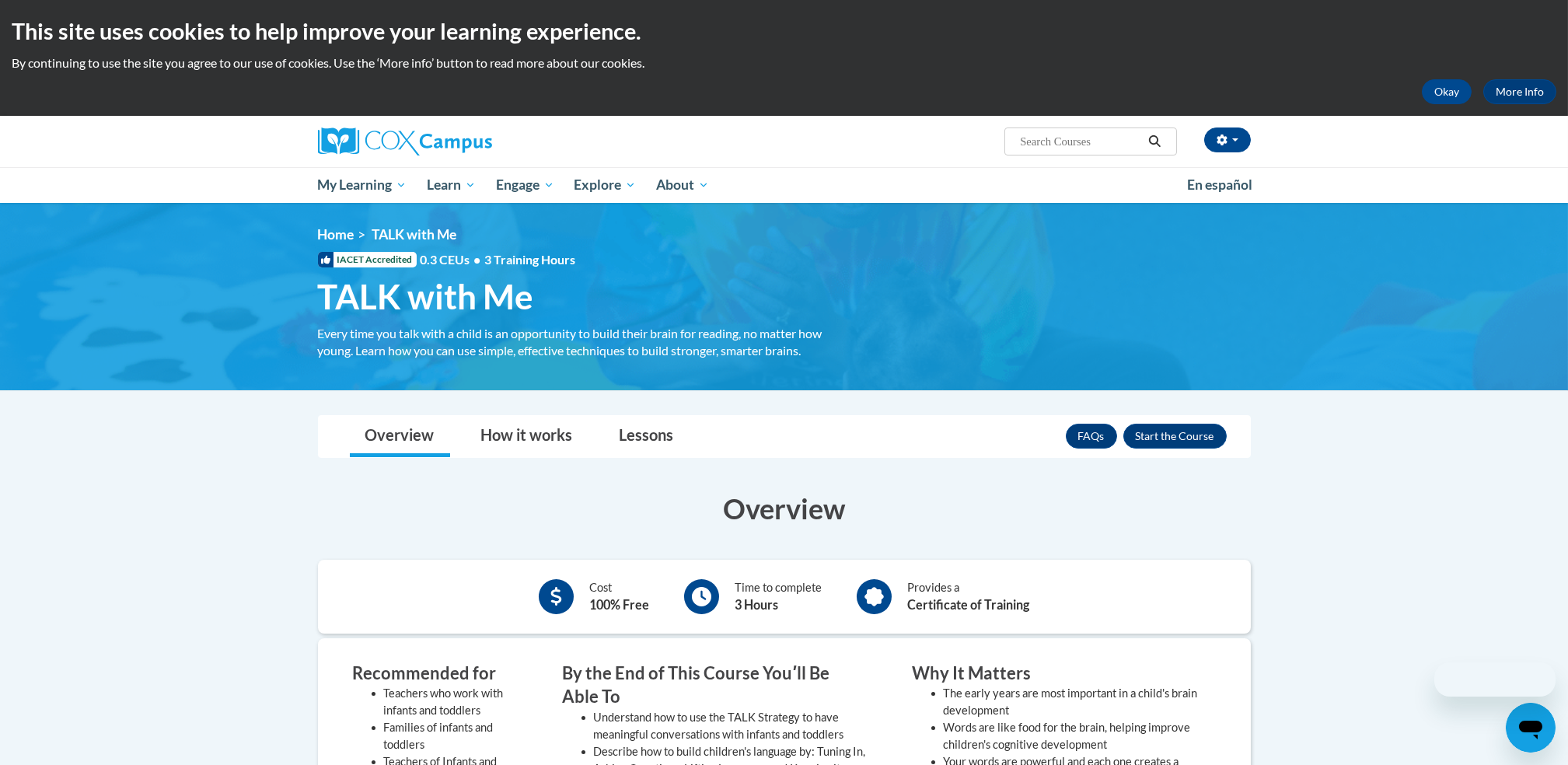
drag, startPoint x: 0, startPoint y: 0, endPoint x: 641, endPoint y: 538, distance: 836.9
drag, startPoint x: 641, startPoint y: 538, endPoint x: 1114, endPoint y: 499, distance: 474.6
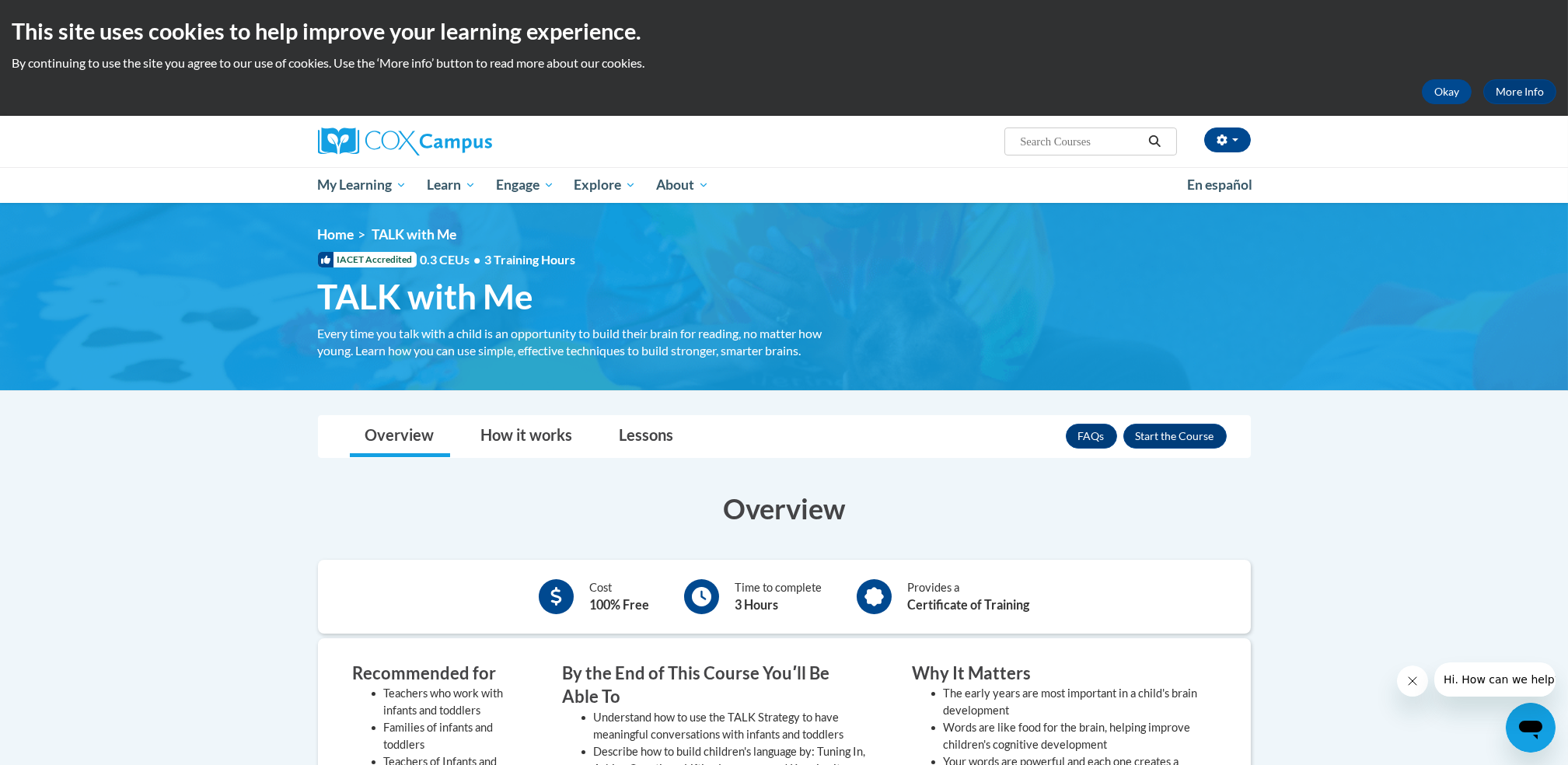
click at [1114, 499] on h3 "Overview" at bounding box center [784, 508] width 933 height 39
click at [1176, 436] on button "Enroll" at bounding box center [1175, 436] width 103 height 25
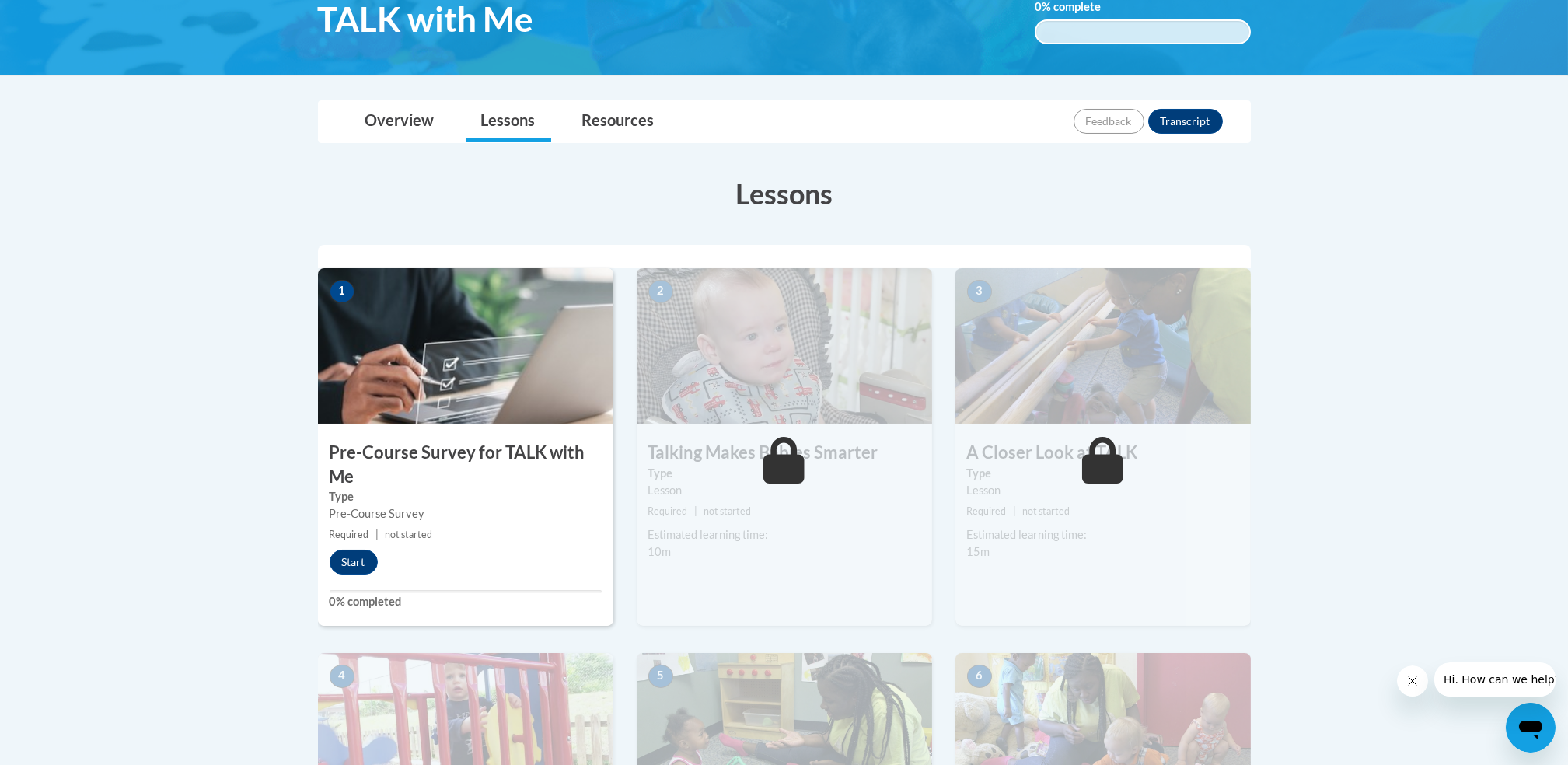
scroll to position [284, 0]
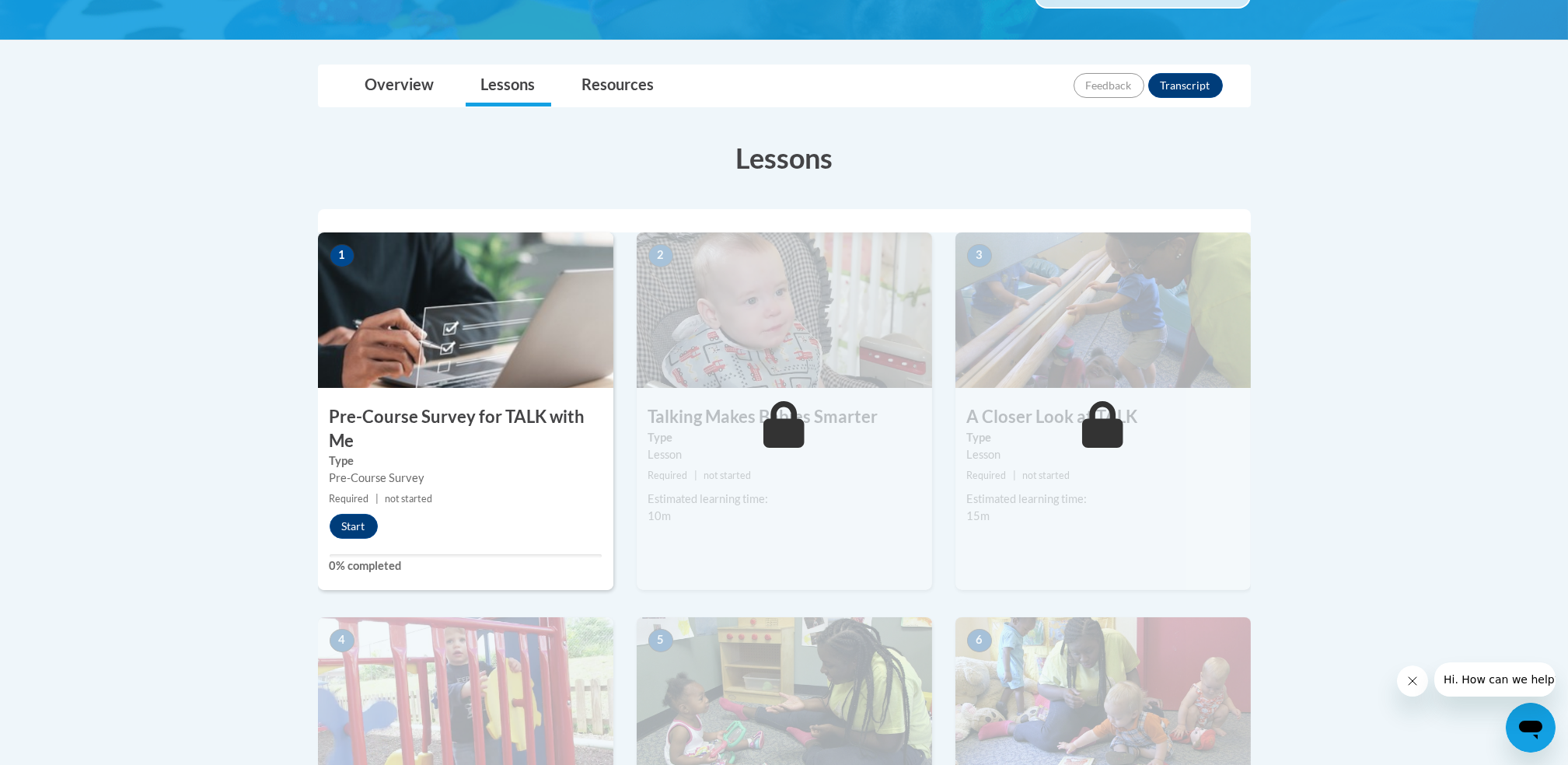
click at [1000, 346] on img at bounding box center [1103, 310] width 295 height 155
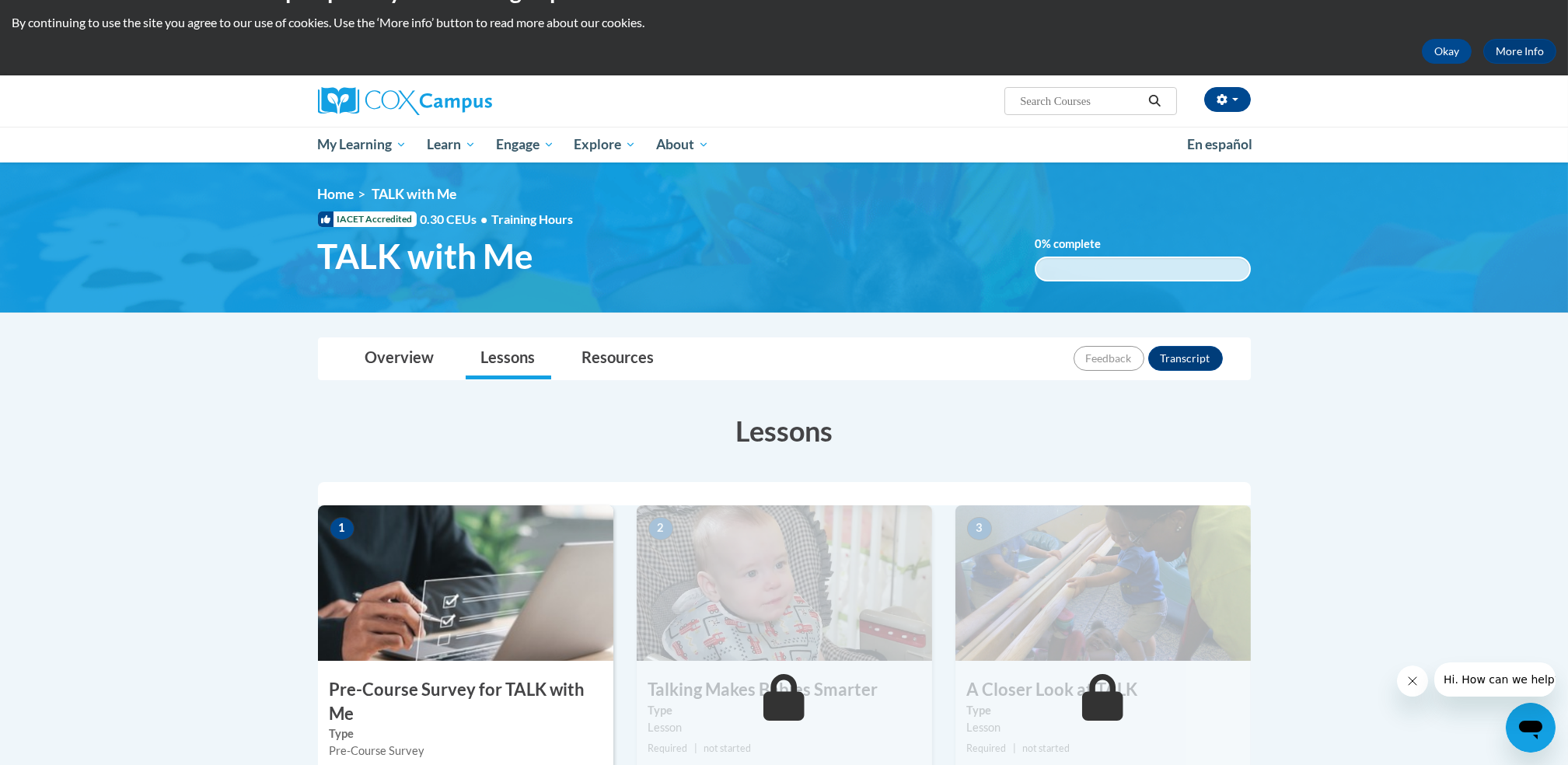
scroll to position [10, 0]
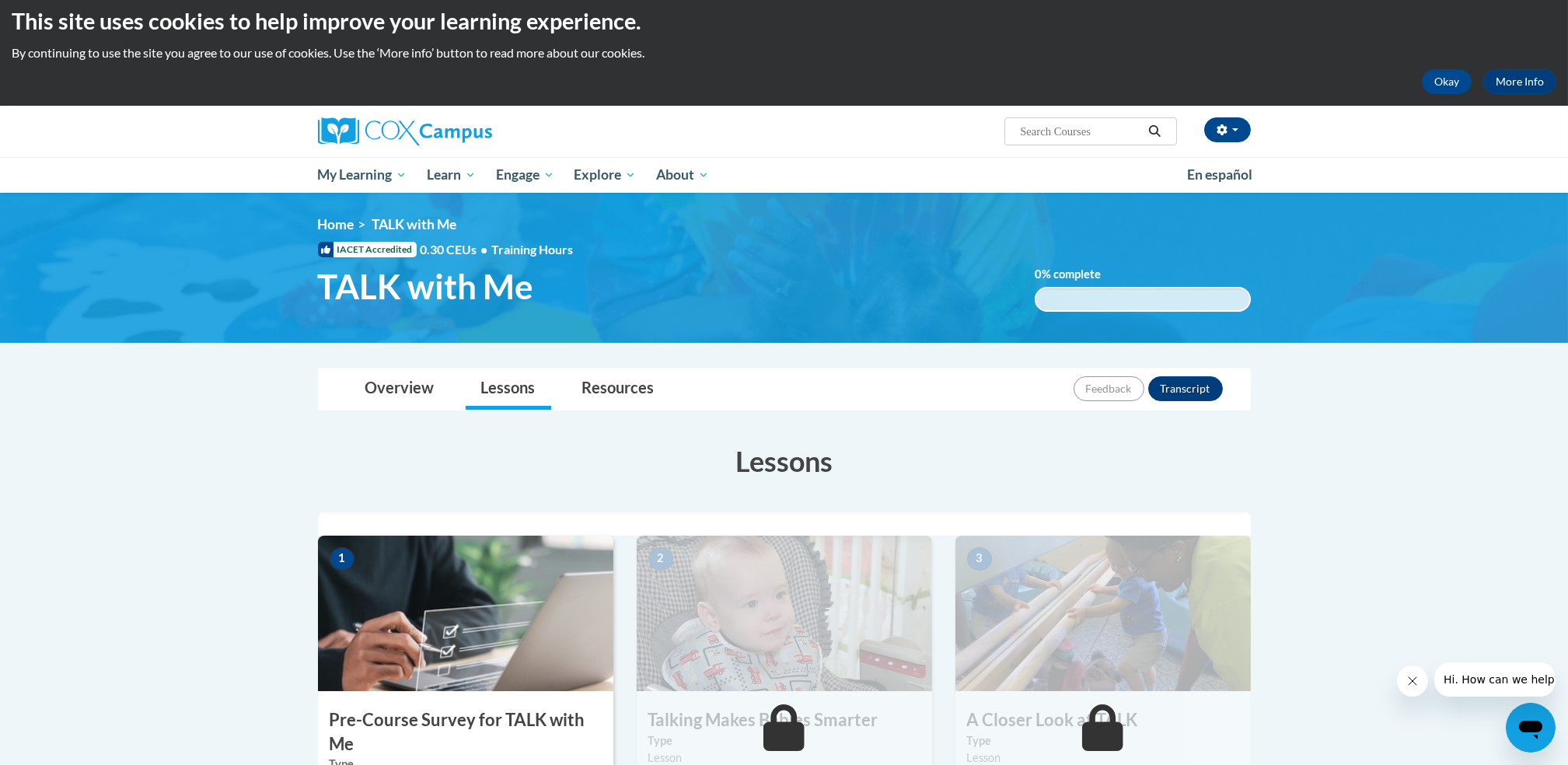
click at [448, 629] on img at bounding box center [465, 613] width 295 height 155
click at [510, 646] on img at bounding box center [465, 613] width 295 height 155
